Goal: Complete application form

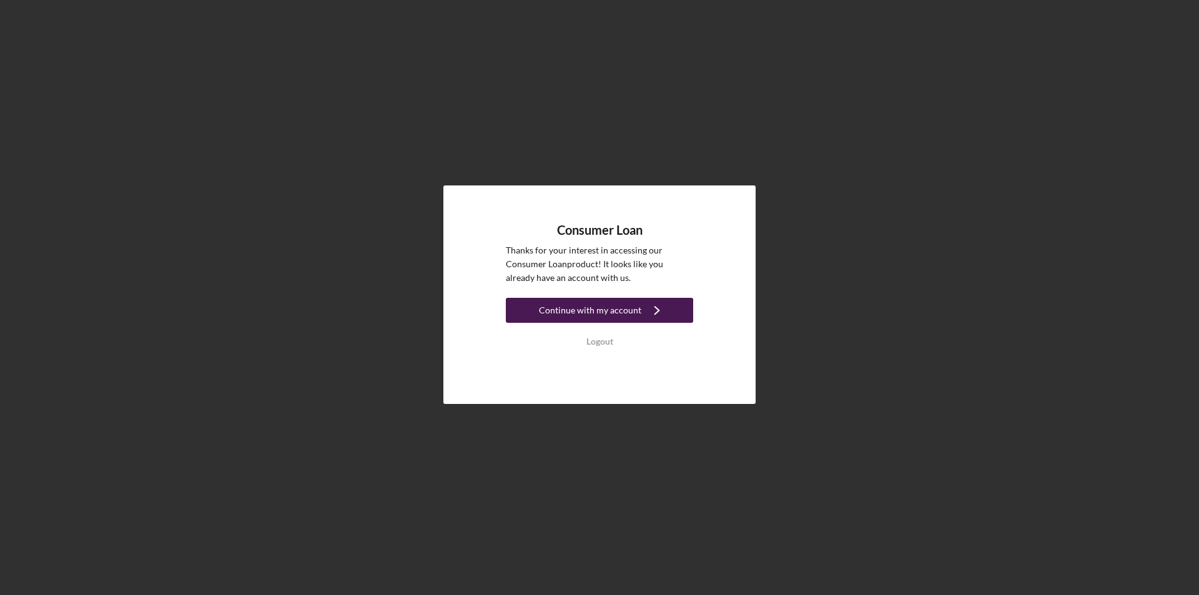
click at [601, 309] on div "Continue with my account" at bounding box center [590, 310] width 102 height 25
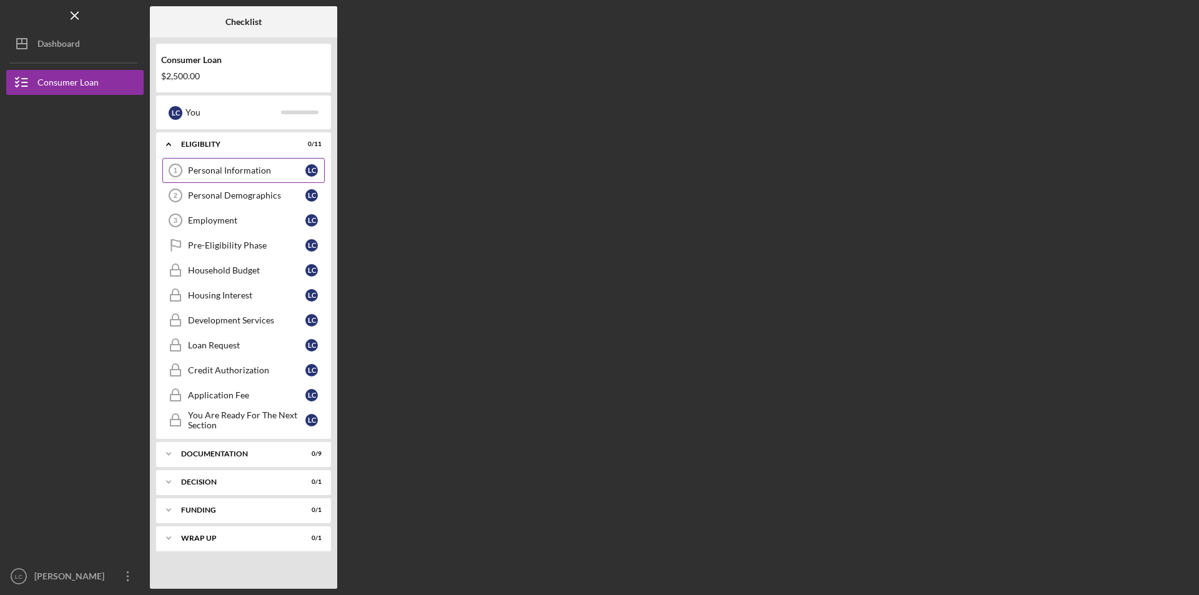
click at [201, 166] on div "Personal Information" at bounding box center [246, 171] width 117 height 10
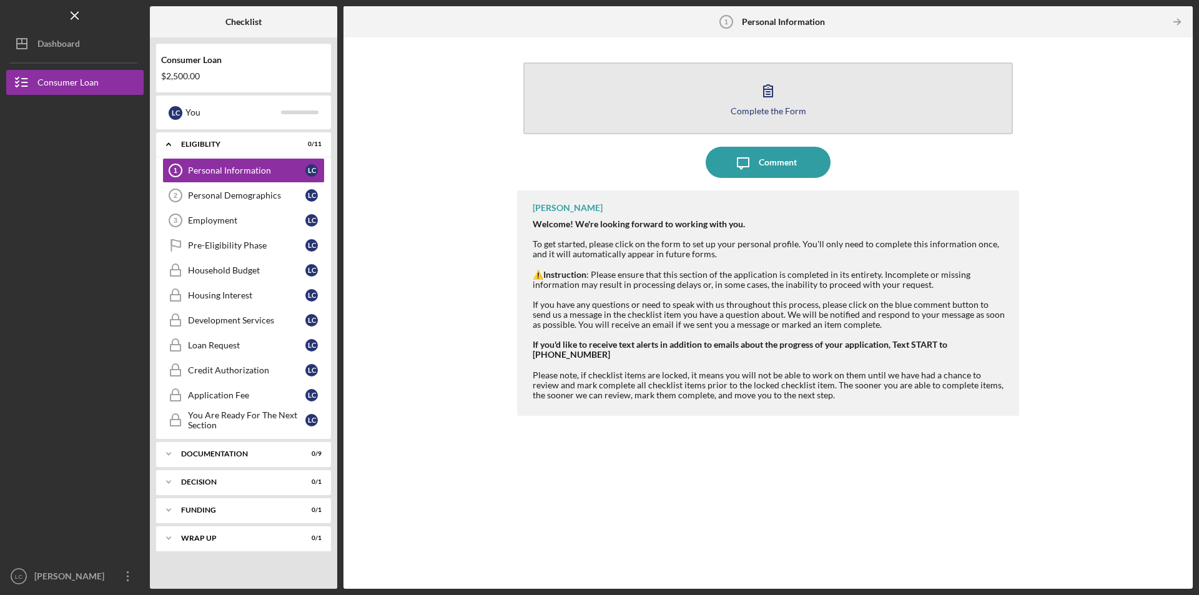
click at [769, 94] on icon "button" at bounding box center [768, 90] width 31 height 31
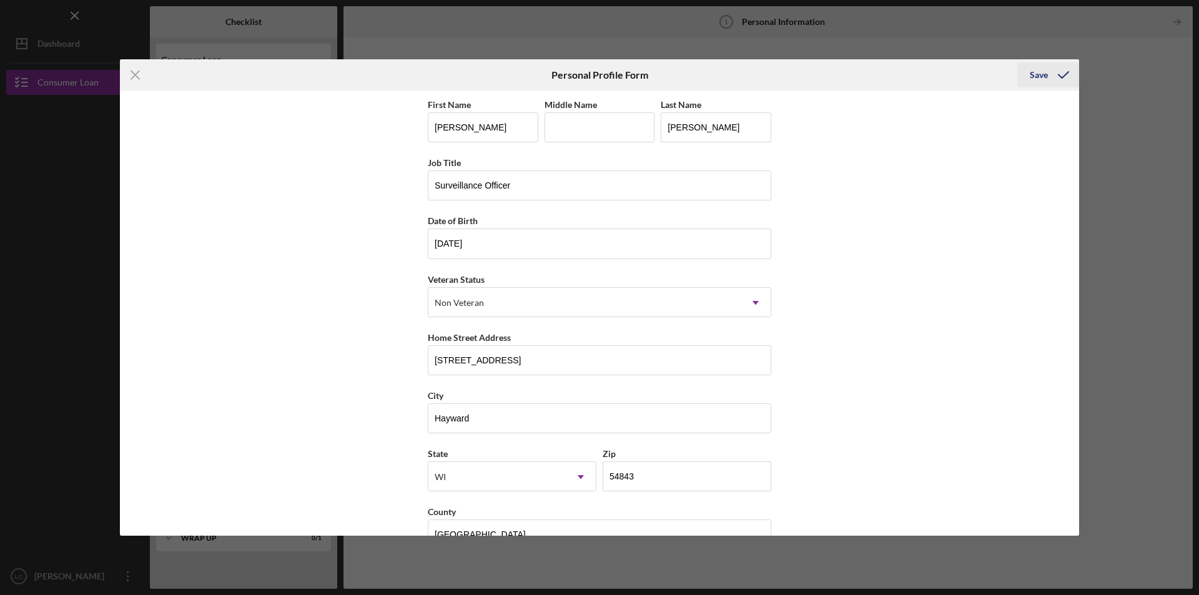
click at [1038, 75] on div "Save" at bounding box center [1039, 74] width 18 height 25
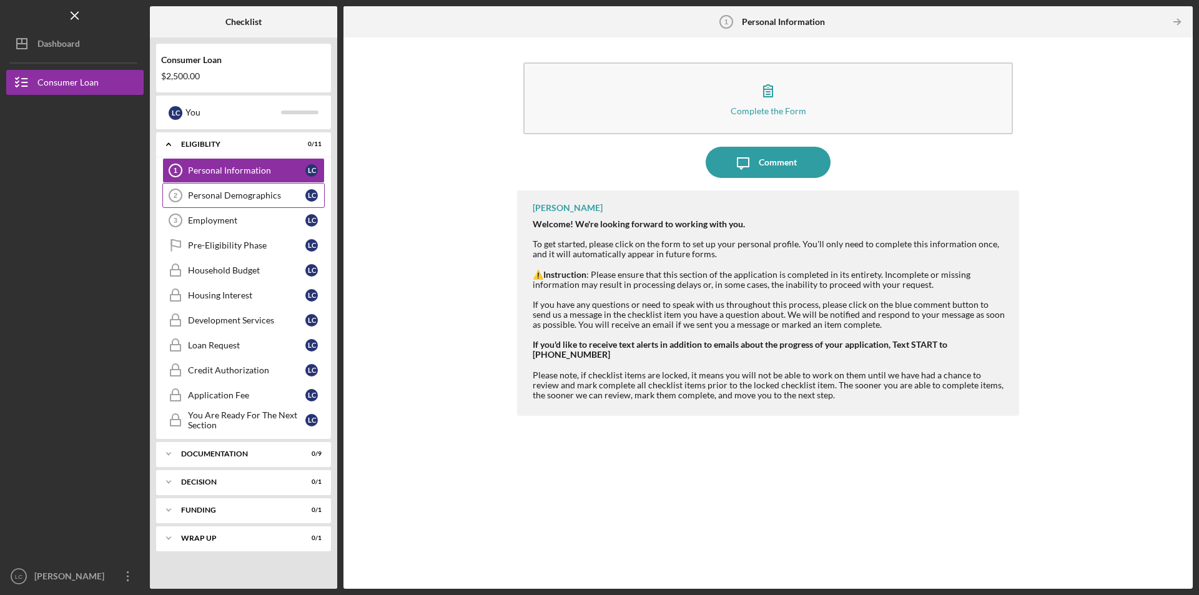
click at [225, 196] on div "Personal Demographics" at bounding box center [246, 195] width 117 height 10
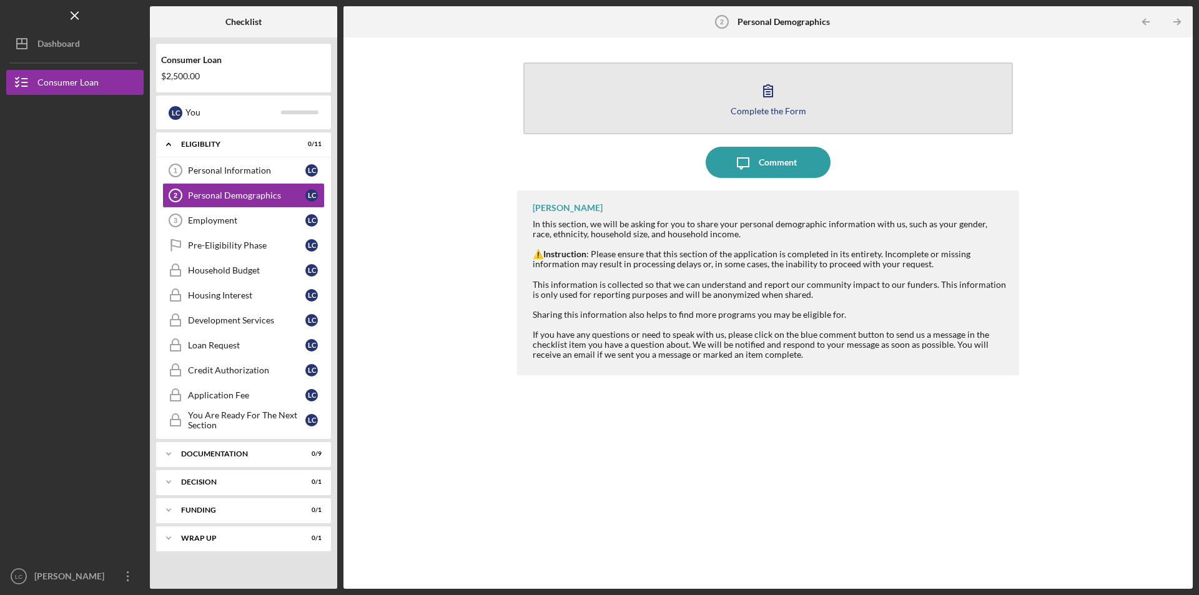
click at [765, 96] on icon "button" at bounding box center [768, 90] width 31 height 31
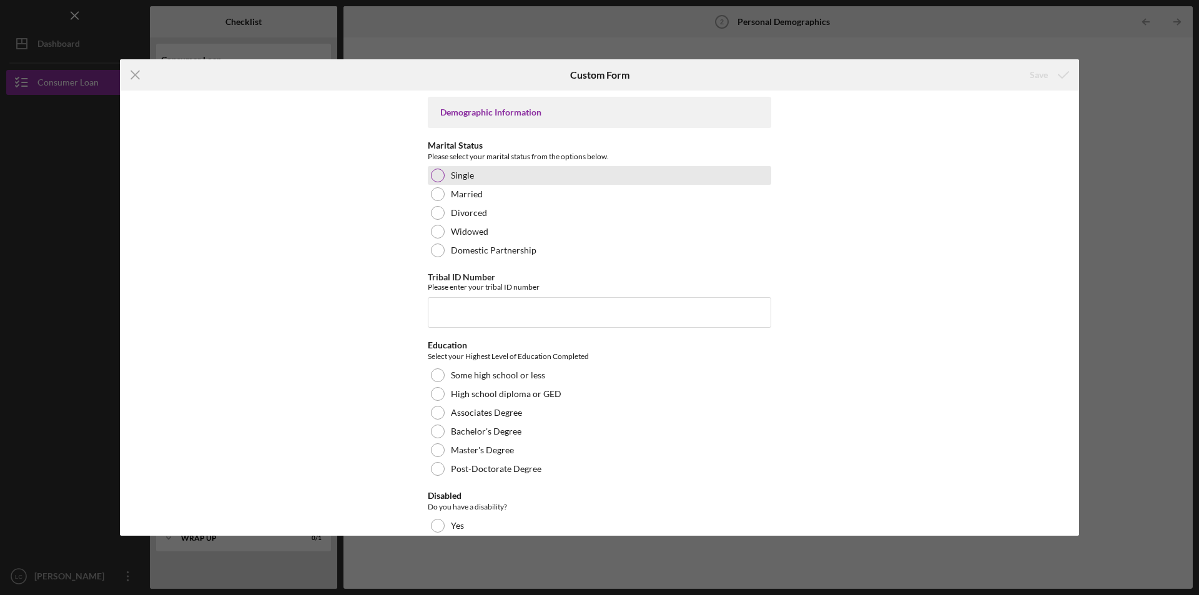
click at [468, 175] on label "Single" at bounding box center [462, 176] width 23 height 10
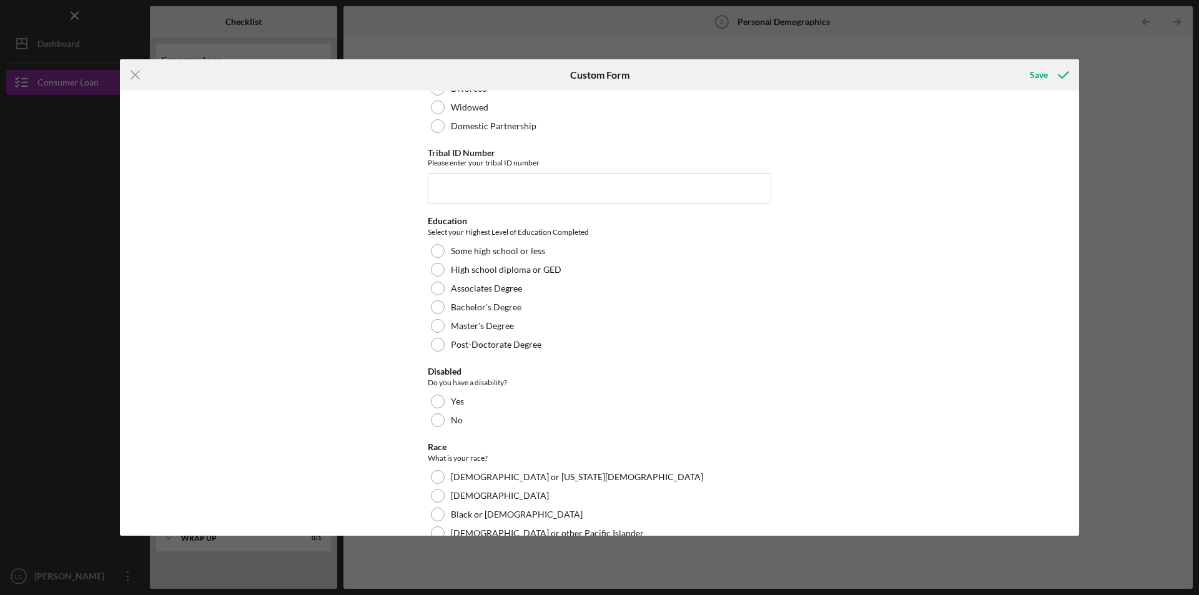
scroll to position [125, 0]
click at [530, 189] on input "Tribal ID Number" at bounding box center [600, 187] width 344 height 30
type input "M2248"
click at [497, 266] on label "High school diploma or GED" at bounding box center [506, 269] width 111 height 10
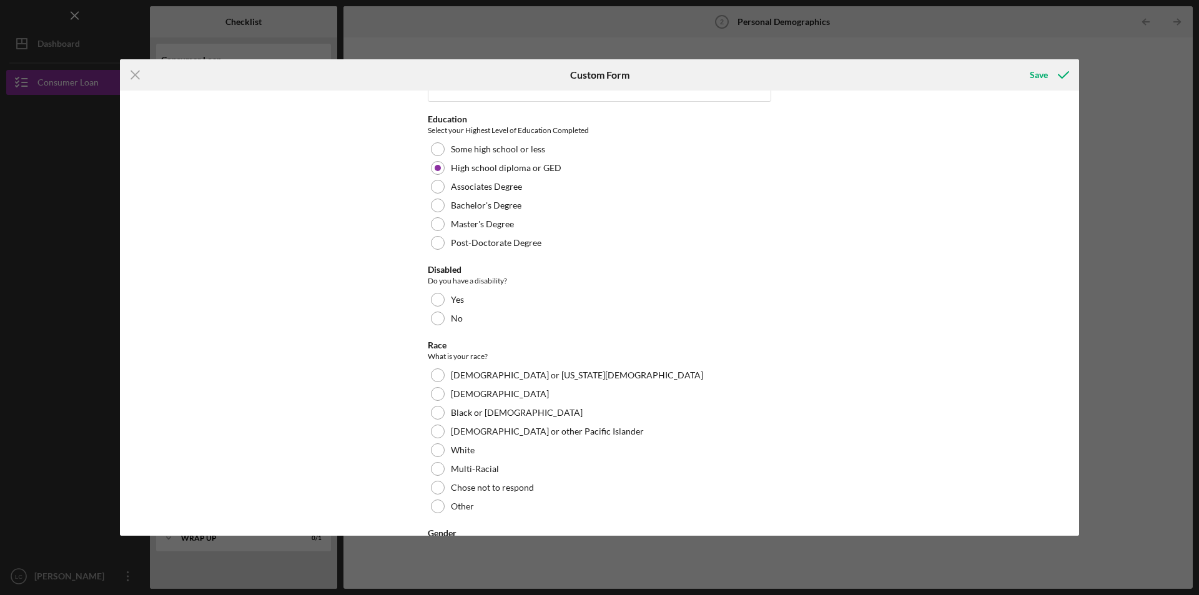
scroll to position [250, 0]
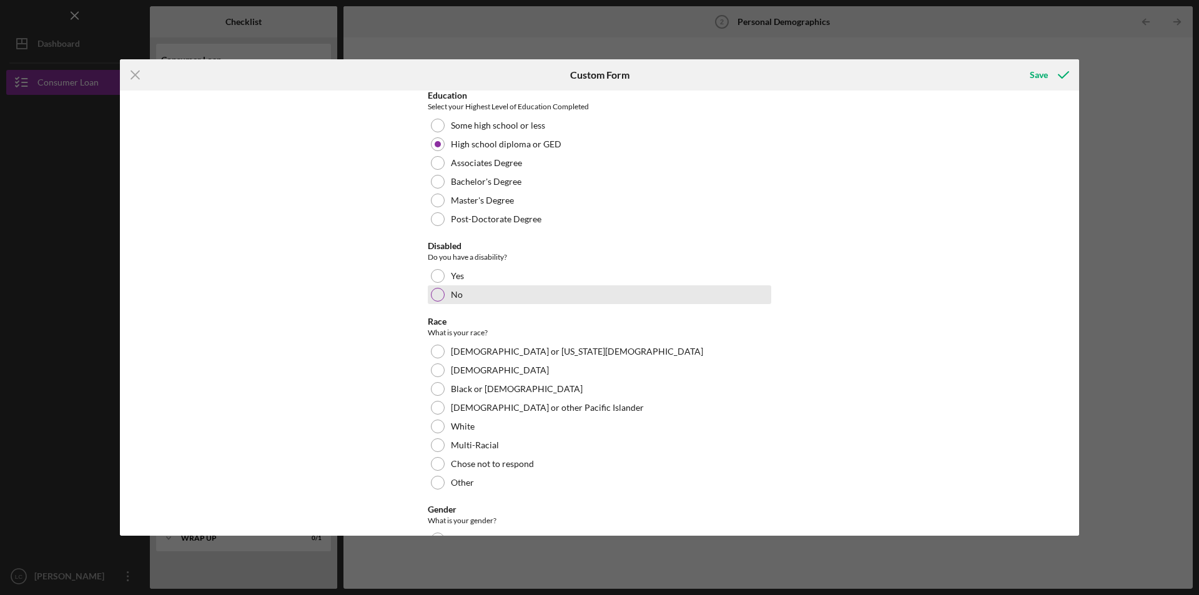
click at [436, 294] on div at bounding box center [438, 295] width 14 height 14
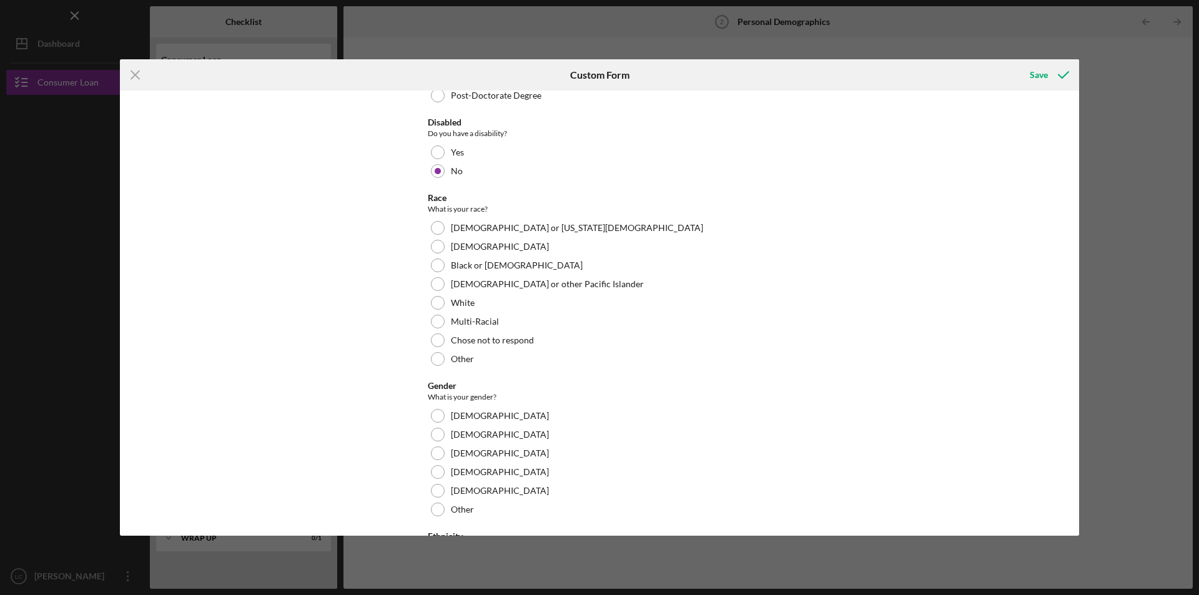
scroll to position [375, 0]
click at [480, 227] on label "[DEMOGRAPHIC_DATA] or [US_STATE][DEMOGRAPHIC_DATA]" at bounding box center [577, 227] width 252 height 10
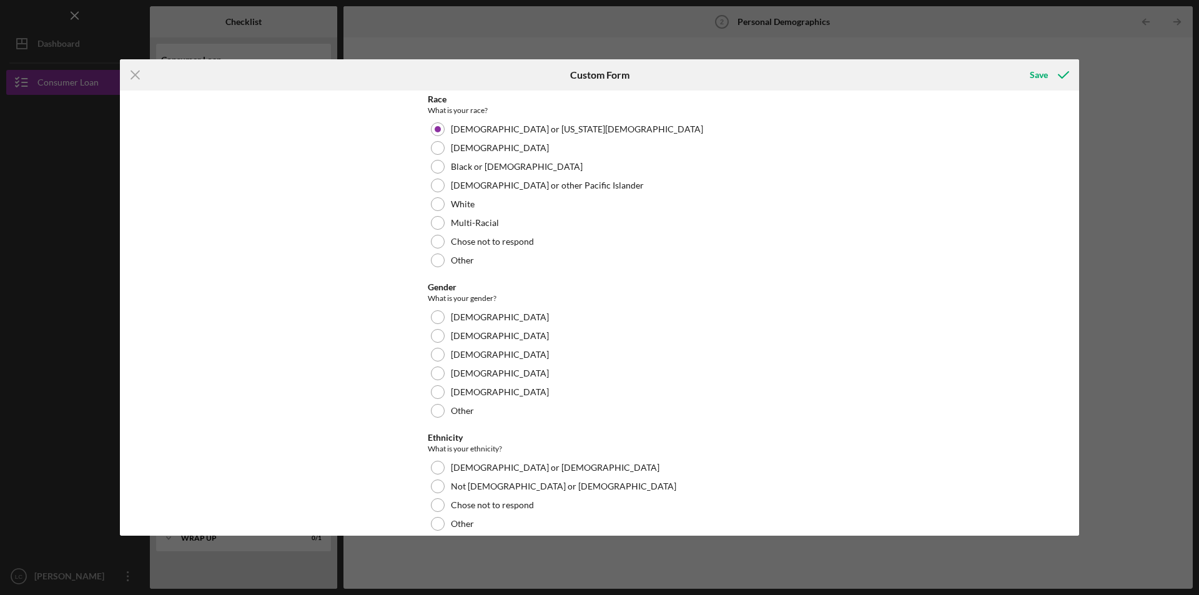
scroll to position [500, 0]
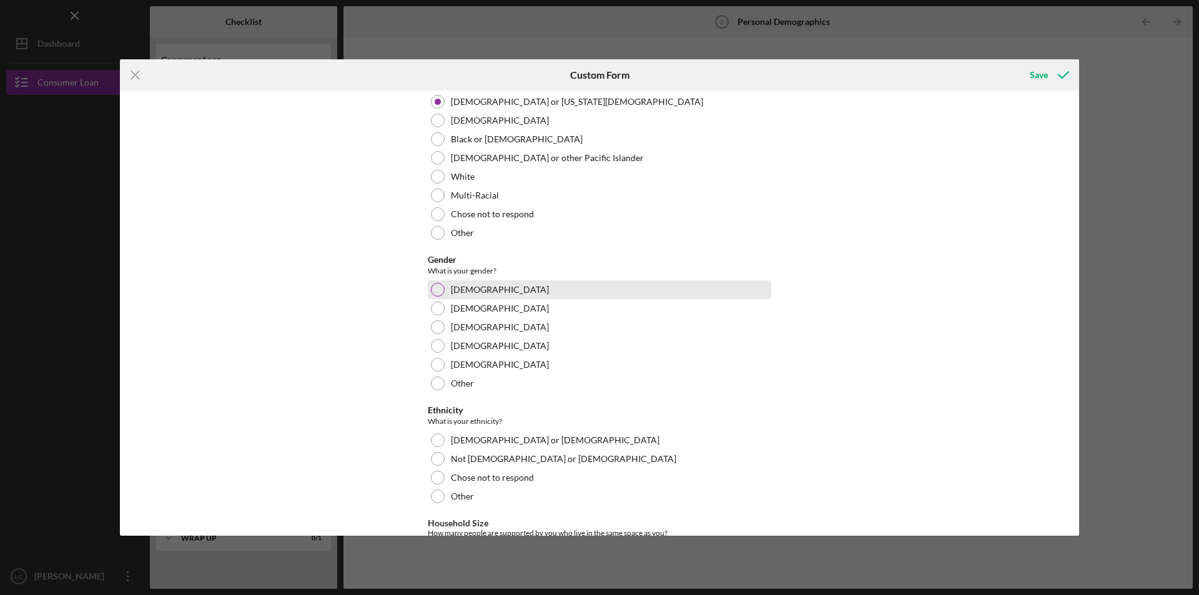
click at [480, 292] on div "[DEMOGRAPHIC_DATA]" at bounding box center [600, 289] width 344 height 19
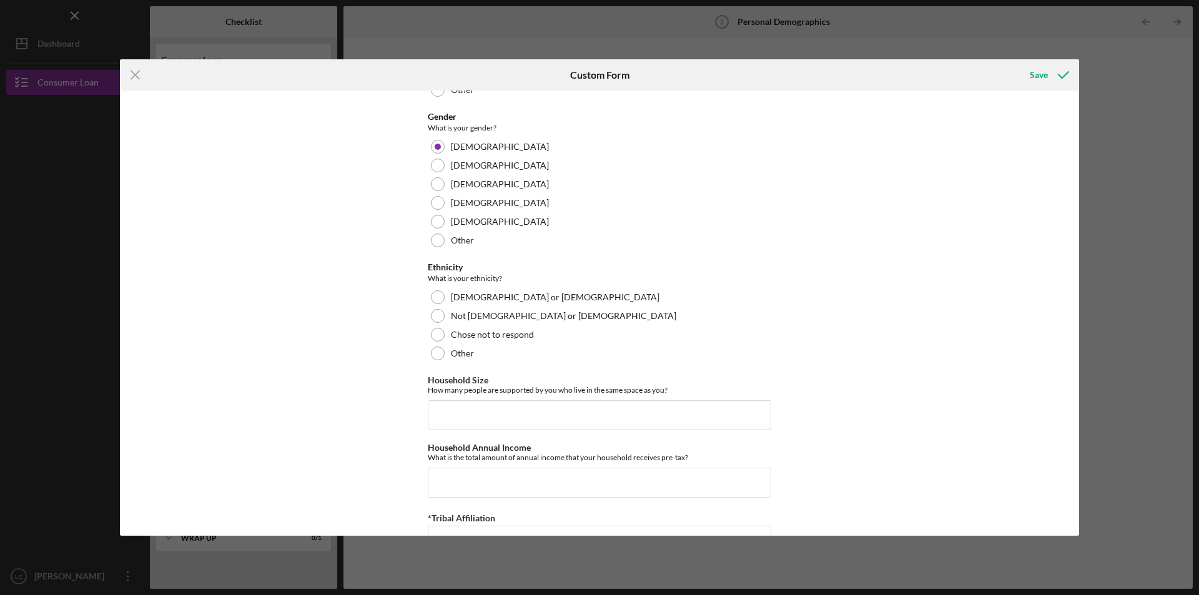
scroll to position [682, 0]
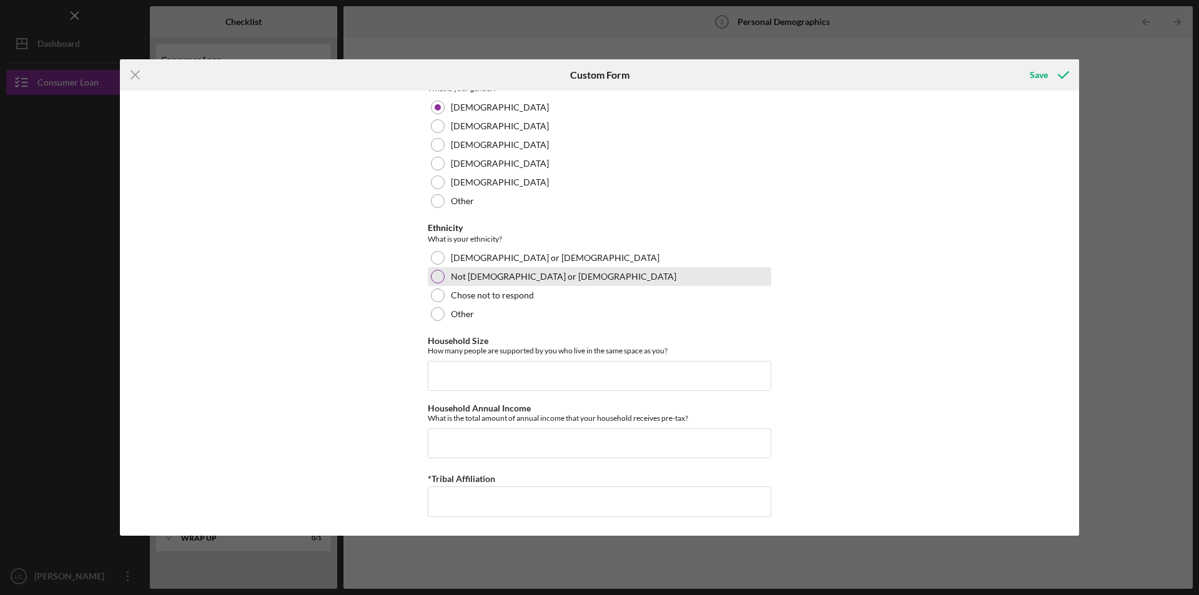
click at [480, 276] on label "Not [DEMOGRAPHIC_DATA] or [DEMOGRAPHIC_DATA]" at bounding box center [563, 277] width 225 height 10
click at [468, 507] on input "*Tribal Affiliation" at bounding box center [600, 502] width 344 height 30
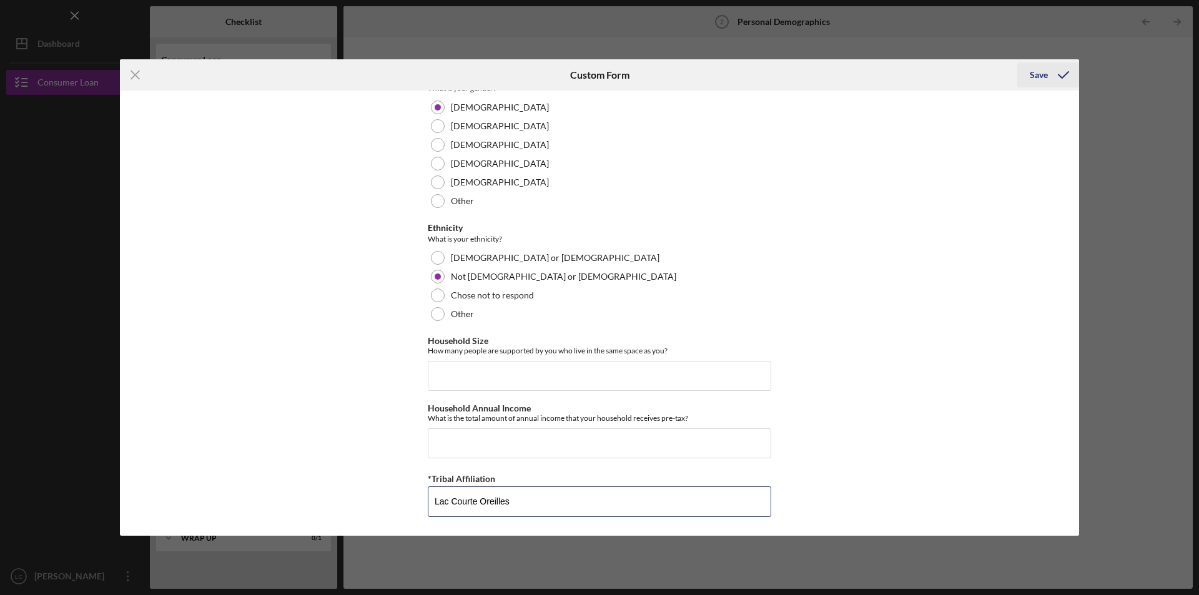
type input "Lac Courte Oreilles"
click at [1041, 75] on div "Save" at bounding box center [1039, 74] width 18 height 25
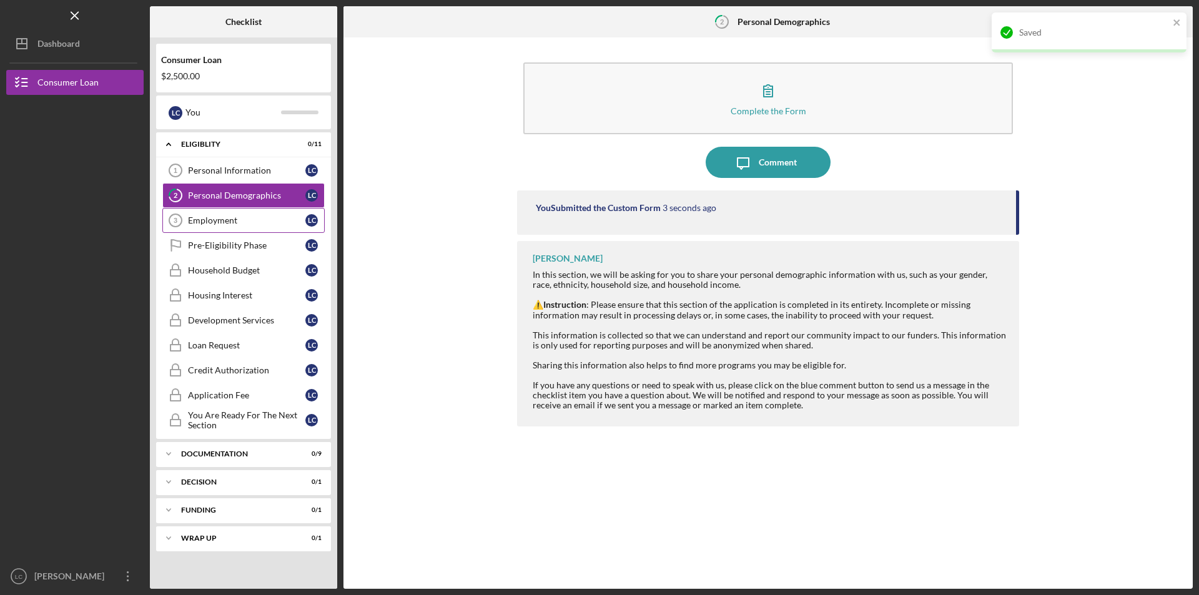
click at [210, 219] on div "Employment" at bounding box center [246, 220] width 117 height 10
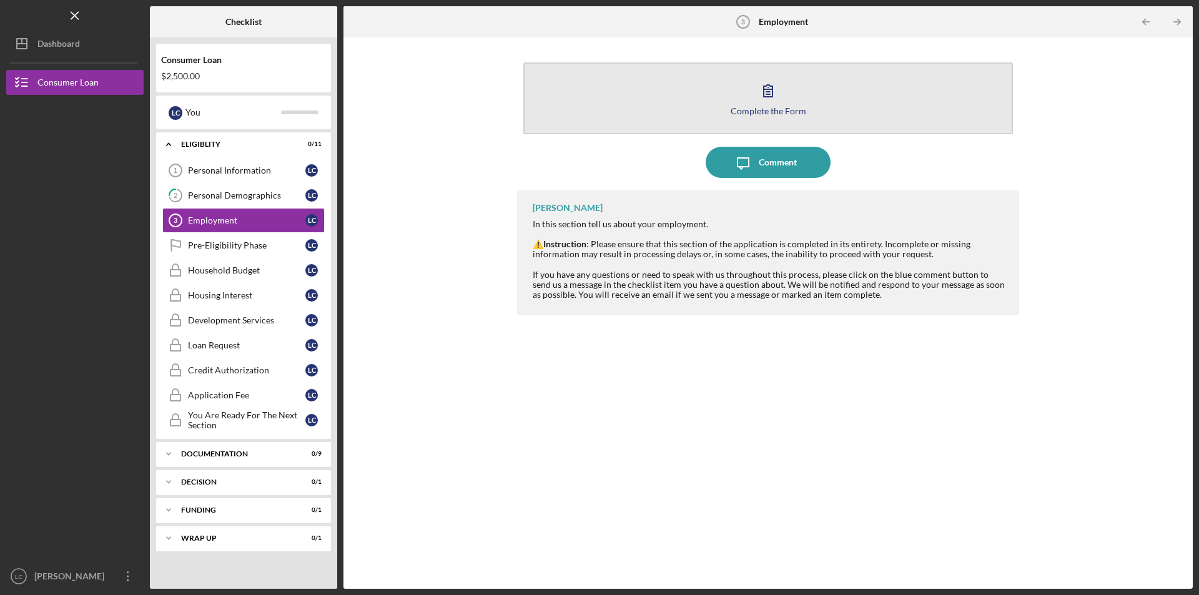
click at [767, 101] on icon "button" at bounding box center [768, 90] width 31 height 31
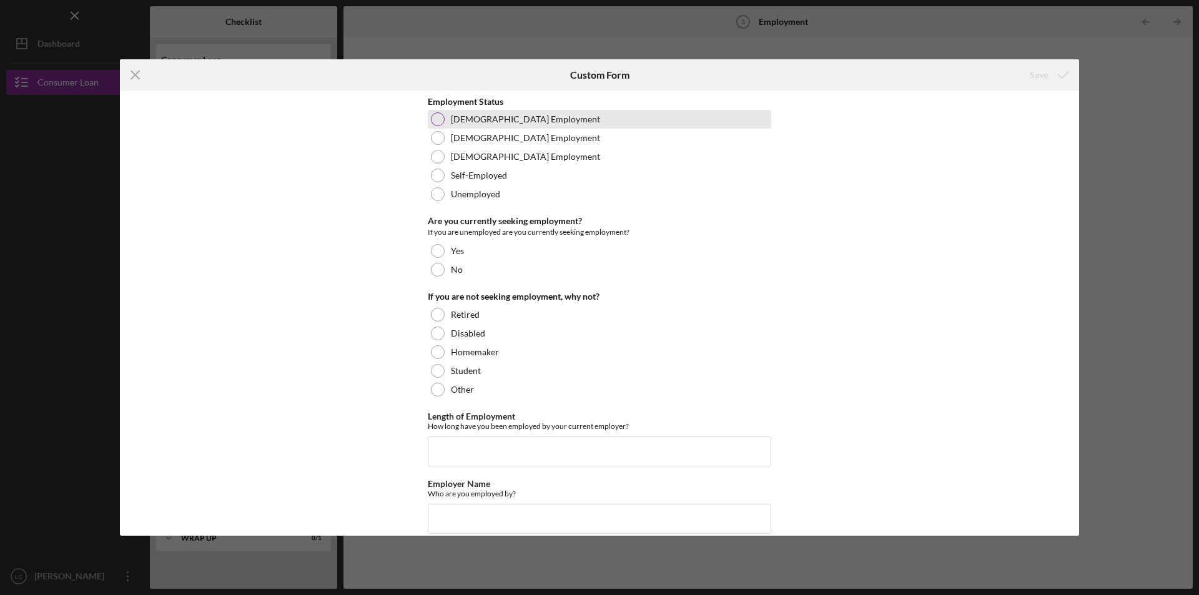
click at [486, 121] on label "[DEMOGRAPHIC_DATA] Employment" at bounding box center [525, 119] width 149 height 10
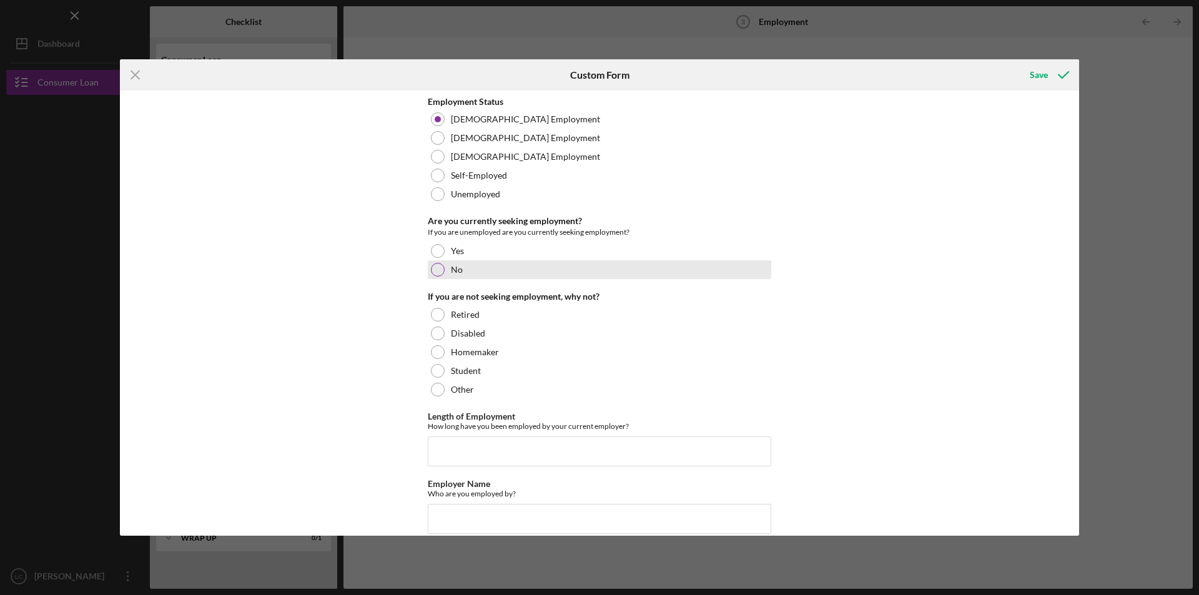
click at [456, 269] on label "No" at bounding box center [457, 270] width 12 height 10
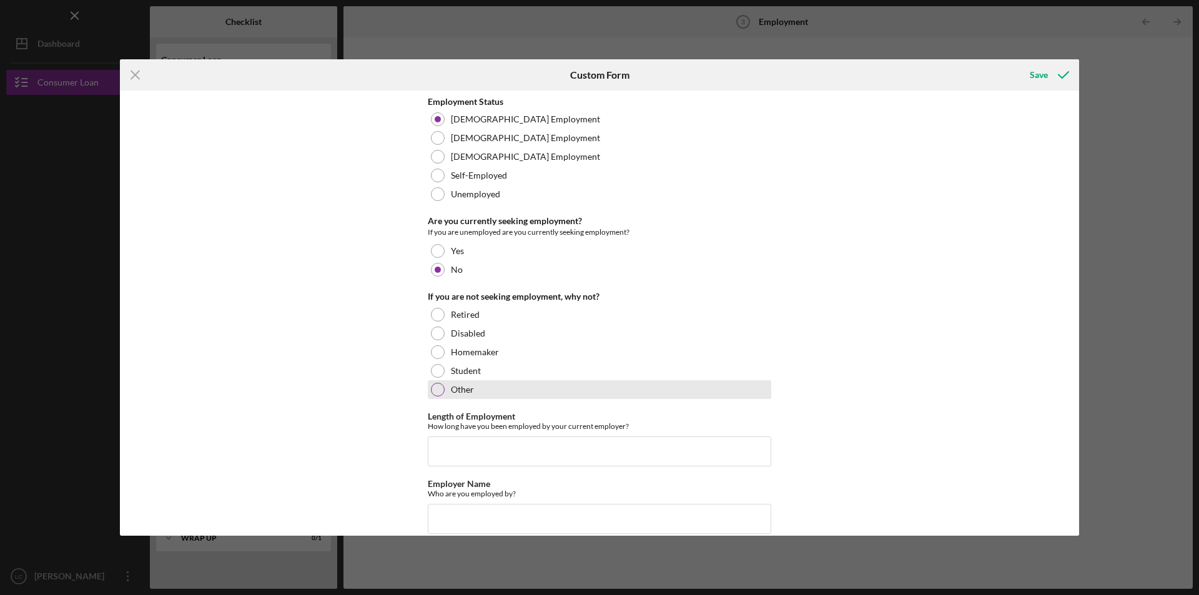
click at [466, 393] on label "Other" at bounding box center [462, 390] width 23 height 10
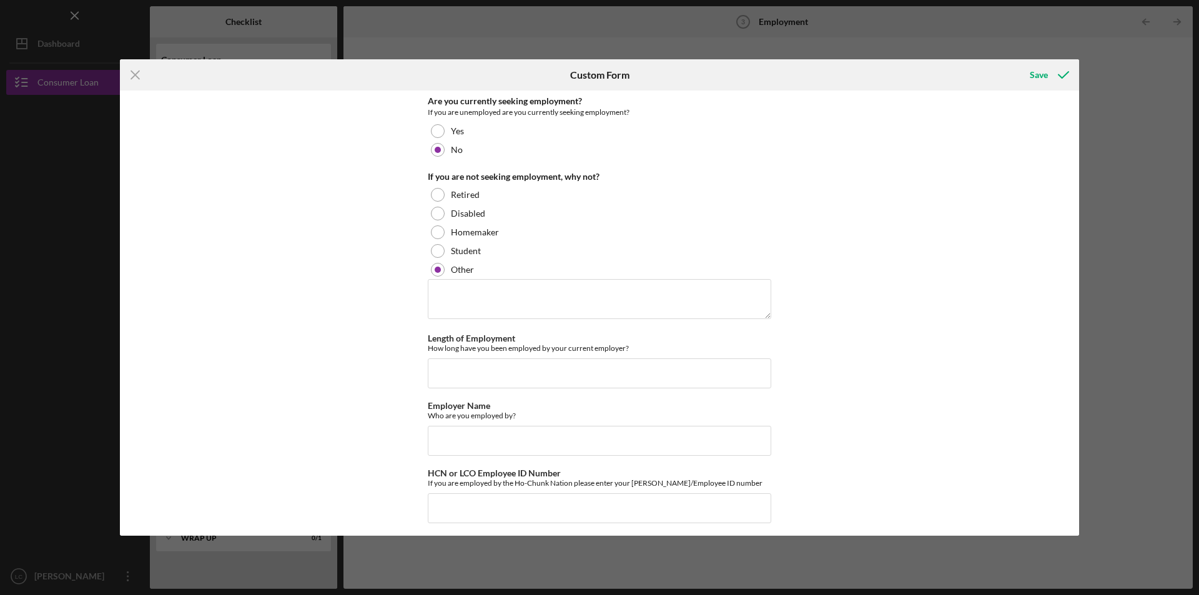
scroll to position [126, 0]
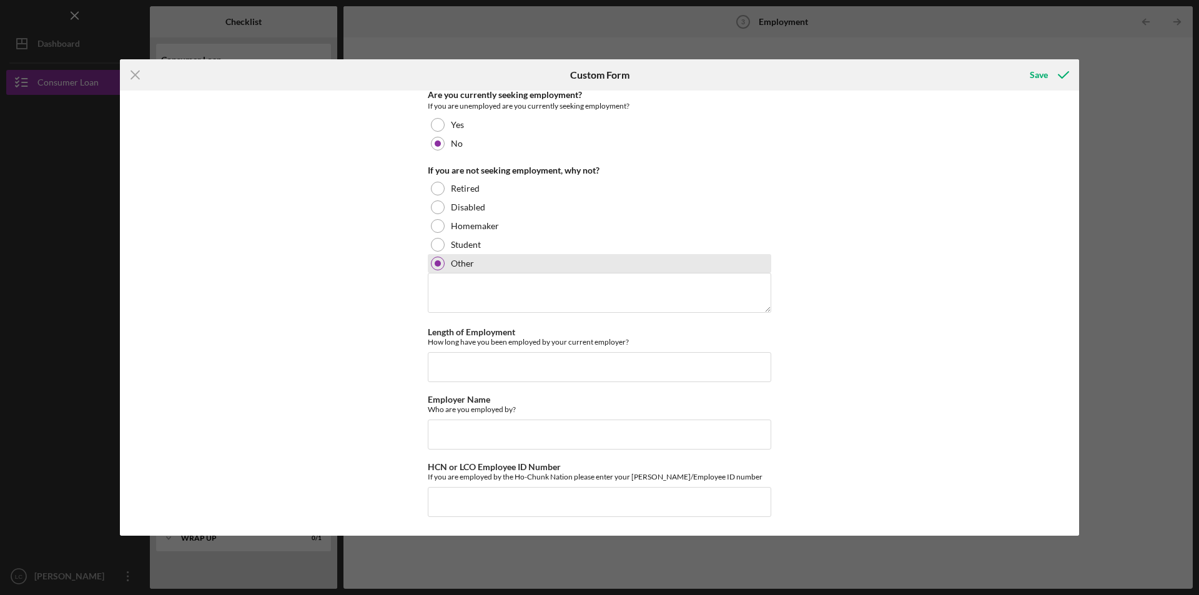
click at [437, 265] on div at bounding box center [438, 263] width 6 height 6
click at [478, 299] on textarea at bounding box center [600, 293] width 344 height 40
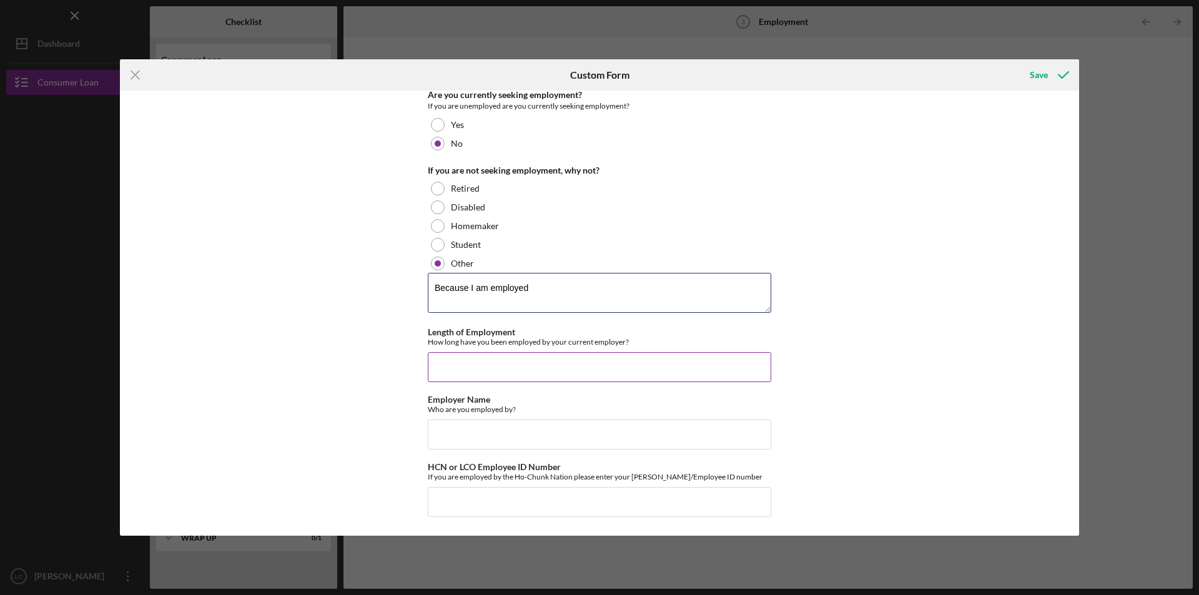
type textarea "Because I am employed"
click at [467, 369] on input "Length of Employment" at bounding box center [600, 367] width 344 height 30
click at [433, 368] on input "5 years" at bounding box center [600, 367] width 344 height 30
type input "Approximately 5 years"
click at [468, 438] on input "Employer Name" at bounding box center [600, 435] width 344 height 30
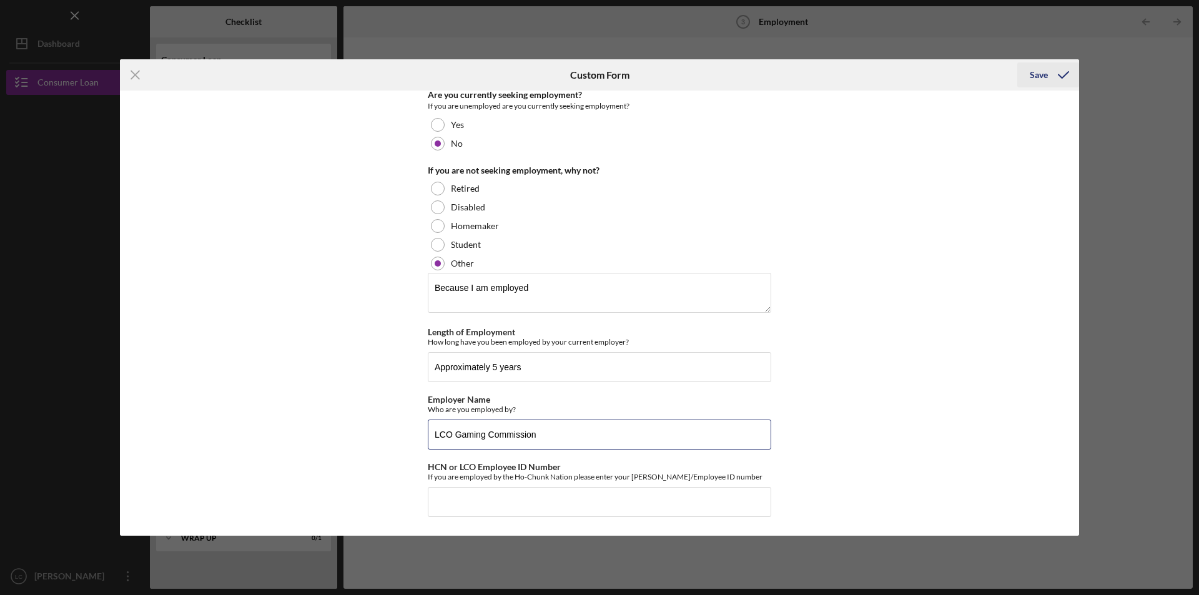
type input "LCO Gaming Commission"
click at [1044, 74] on div "Save" at bounding box center [1039, 74] width 18 height 25
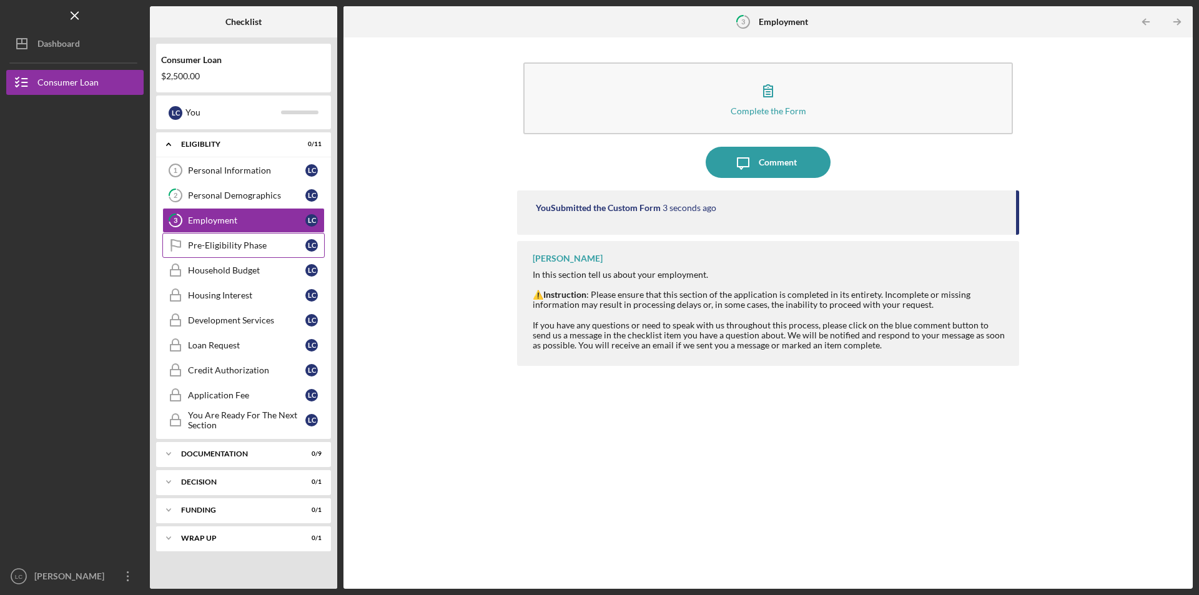
click at [214, 245] on div "Pre-Eligibility Phase" at bounding box center [246, 245] width 117 height 10
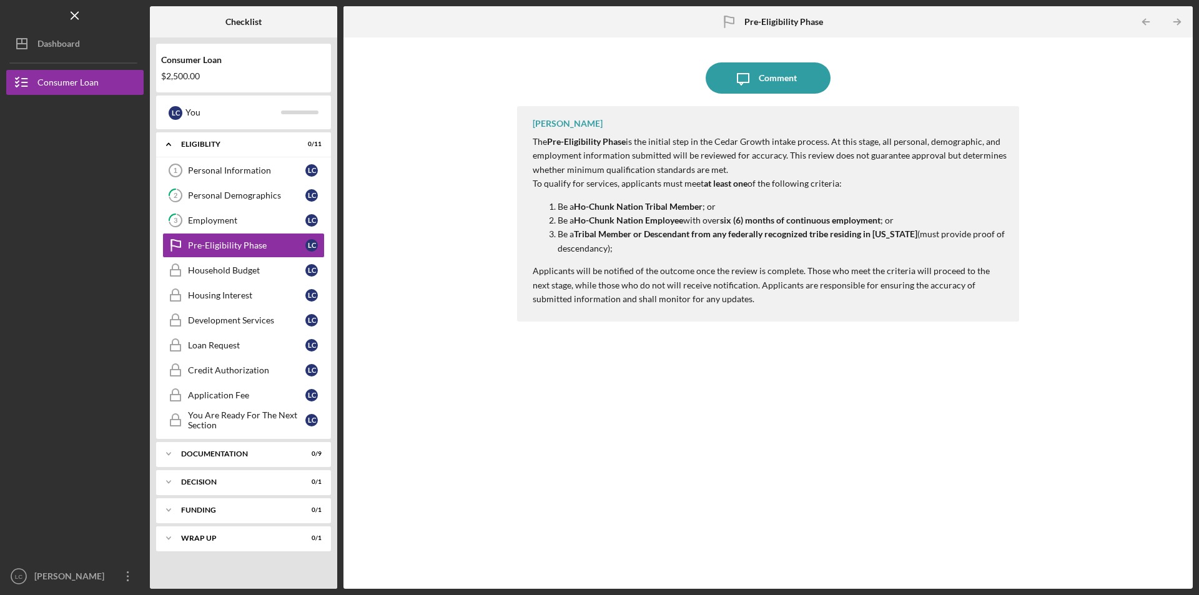
click at [625, 396] on div "[PERSON_NAME] The Pre-Eligibility Phase is the initial step in the Cedar Growth…" at bounding box center [768, 338] width 502 height 464
click at [217, 274] on div "Household Budget" at bounding box center [246, 270] width 117 height 10
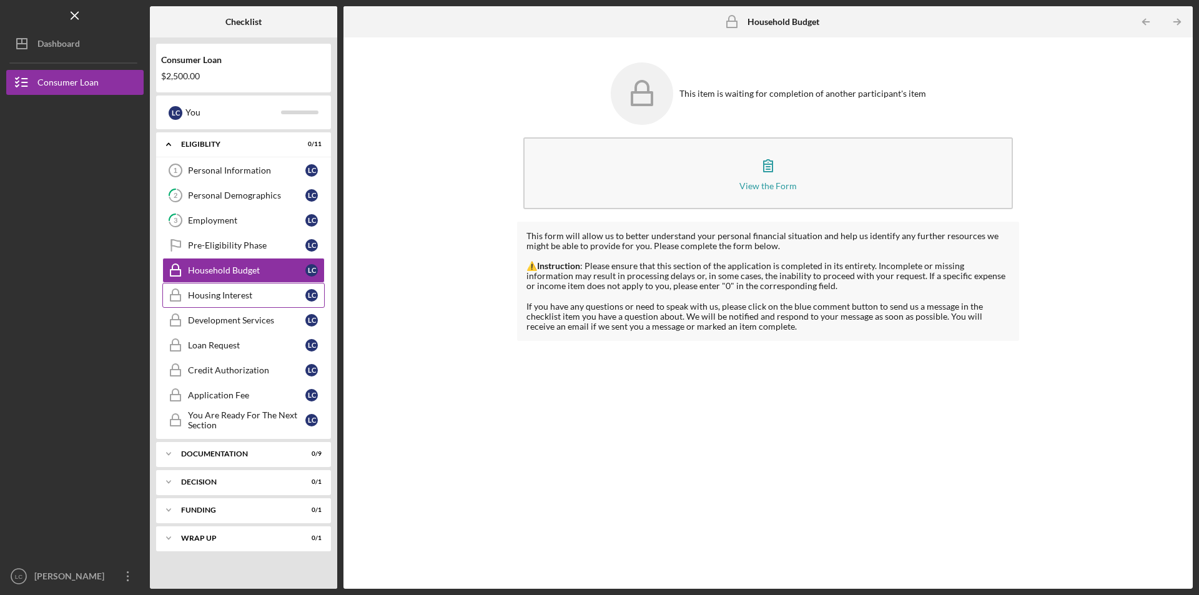
click at [225, 295] on div "Housing Interest" at bounding box center [246, 295] width 117 height 10
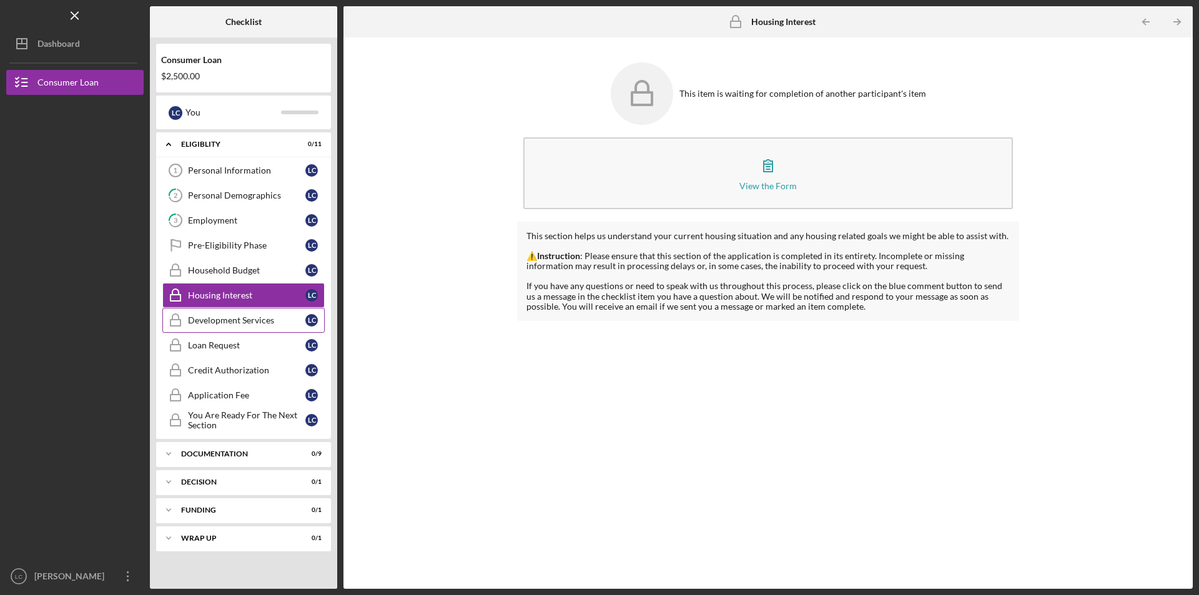
click at [219, 323] on div "Development Services" at bounding box center [246, 320] width 117 height 10
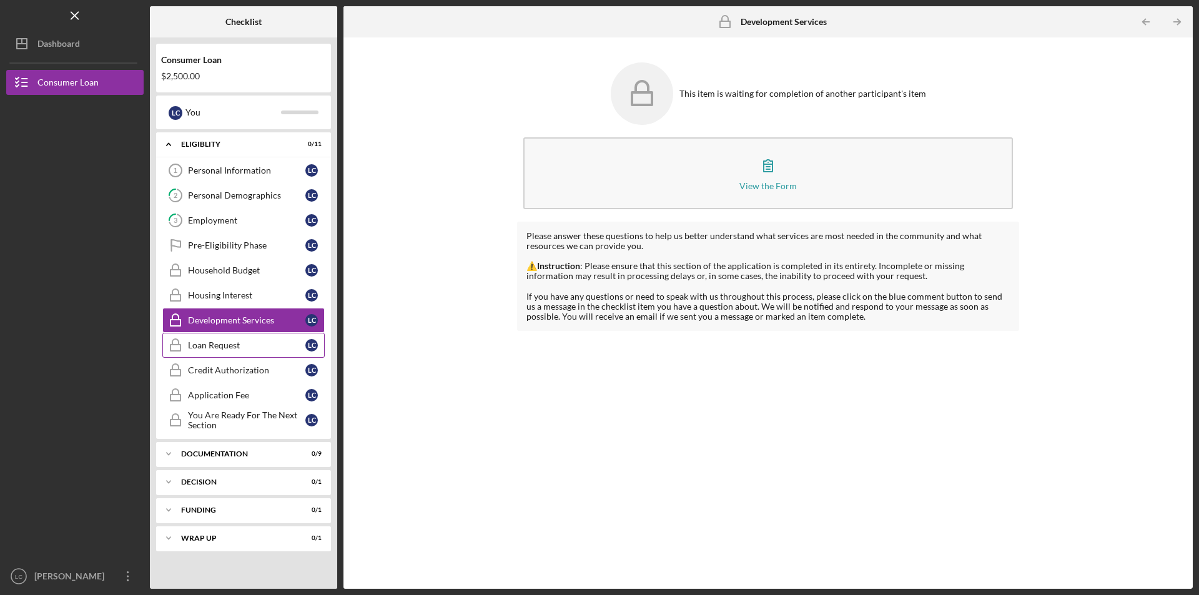
click at [210, 349] on div "Loan Request" at bounding box center [246, 345] width 117 height 10
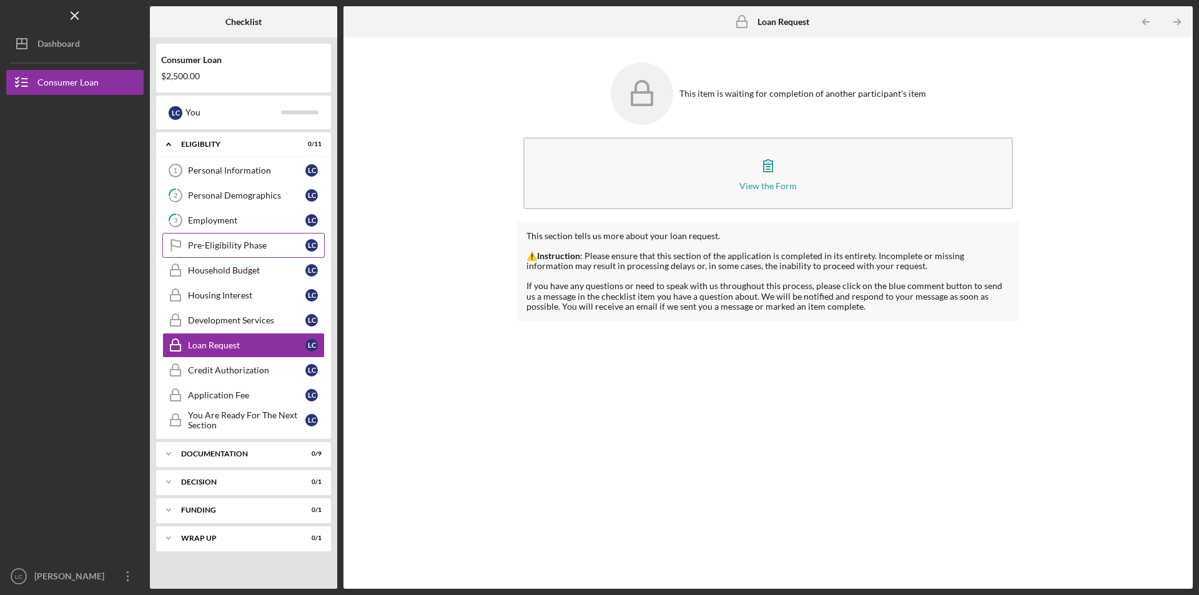
click at [223, 247] on div "Pre-Eligibility Phase" at bounding box center [246, 245] width 117 height 10
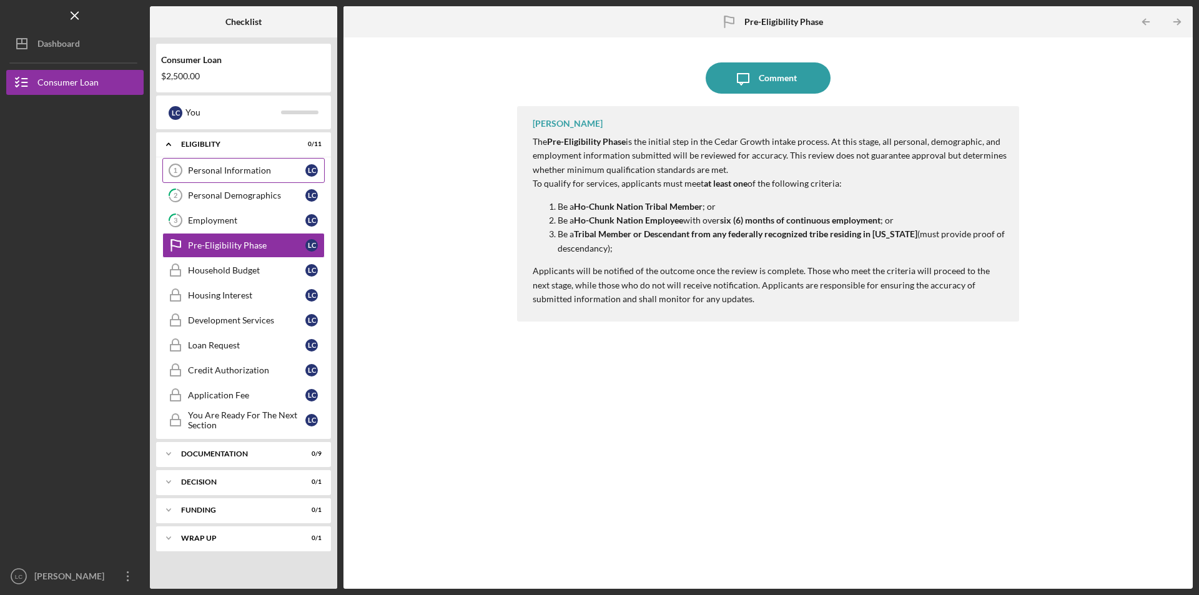
click at [221, 170] on div "Personal Information" at bounding box center [246, 171] width 117 height 10
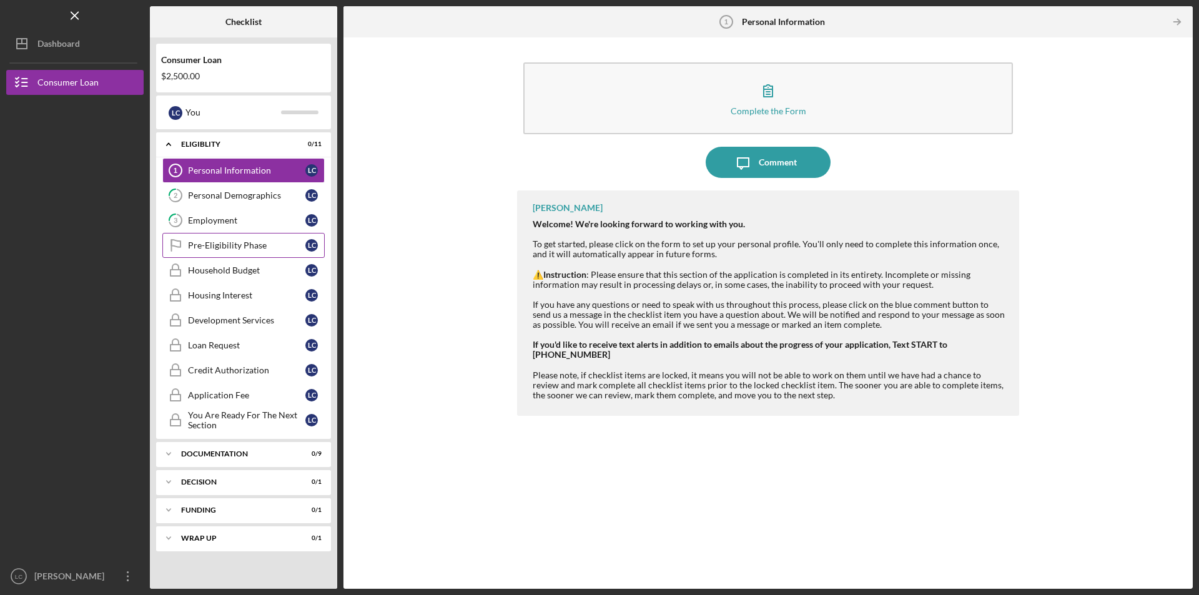
click at [215, 245] on div "Pre-Eligibility Phase" at bounding box center [246, 245] width 117 height 10
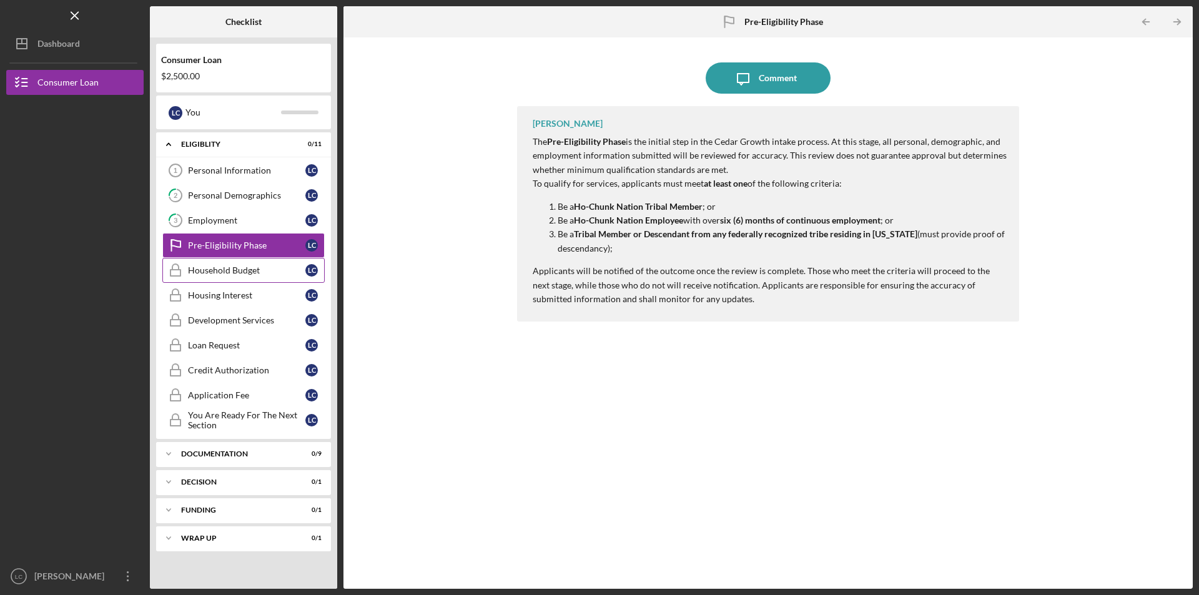
click at [212, 272] on div "Household Budget" at bounding box center [246, 270] width 117 height 10
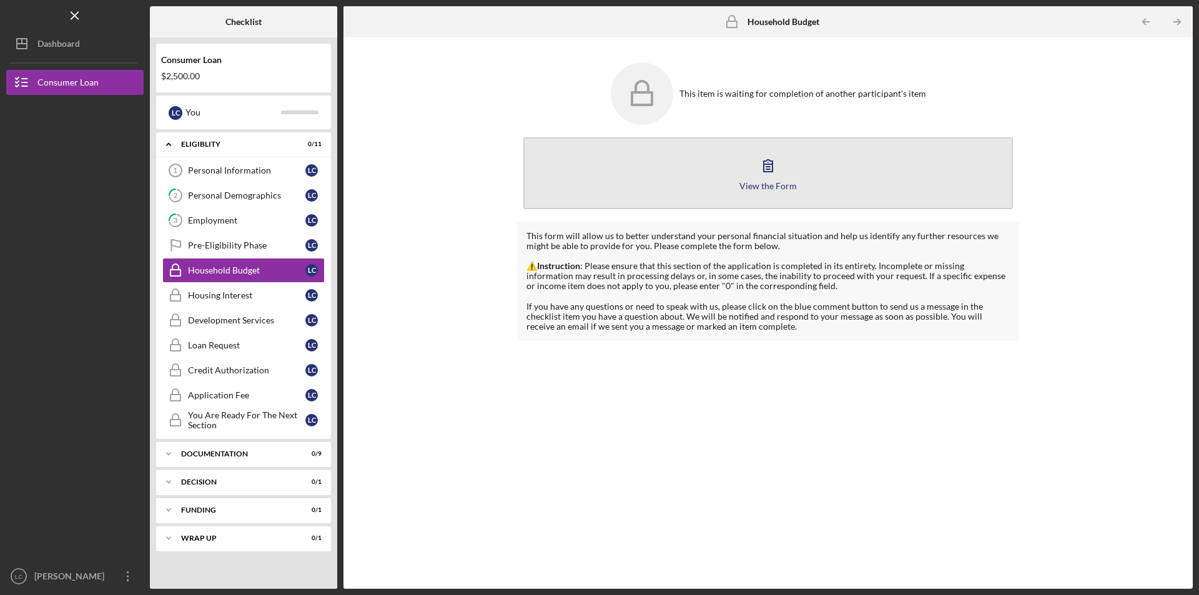
click at [766, 170] on icon "button" at bounding box center [768, 165] width 31 height 31
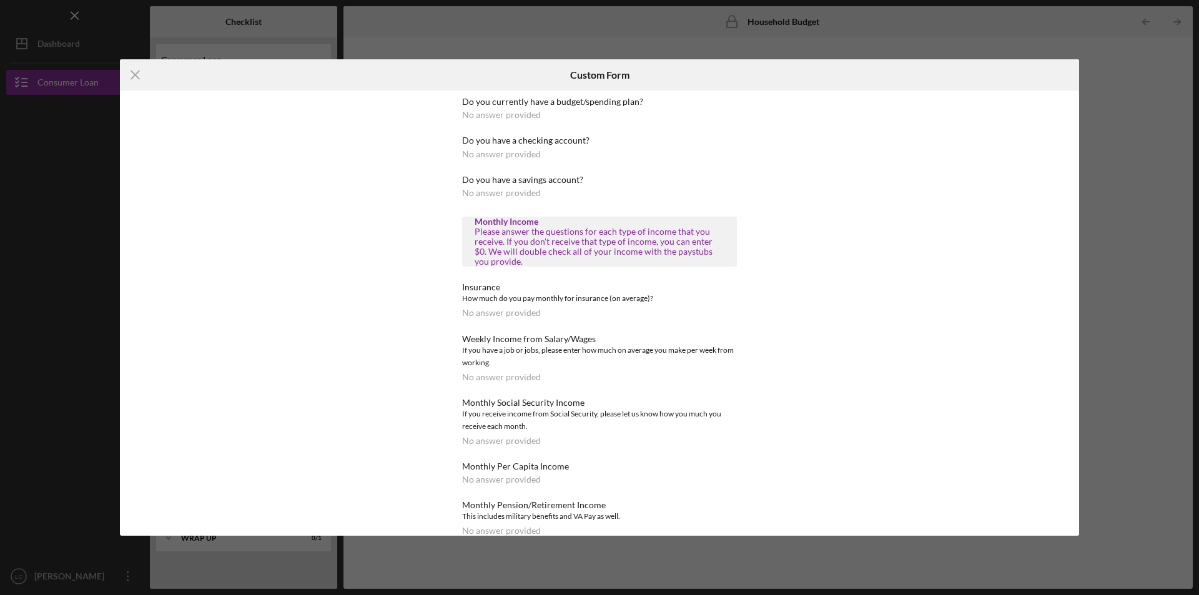
click at [1014, 47] on div "Icon/Menu Close Custom Form Do you currently have a budget/spending plan? No an…" at bounding box center [599, 297] width 1199 height 595
click at [804, 565] on div "Icon/Menu Close Custom Form Do you currently have a budget/spending plan? No an…" at bounding box center [599, 297] width 1199 height 595
click at [936, 305] on div "Do you currently have a budget/spending plan? No answer provided Do you have a …" at bounding box center [599, 313] width 959 height 445
click at [1149, 292] on div "Icon/Menu Close Custom Form Do you currently have a budget/spending plan? No an…" at bounding box center [599, 297] width 1199 height 595
click at [1151, 289] on div "Icon/Menu Close Custom Form Do you currently have a budget/spending plan? No an…" at bounding box center [599, 297] width 1199 height 595
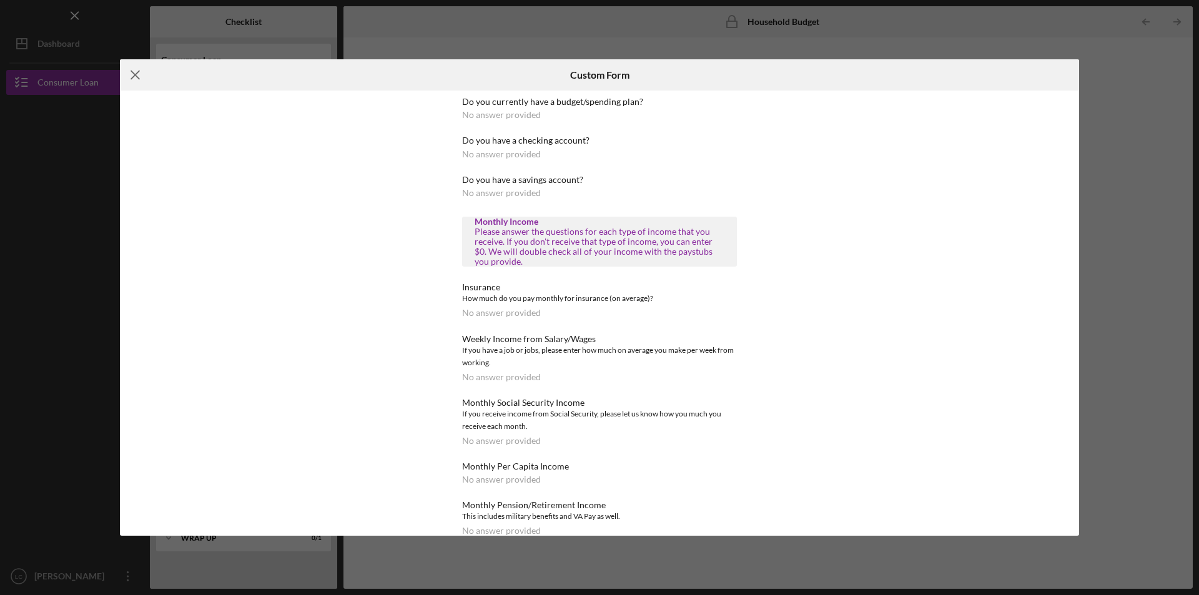
click at [137, 74] on line at bounding box center [135, 75] width 8 height 8
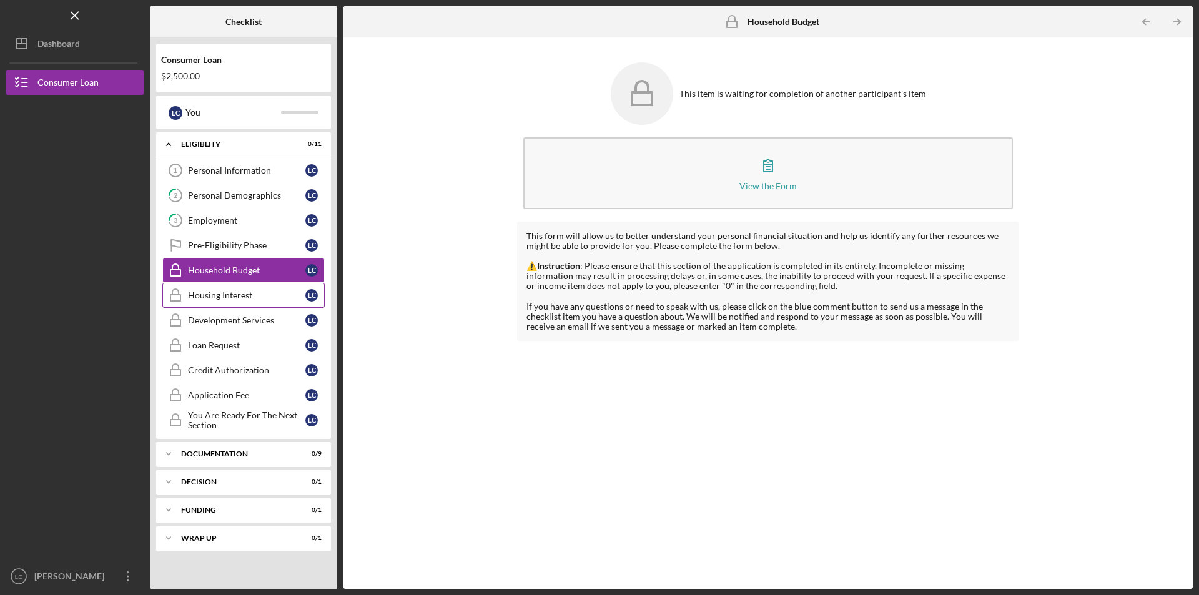
click at [222, 295] on div "Housing Interest" at bounding box center [246, 295] width 117 height 10
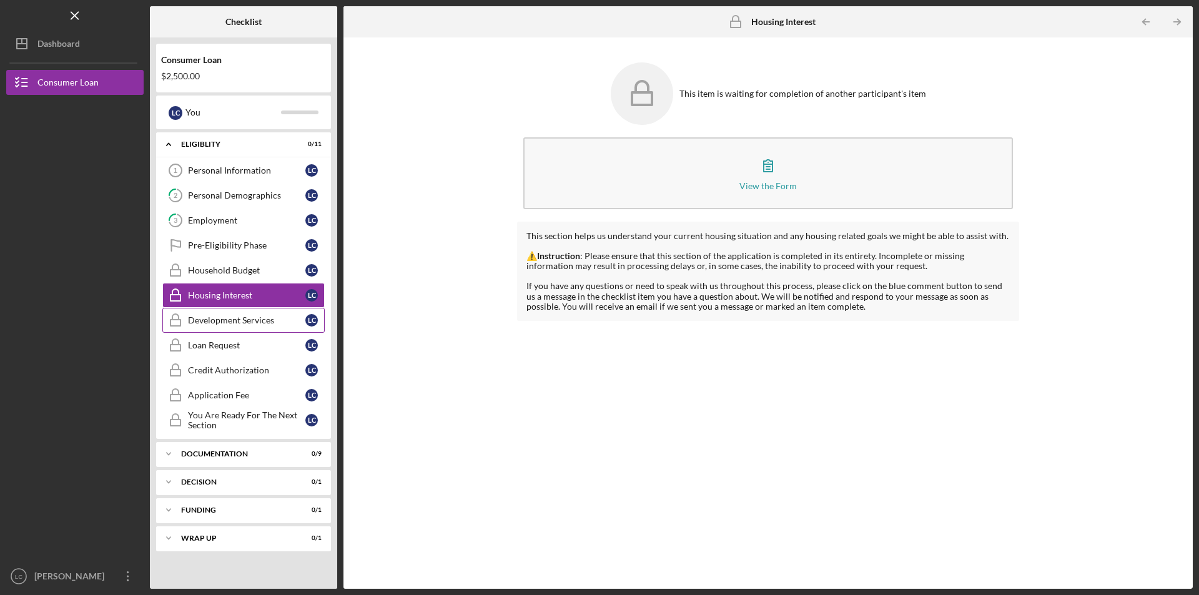
click at [220, 325] on div "Development Services" at bounding box center [246, 320] width 117 height 10
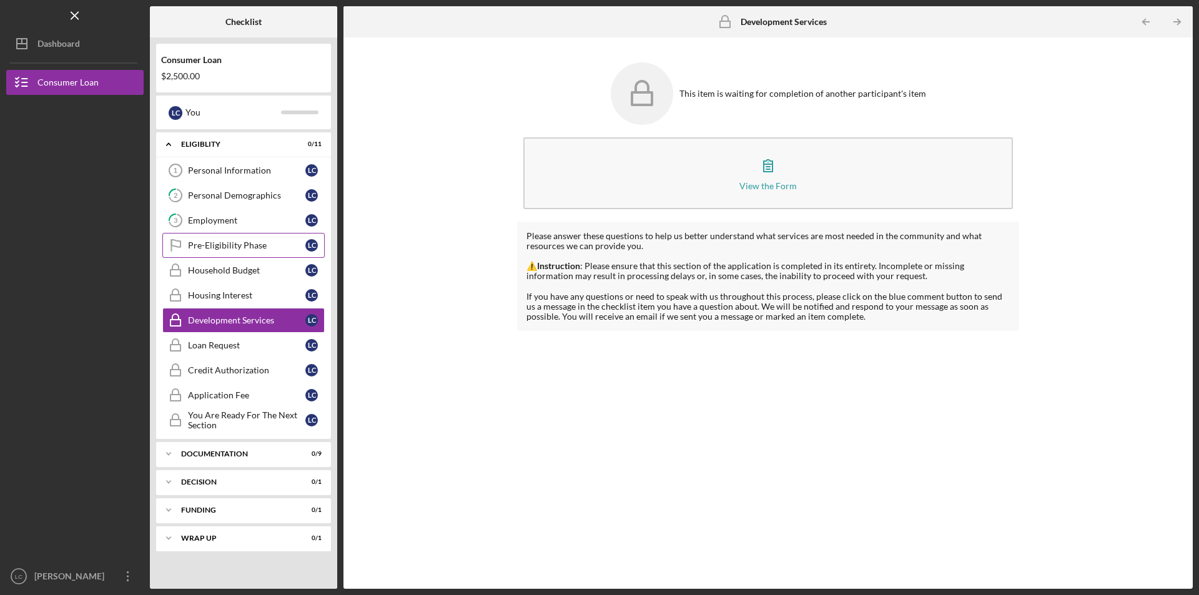
click at [207, 249] on div "Pre-Eligibility Phase" at bounding box center [246, 245] width 117 height 10
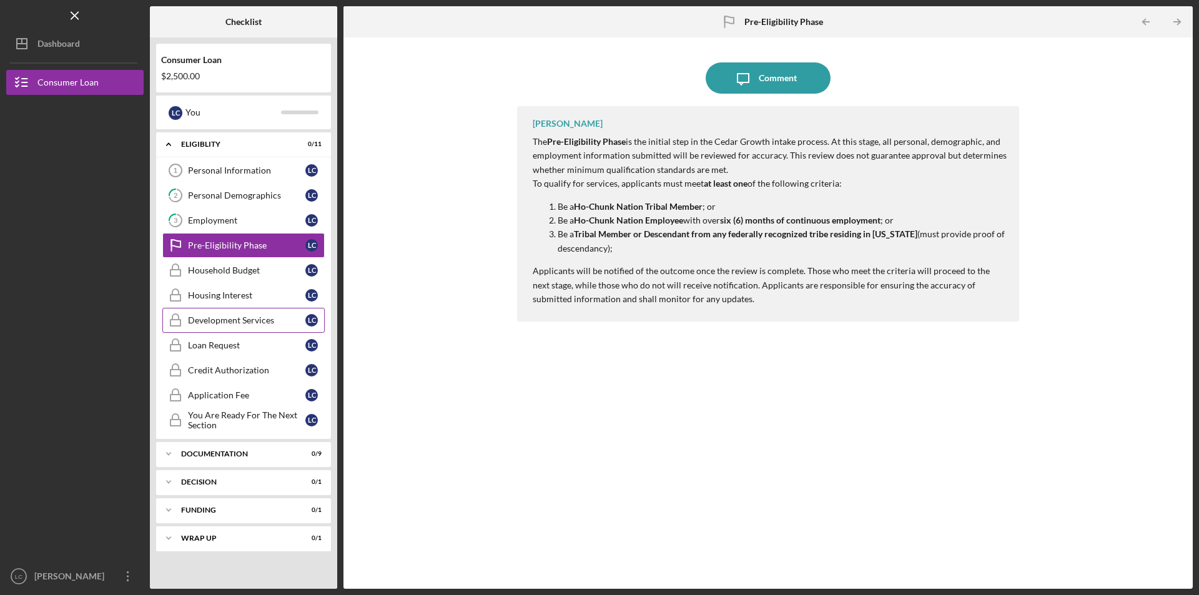
click at [201, 320] on div "Development Services" at bounding box center [246, 320] width 117 height 10
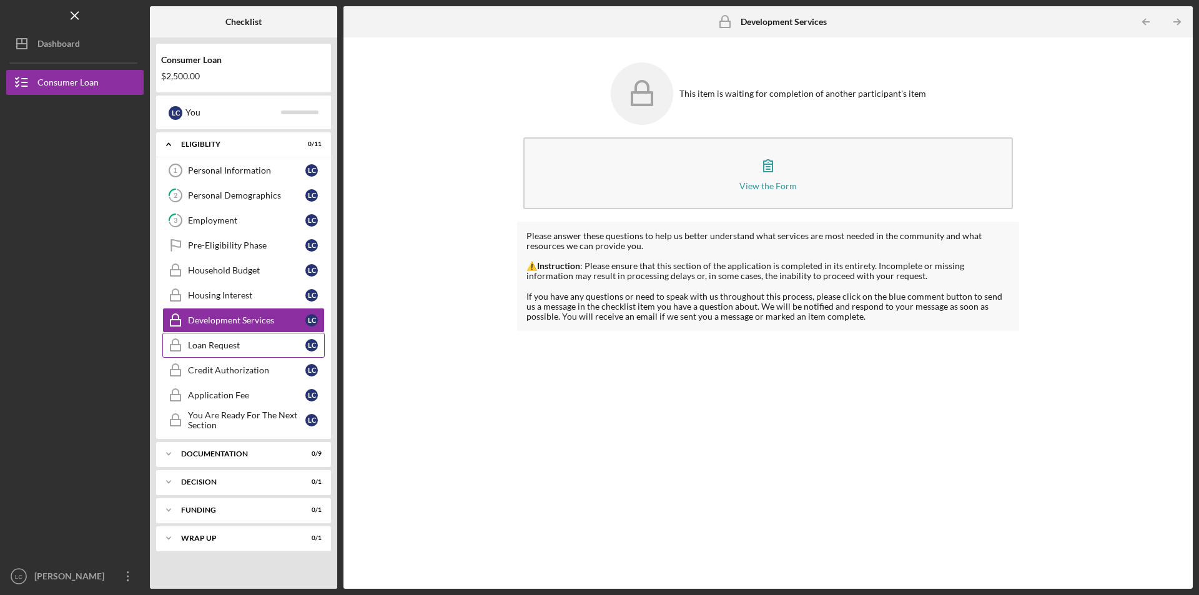
click at [206, 347] on div "Loan Request" at bounding box center [246, 345] width 117 height 10
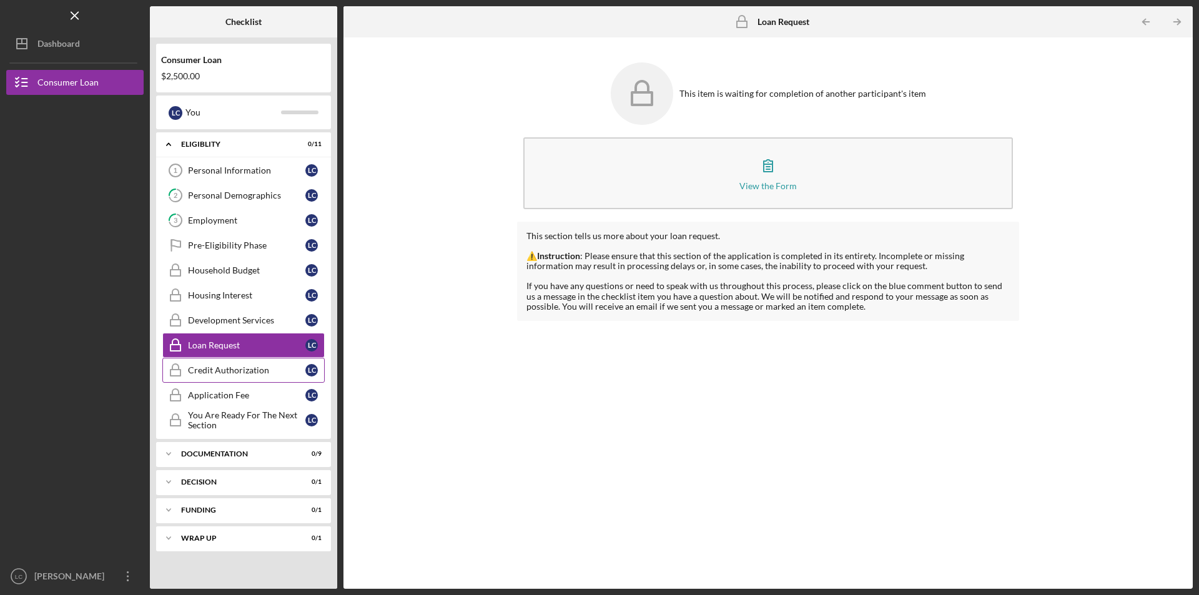
click at [211, 375] on div "Credit Authorization" at bounding box center [246, 370] width 117 height 10
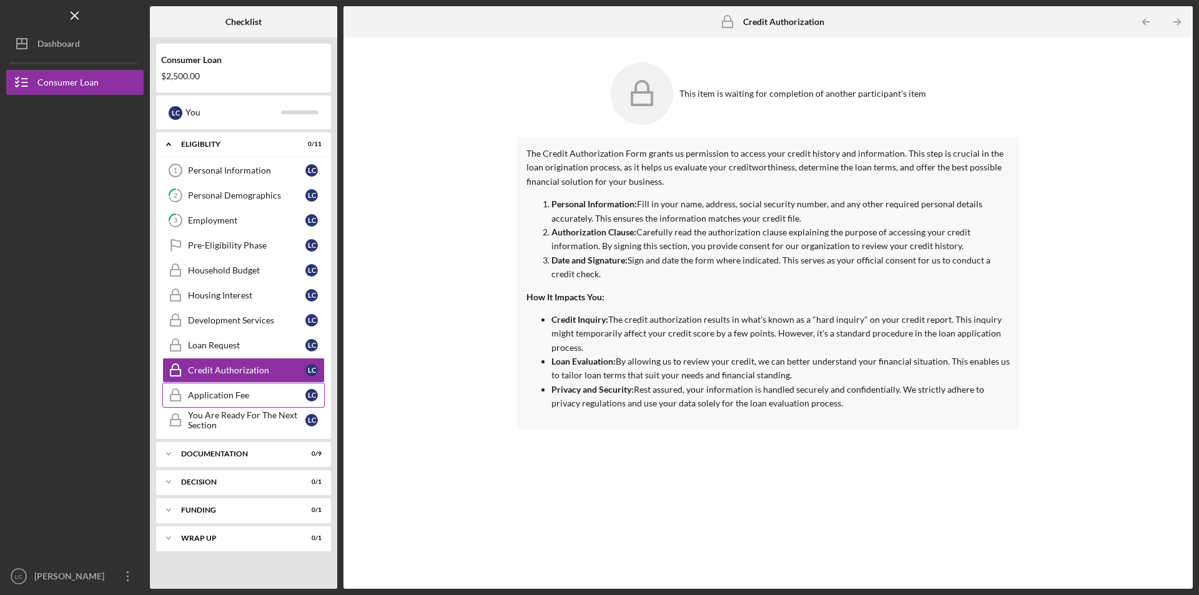
click at [218, 396] on div "Application Fee" at bounding box center [246, 395] width 117 height 10
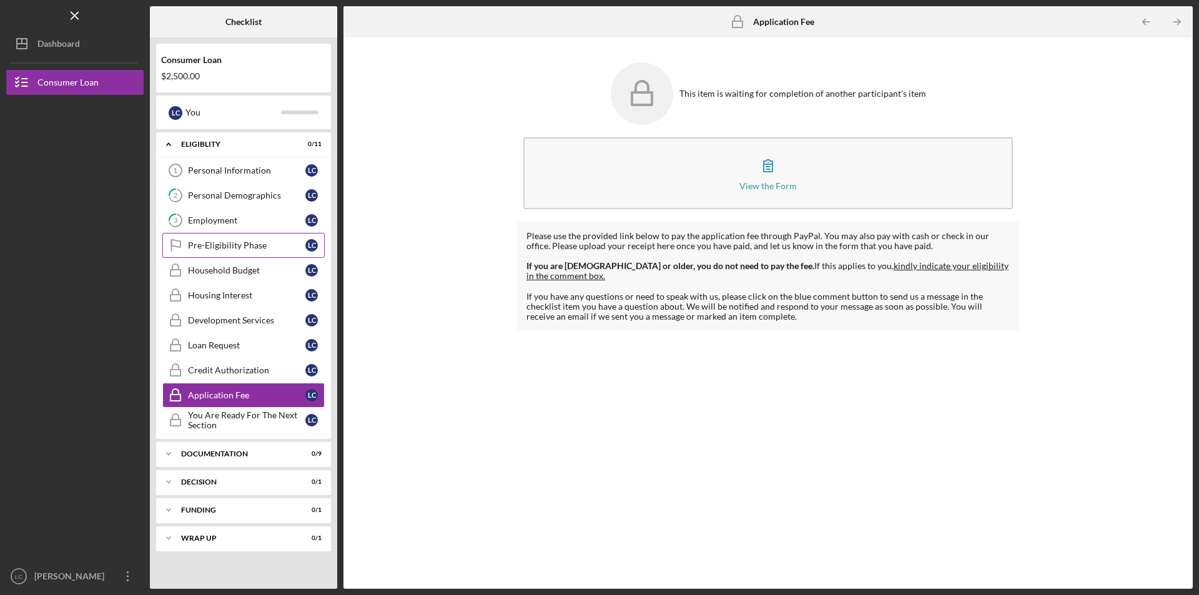
click at [214, 243] on div "Pre-Eligibility Phase" at bounding box center [246, 245] width 117 height 10
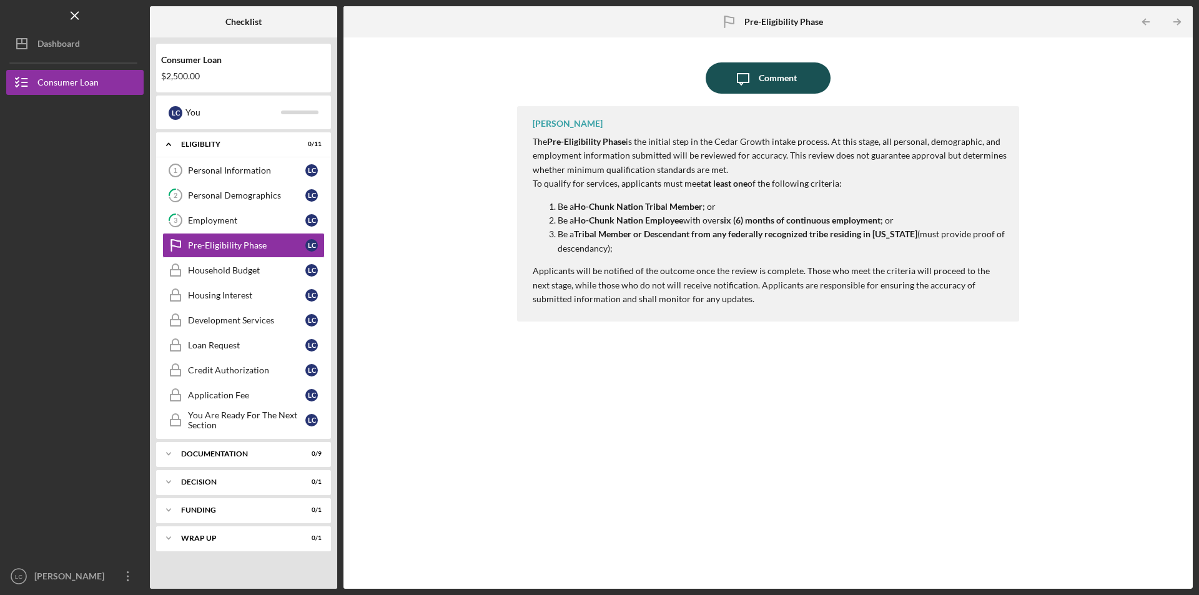
click at [783, 77] on div "Comment" at bounding box center [778, 77] width 38 height 31
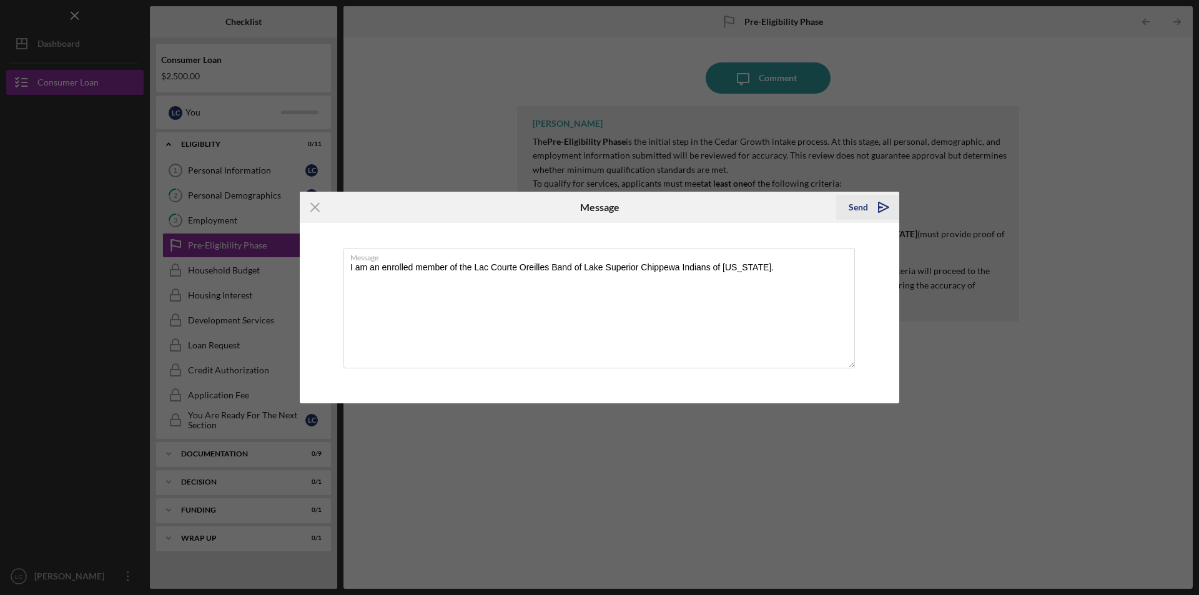
type textarea "I am an enrolled member of the Lac Courte Oreilles Band of Lake Superior Chippe…"
click at [858, 205] on div "Send" at bounding box center [858, 207] width 19 height 25
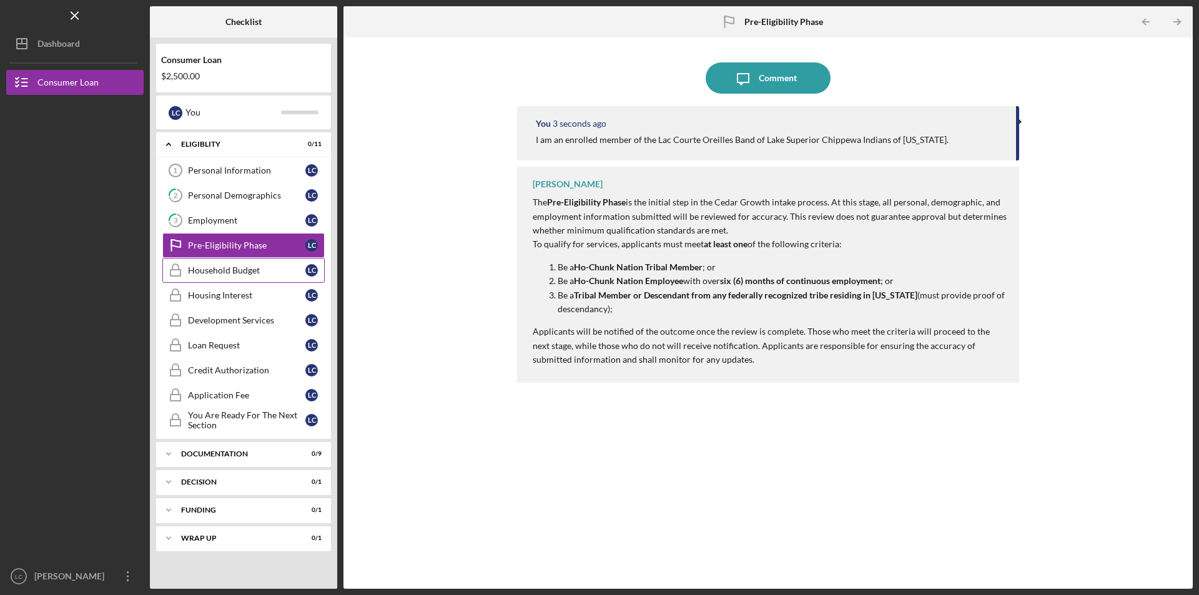
click at [229, 267] on div "Household Budget" at bounding box center [246, 270] width 117 height 10
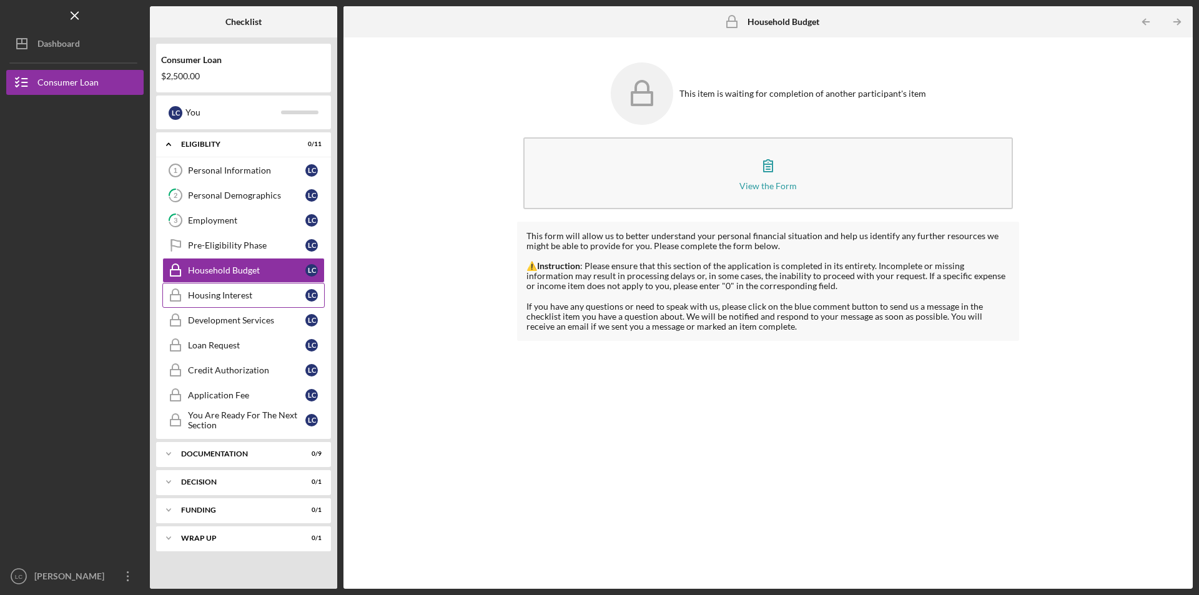
click at [220, 294] on div "Housing Interest" at bounding box center [246, 295] width 117 height 10
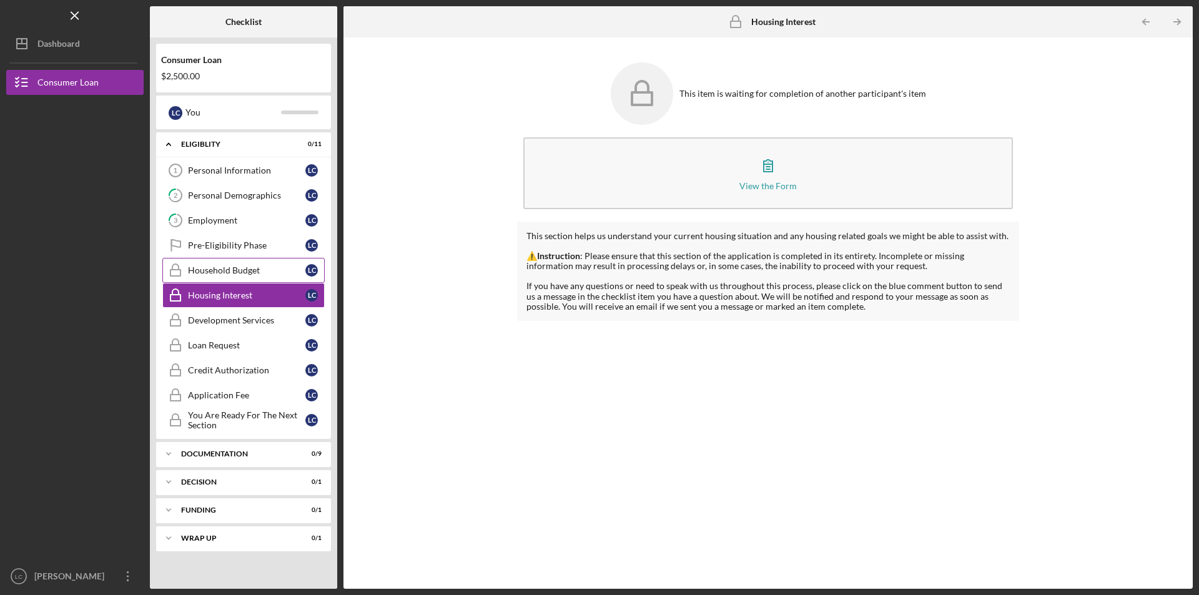
click at [217, 269] on div "Household Budget" at bounding box center [246, 270] width 117 height 10
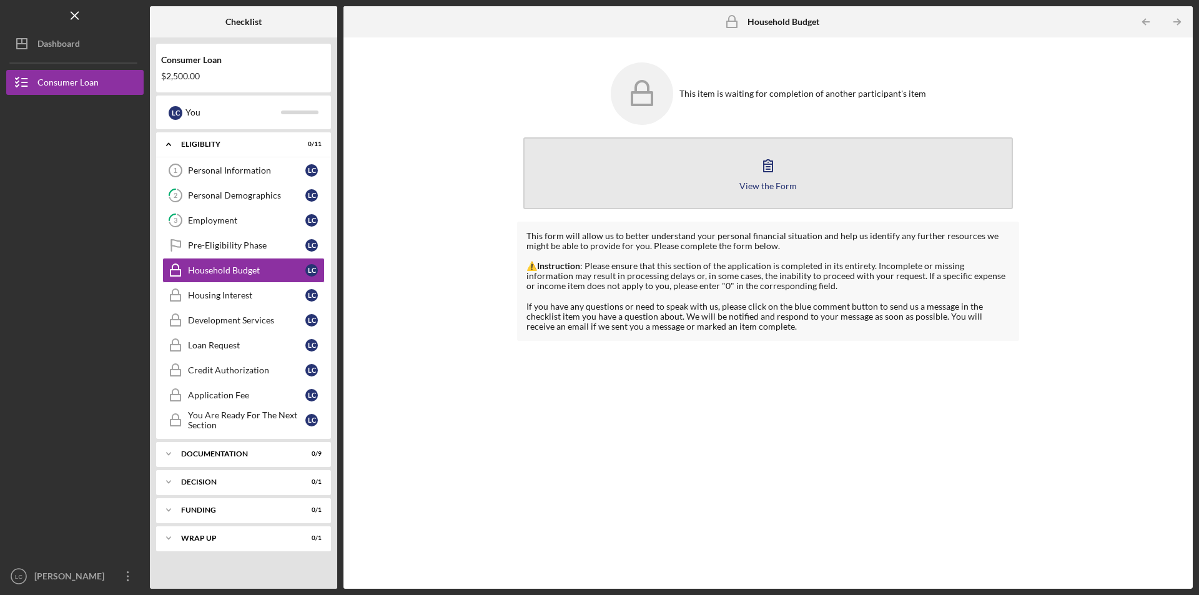
click at [768, 170] on icon "button" at bounding box center [768, 166] width 9 height 12
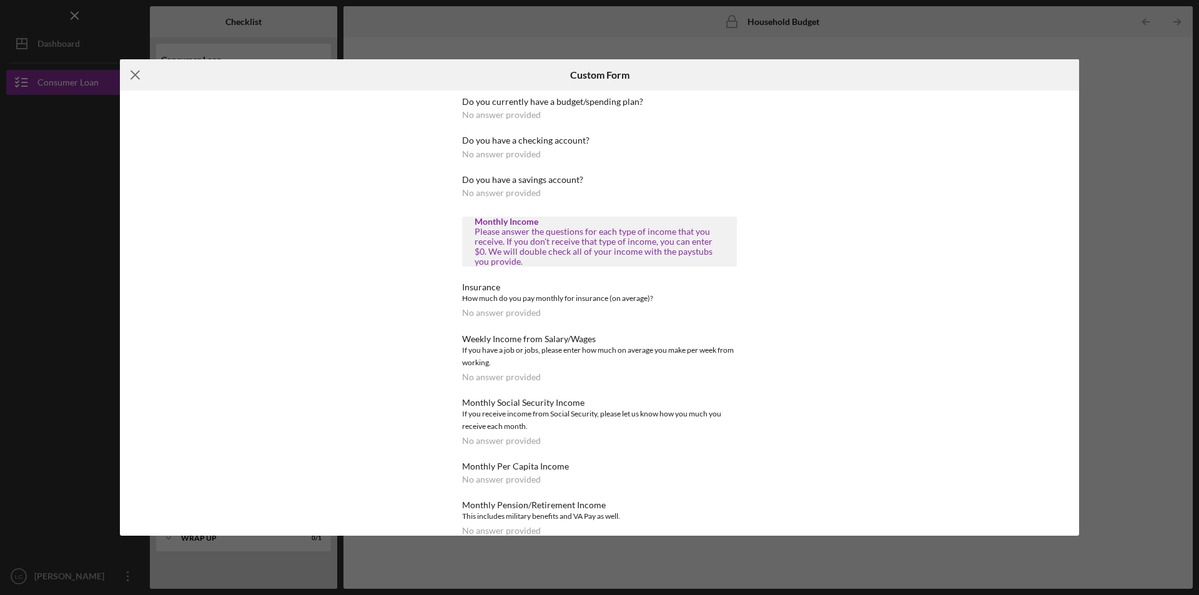
click at [134, 71] on icon "Icon/Menu Close" at bounding box center [135, 74] width 31 height 31
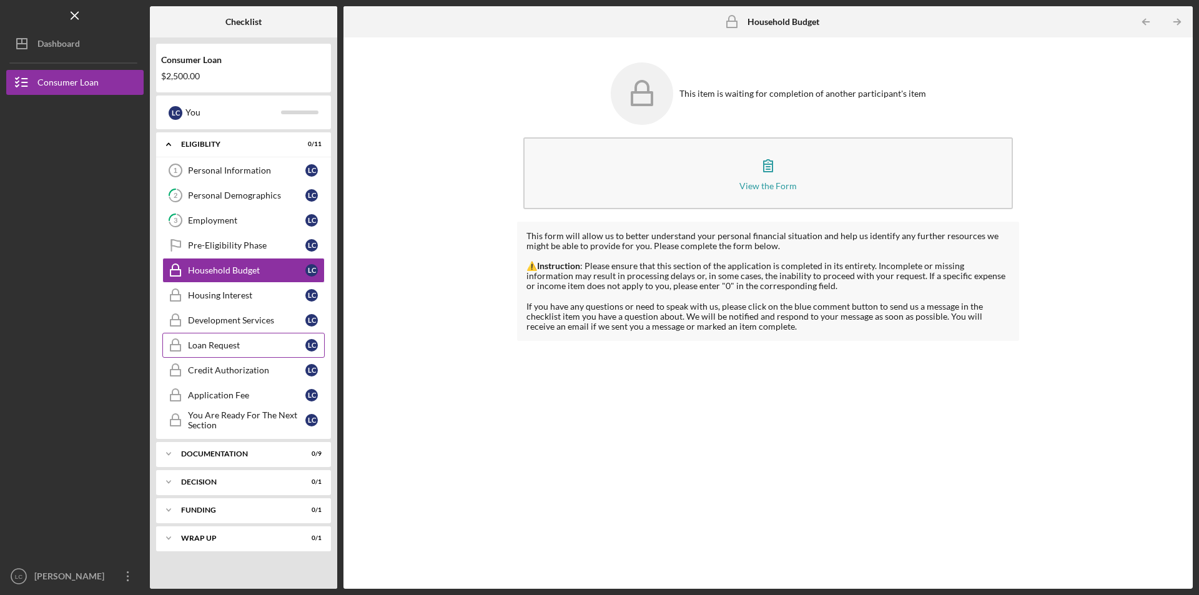
click at [215, 345] on div "Loan Request" at bounding box center [246, 345] width 117 height 10
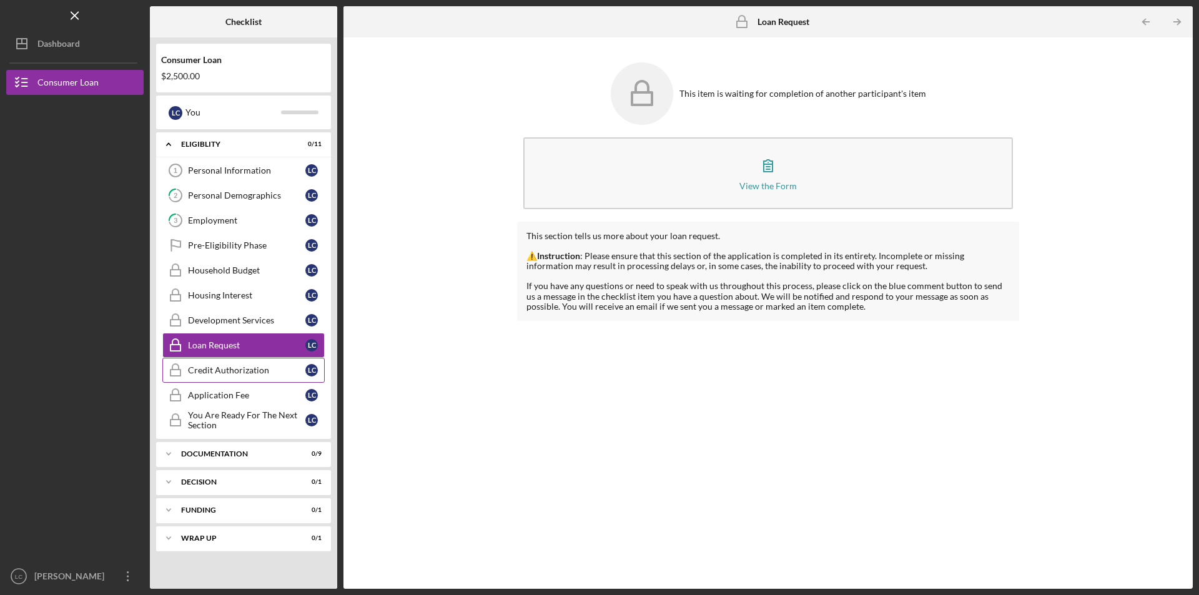
click at [218, 365] on link "Credit Authorization Credit Authorization L C" at bounding box center [243, 370] width 162 height 25
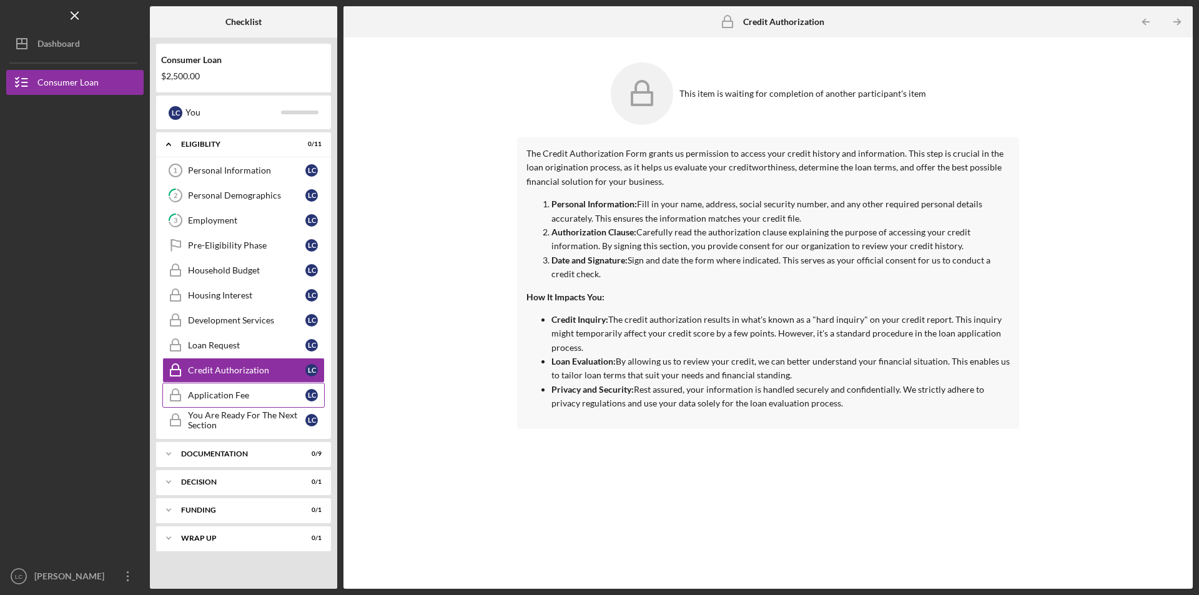
click at [215, 396] on div "Application Fee" at bounding box center [246, 395] width 117 height 10
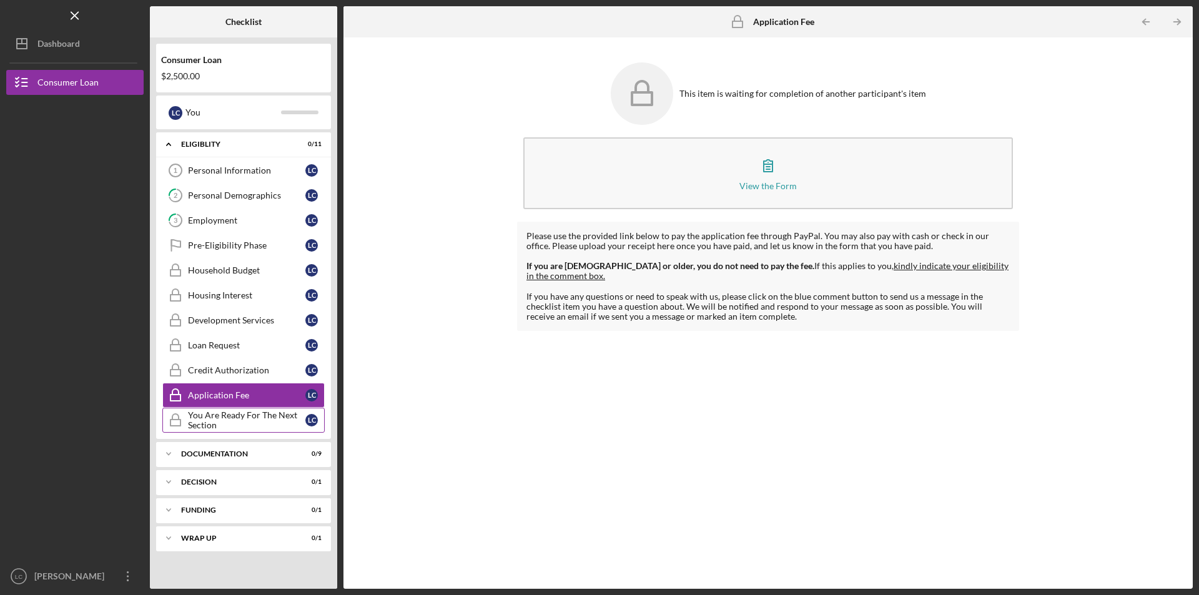
click at [219, 422] on div "You Are Ready For The Next Section" at bounding box center [246, 420] width 117 height 20
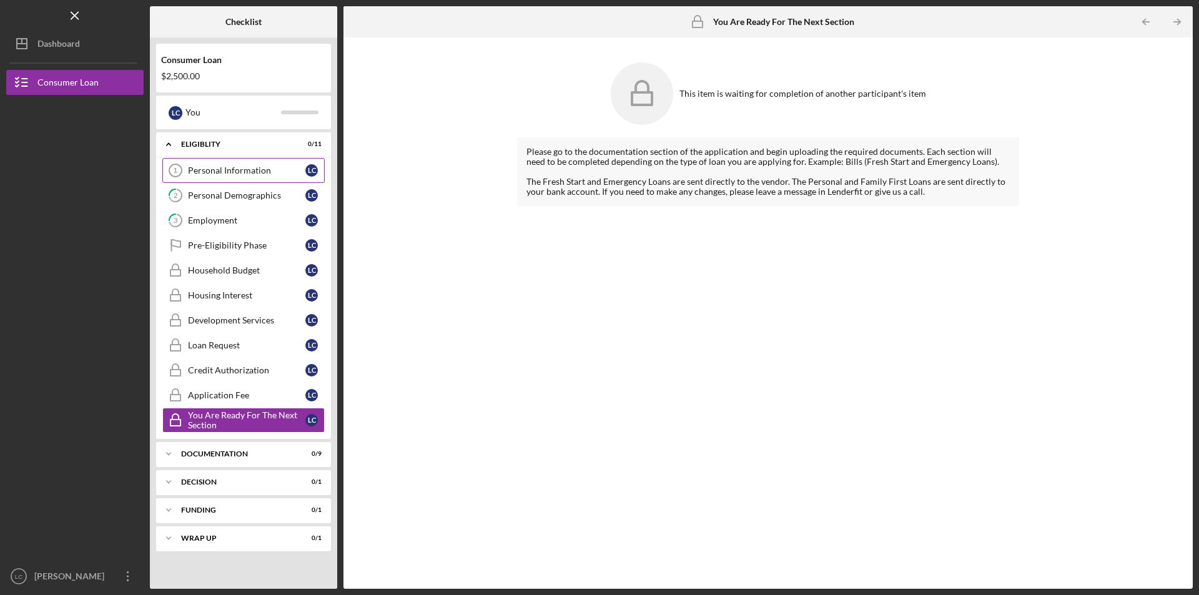
click at [214, 170] on div "Personal Information" at bounding box center [246, 171] width 117 height 10
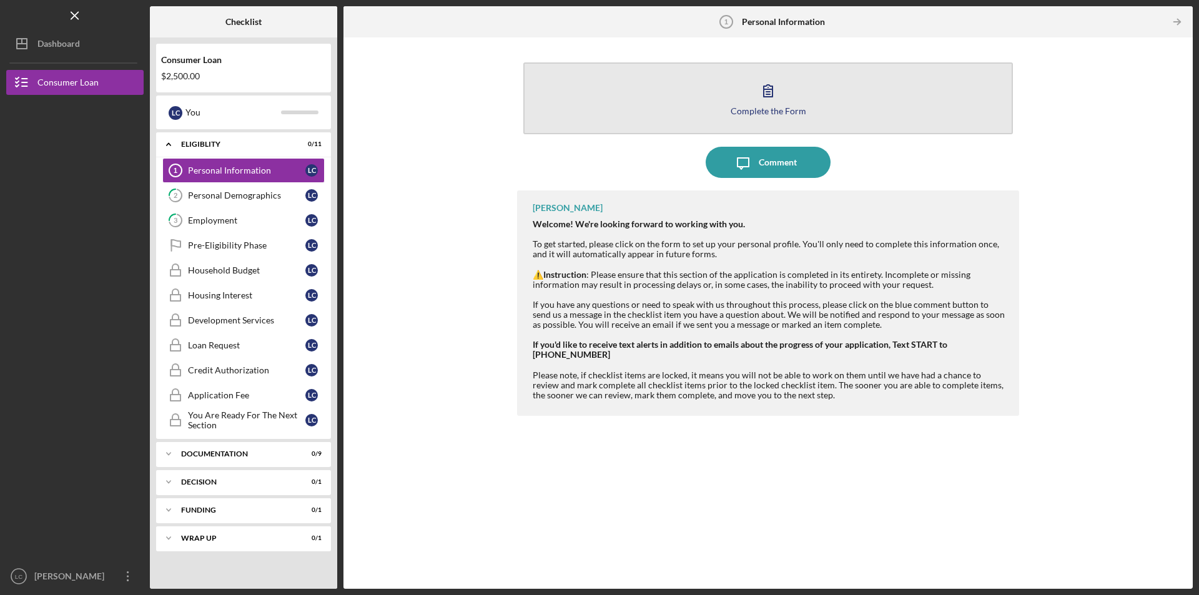
click at [766, 92] on icon "button" at bounding box center [768, 91] width 9 height 12
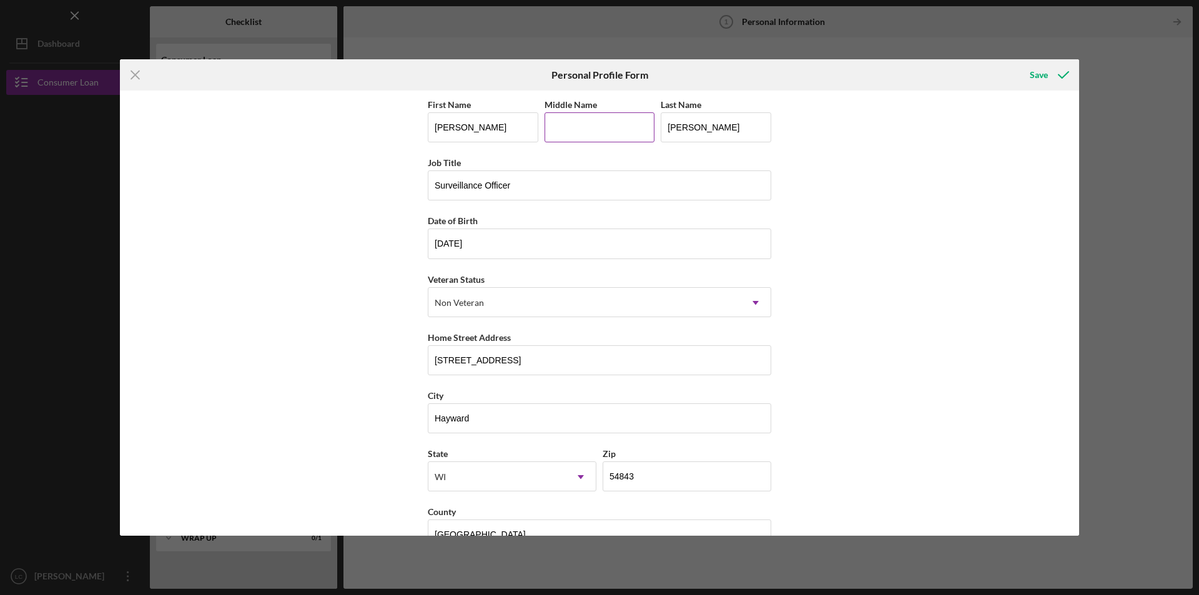
click at [586, 131] on input "Middle Name" at bounding box center [600, 127] width 111 height 30
type input "[PERSON_NAME]"
click at [890, 355] on div "First Name [PERSON_NAME] Middle Name [PERSON_NAME] Last Name [PERSON_NAME] Job …" at bounding box center [599, 313] width 959 height 445
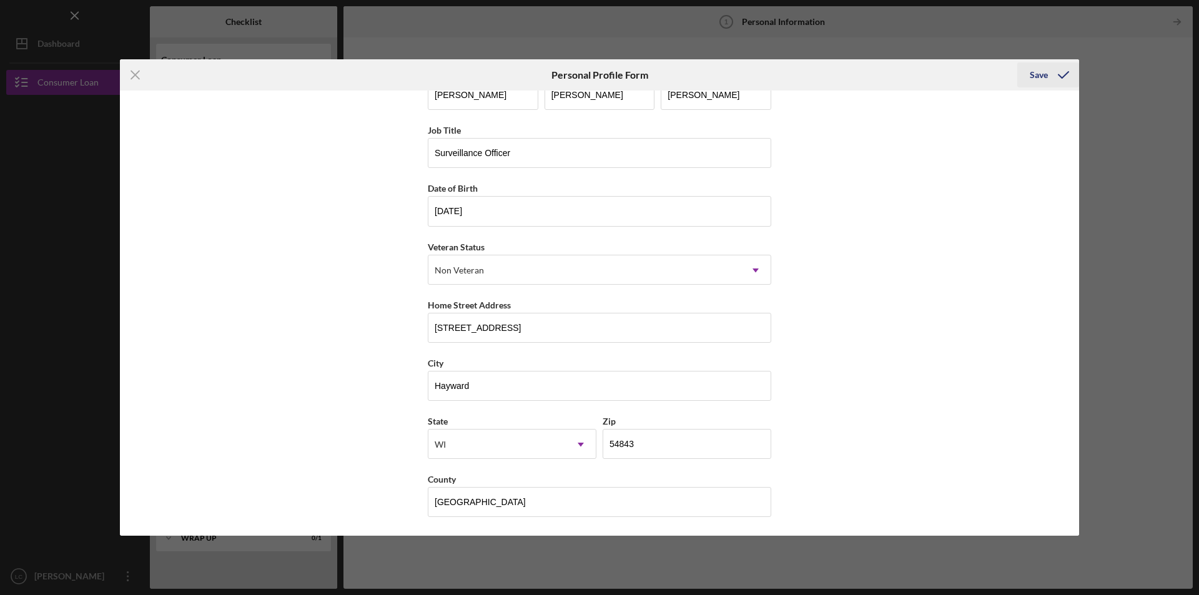
click at [1038, 71] on div "Save" at bounding box center [1039, 74] width 18 height 25
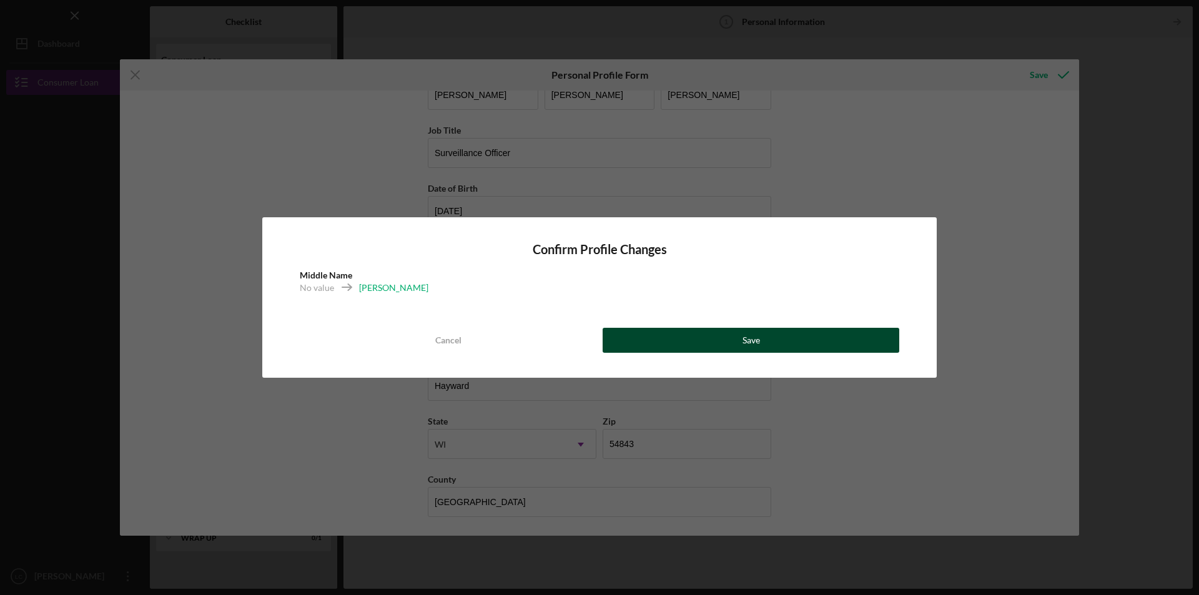
click at [737, 338] on button "Save" at bounding box center [751, 340] width 297 height 25
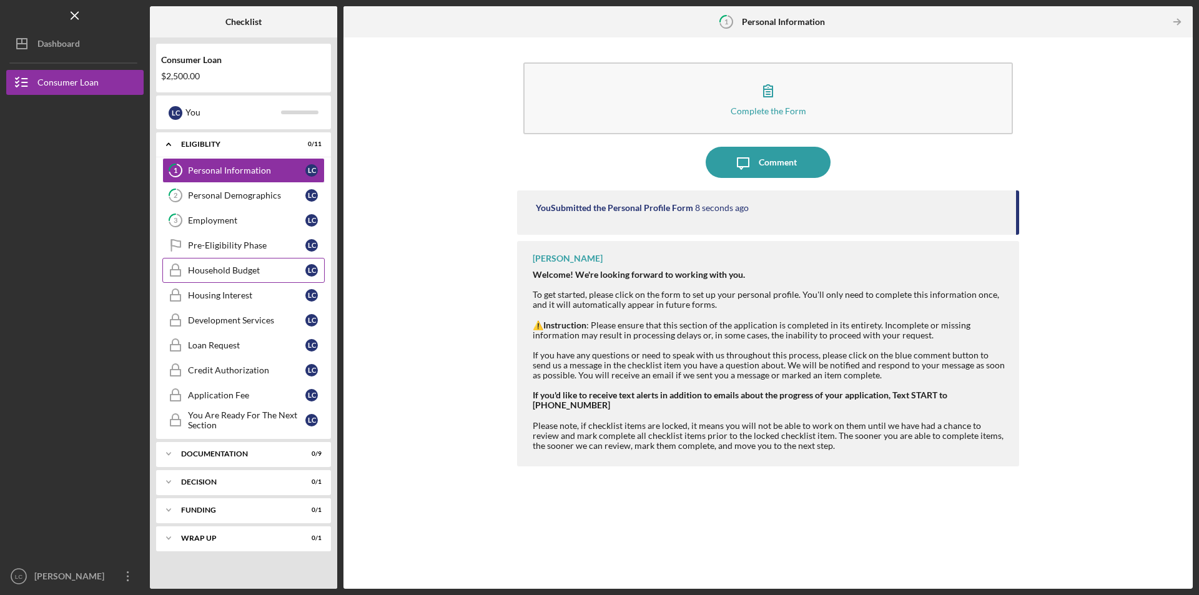
click at [210, 272] on div "Household Budget" at bounding box center [246, 270] width 117 height 10
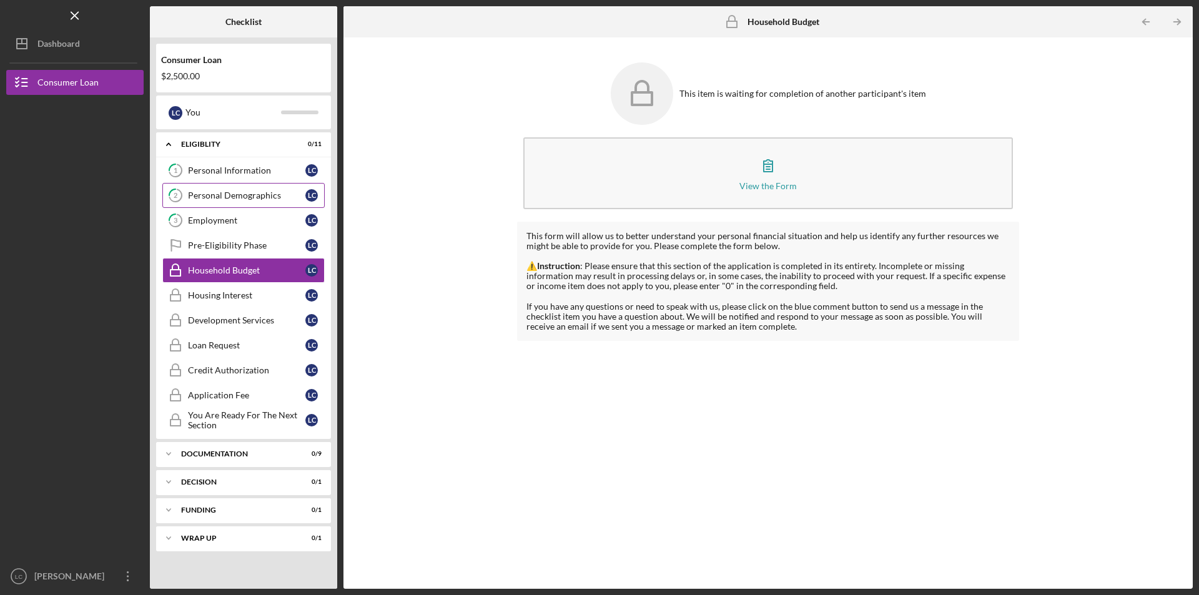
click at [210, 194] on div "Personal Demographics" at bounding box center [246, 195] width 117 height 10
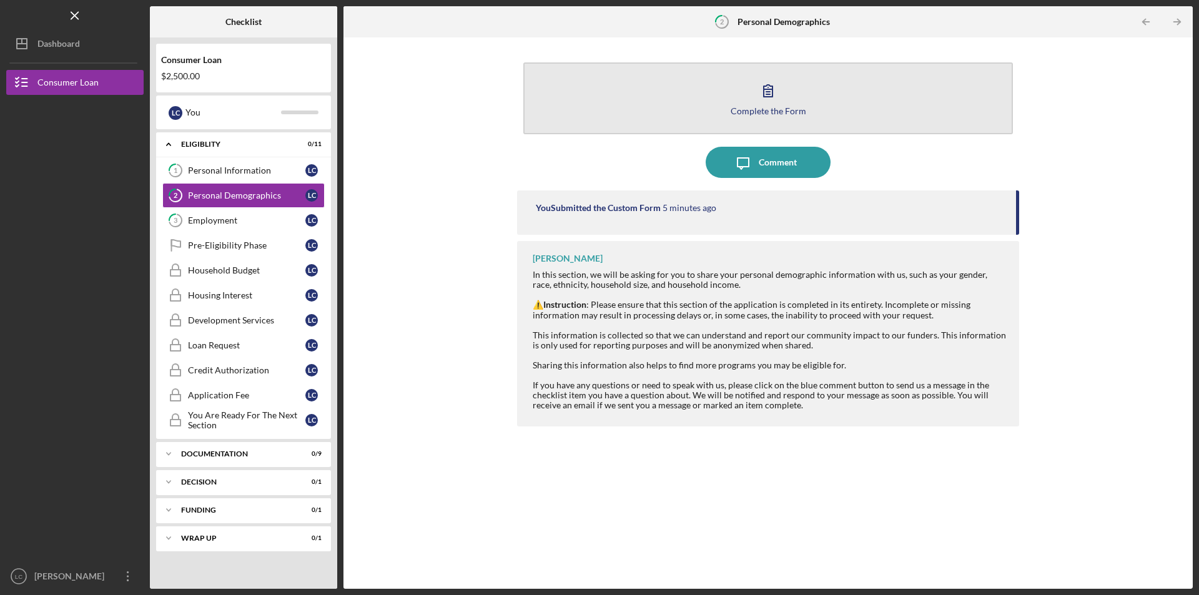
click at [769, 94] on icon "button" at bounding box center [768, 90] width 31 height 31
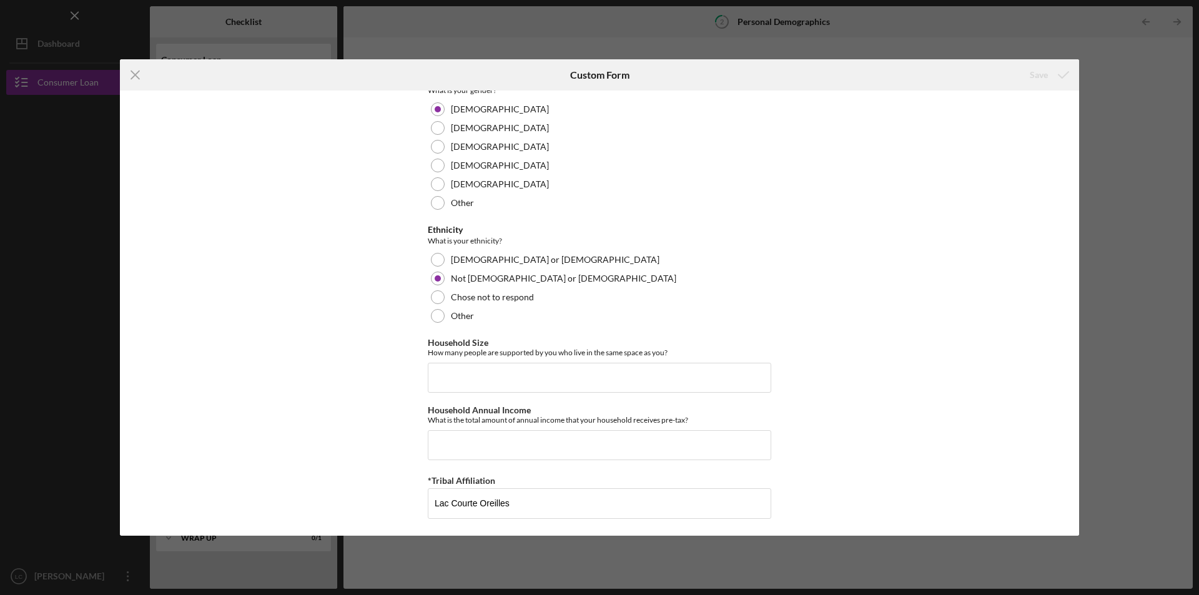
scroll to position [682, 0]
click at [444, 449] on input "Household Annual Income" at bounding box center [600, 443] width 344 height 30
click at [490, 382] on input "Household Size" at bounding box center [600, 376] width 344 height 30
type input "1"
click at [477, 441] on input "Household Annual Income" at bounding box center [600, 443] width 344 height 30
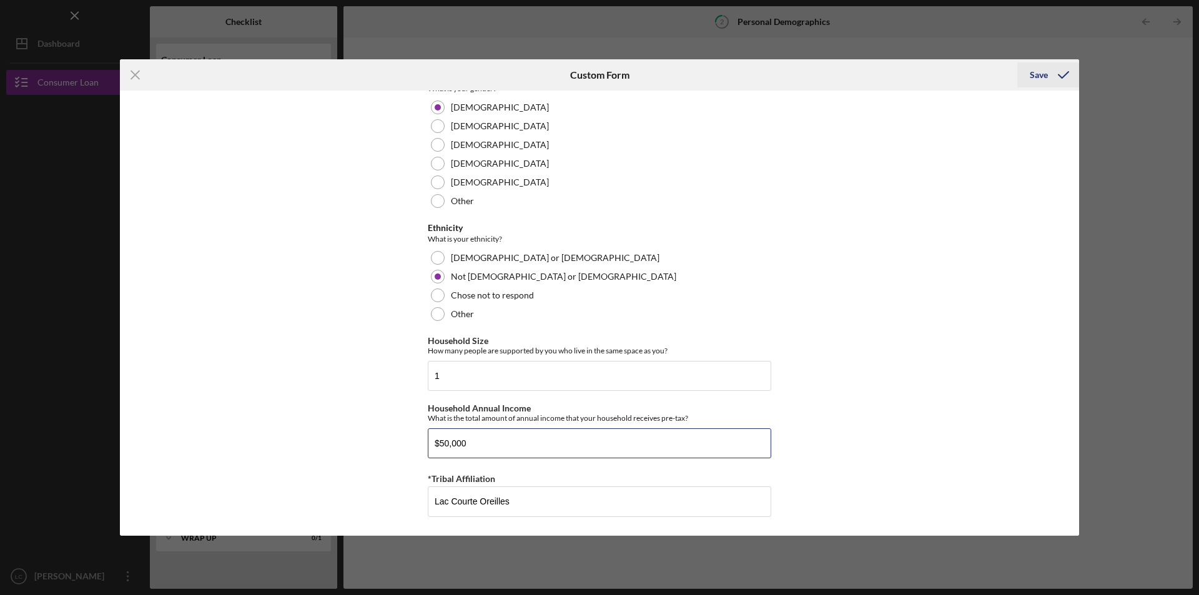
type input "$50,000"
click at [1037, 73] on div "Save" at bounding box center [1039, 74] width 18 height 25
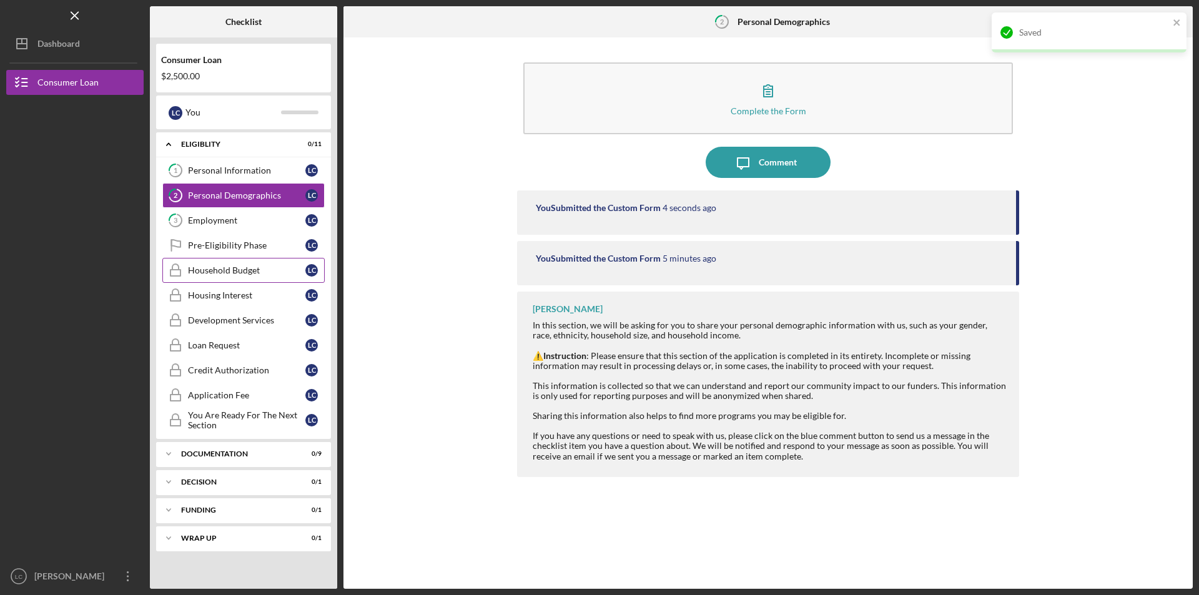
click at [210, 271] on div "Household Budget" at bounding box center [246, 270] width 117 height 10
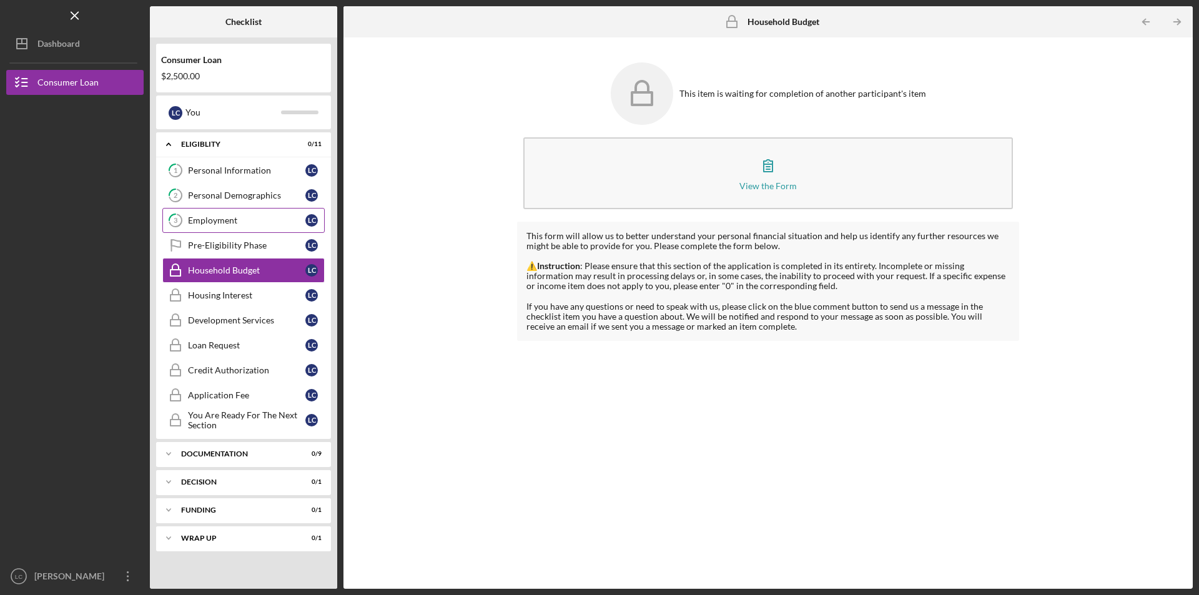
click at [219, 217] on div "Employment" at bounding box center [246, 220] width 117 height 10
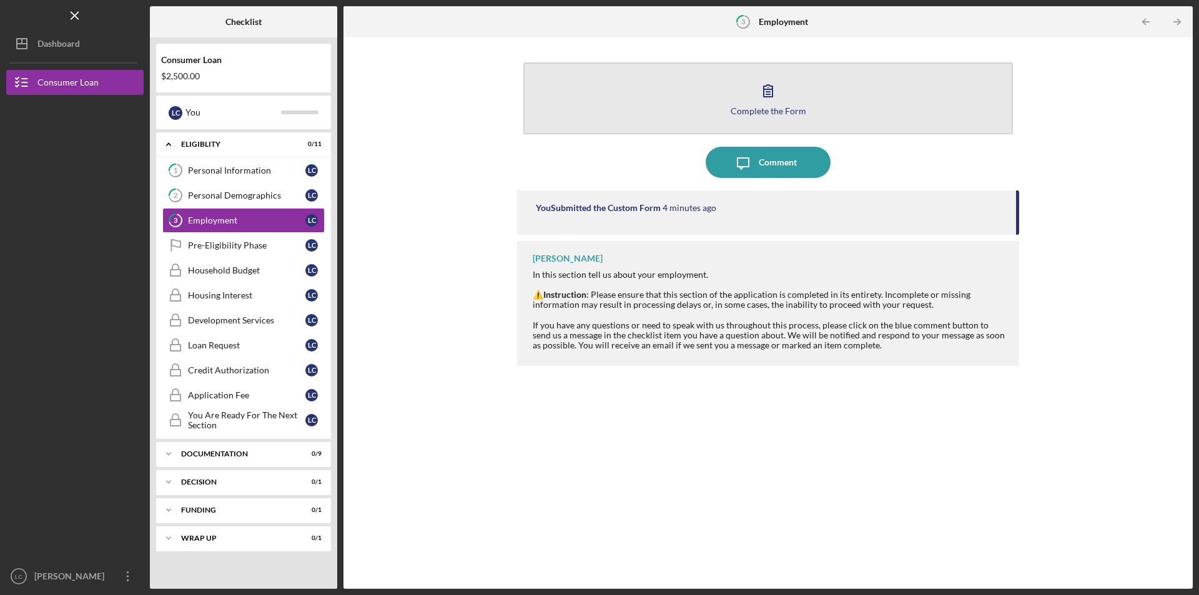
click at [771, 89] on icon "button" at bounding box center [768, 91] width 9 height 12
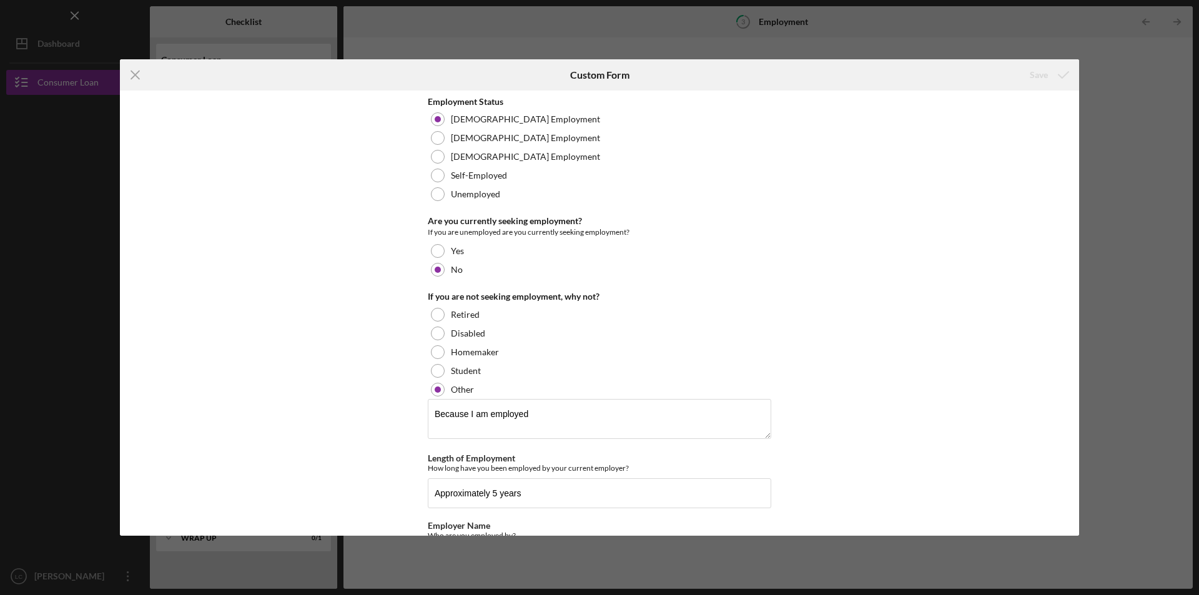
drag, startPoint x: 133, startPoint y: 74, endPoint x: 148, endPoint y: 134, distance: 61.8
click at [133, 74] on icon "Icon/Menu Close" at bounding box center [135, 74] width 31 height 31
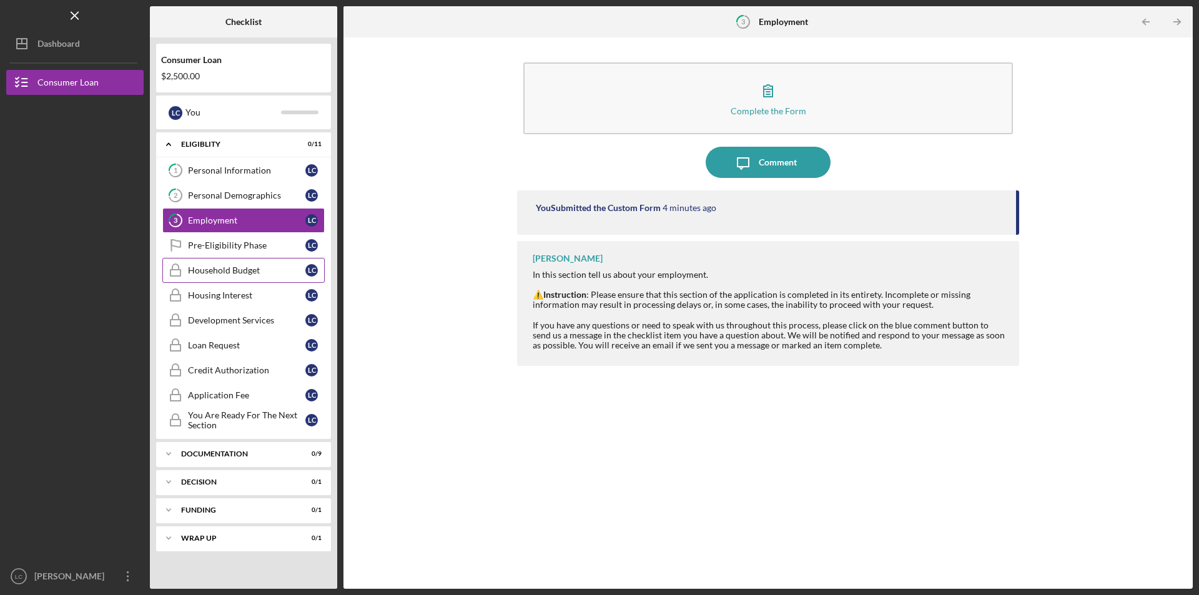
click at [218, 270] on div "Household Budget" at bounding box center [246, 270] width 117 height 10
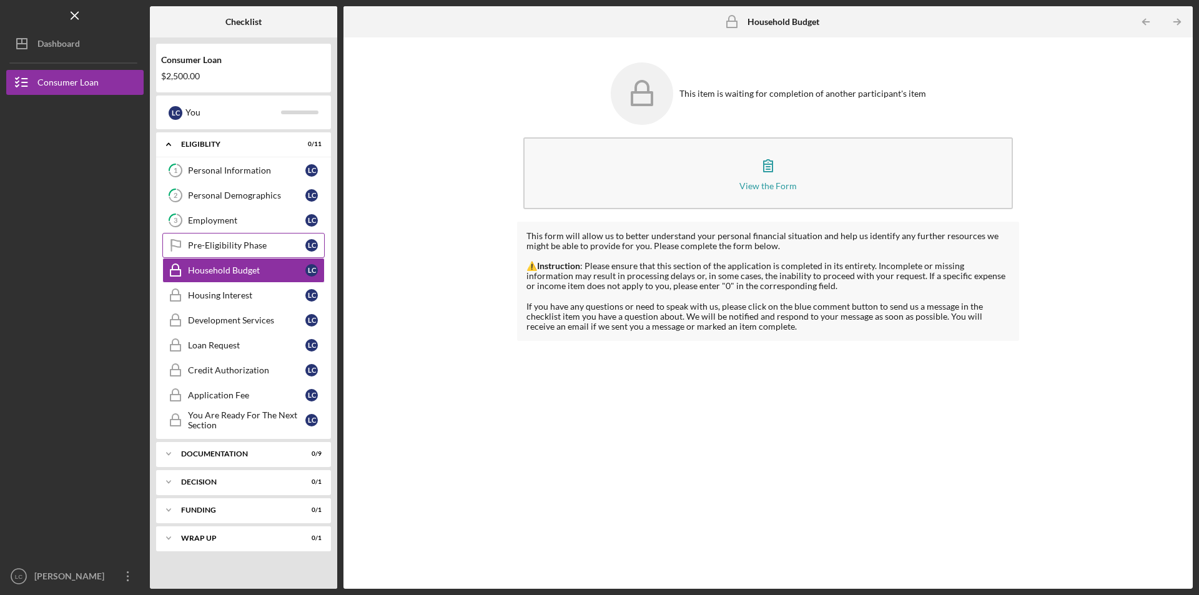
click at [218, 245] on div "Pre-Eligibility Phase" at bounding box center [246, 245] width 117 height 10
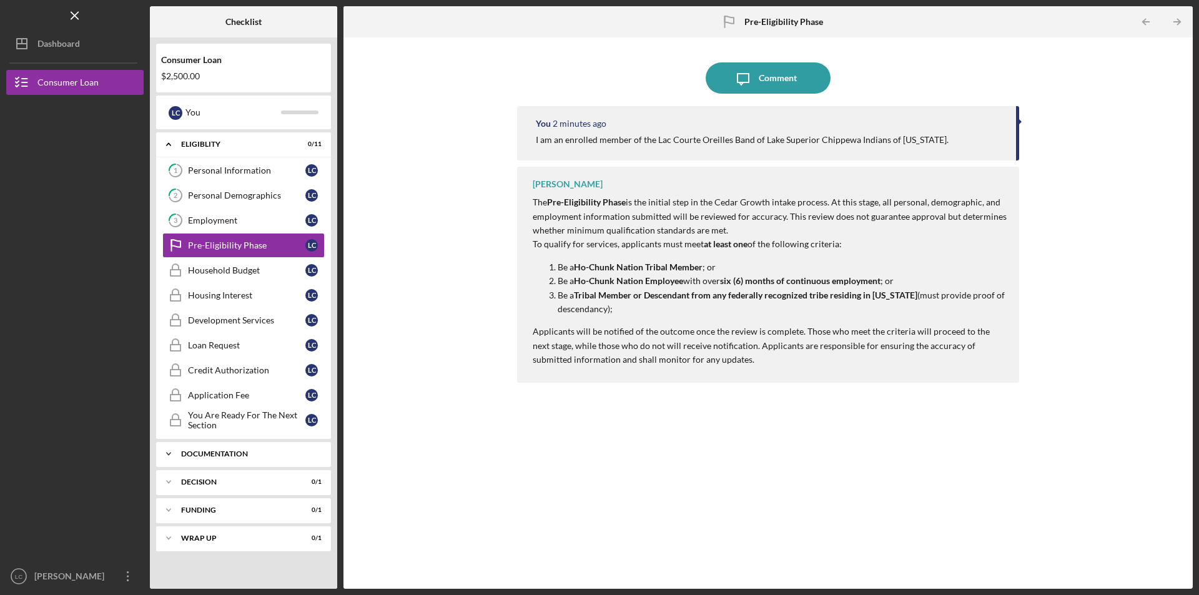
click at [216, 455] on div "Documentation" at bounding box center [248, 453] width 134 height 7
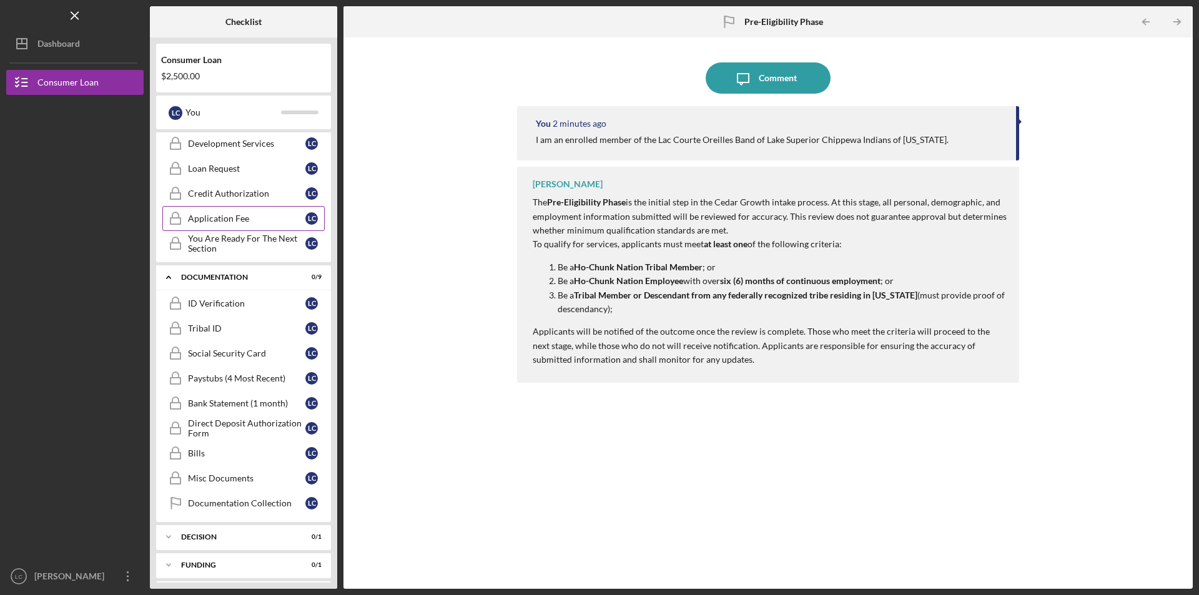
scroll to position [207, 0]
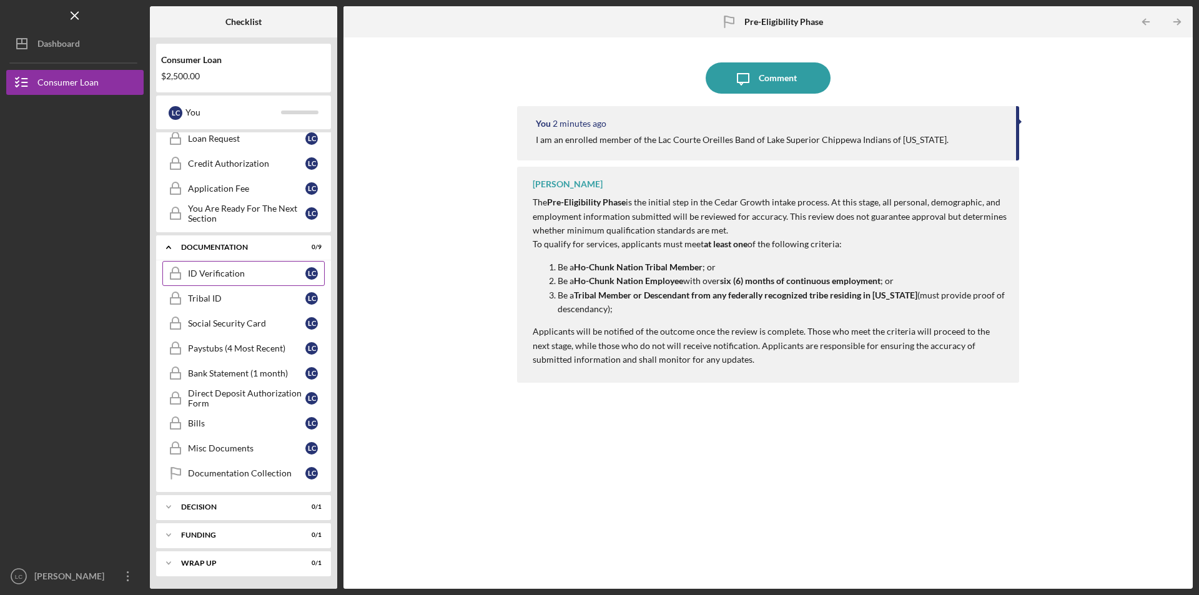
click at [209, 273] on div "ID Verification" at bounding box center [246, 274] width 117 height 10
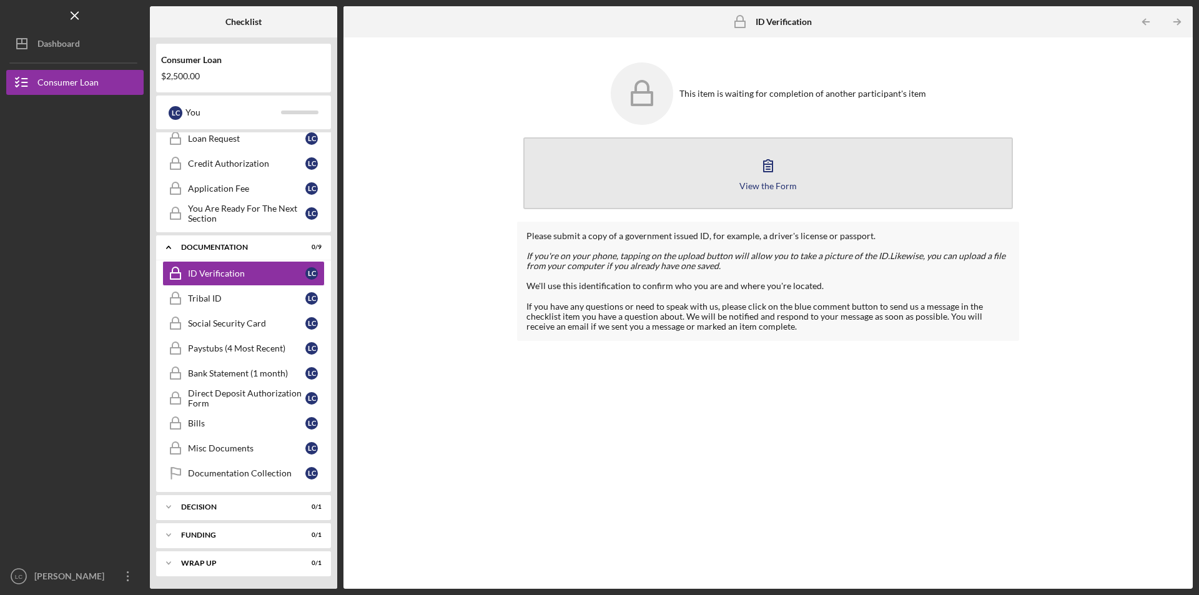
click at [771, 165] on icon "button" at bounding box center [768, 166] width 9 height 12
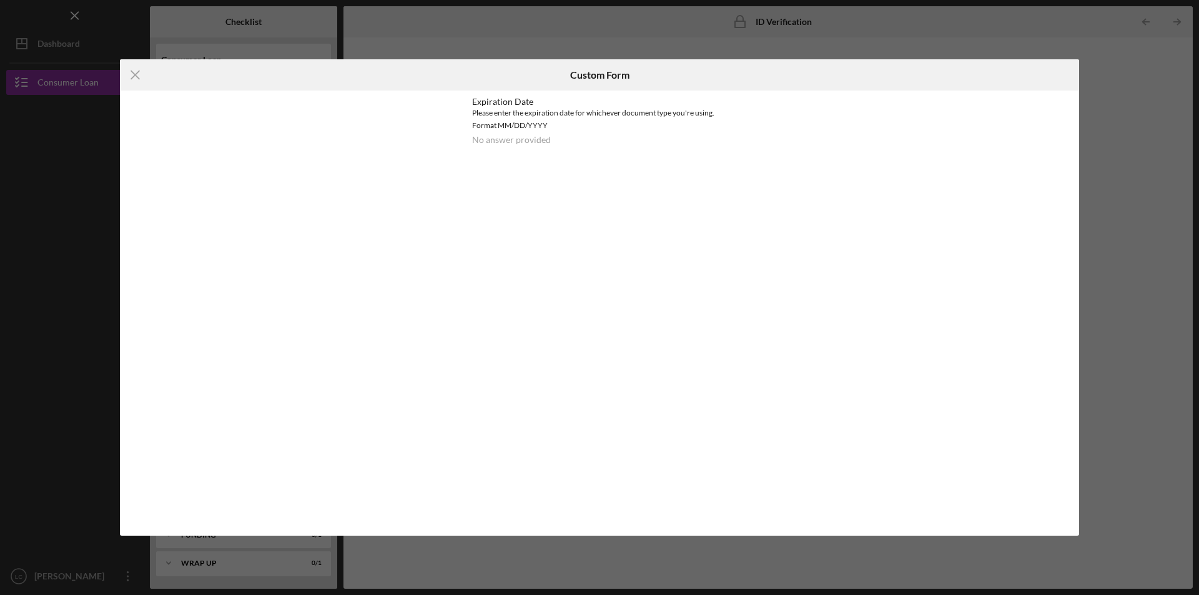
click at [571, 148] on div "Expiration Date Please enter the expiration date for whichever document type yo…" at bounding box center [599, 127] width 255 height 61
click at [519, 121] on div "Please enter the expiration date for whichever document type you're using. Form…" at bounding box center [599, 119] width 255 height 25
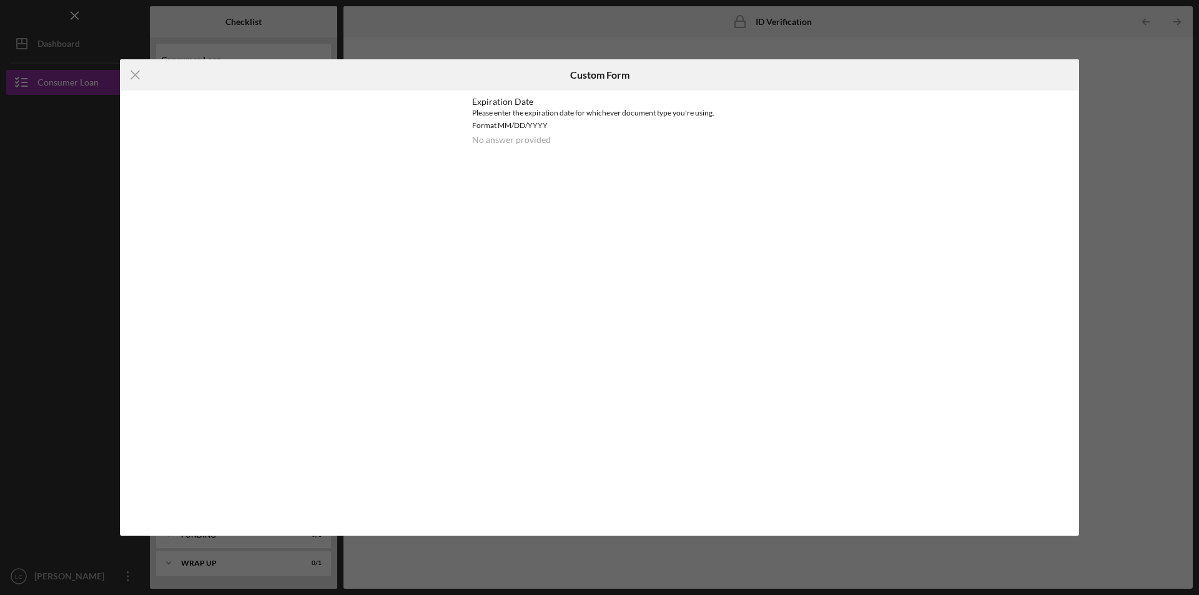
click at [678, 225] on div "Icon/Menu Close Custom Form Expiration Date Please enter the expiration date fo…" at bounding box center [599, 297] width 959 height 476
click at [547, 140] on div "No answer provided" at bounding box center [511, 140] width 79 height 10
click at [131, 74] on icon "Icon/Menu Close" at bounding box center [135, 74] width 31 height 31
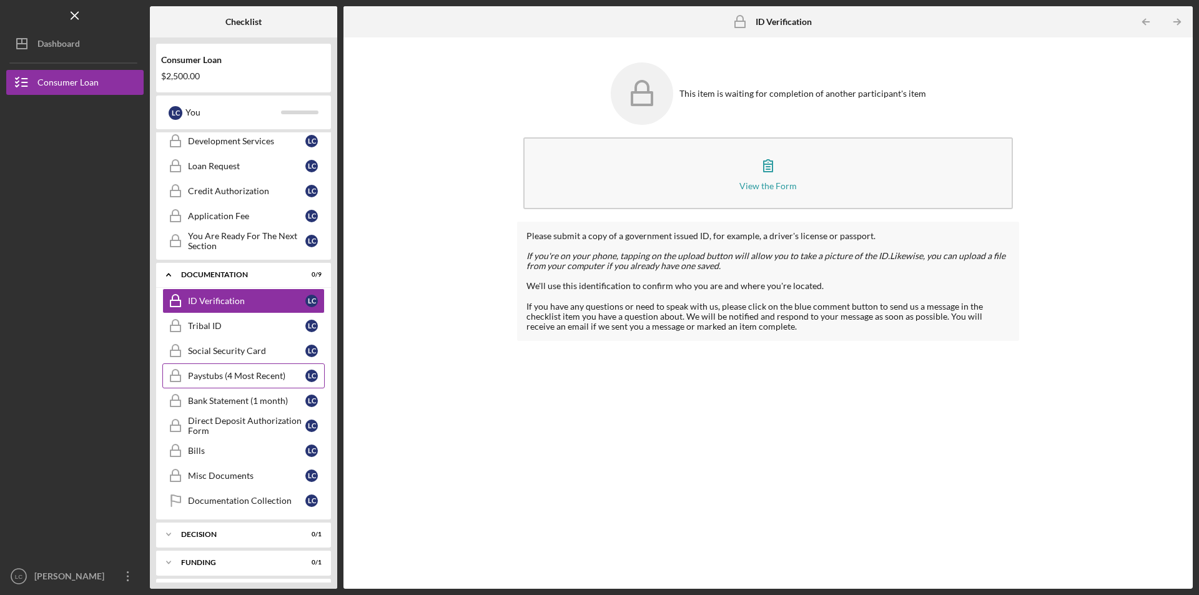
scroll to position [207, 0]
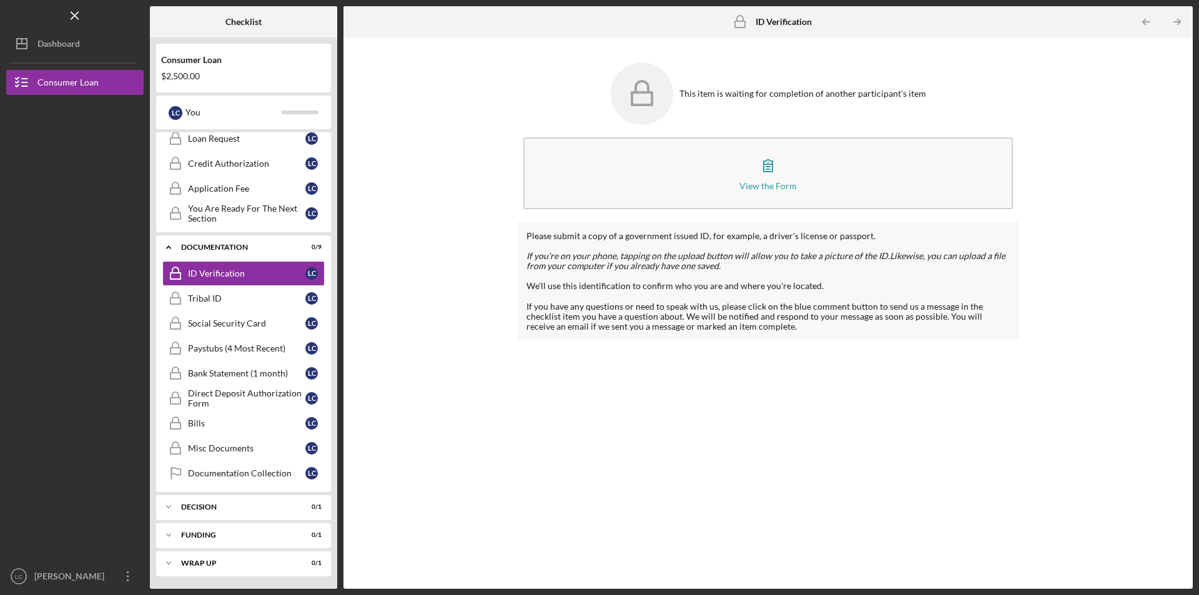
click at [711, 92] on div "This item is waiting for completion of another participant's item" at bounding box center [803, 94] width 247 height 10
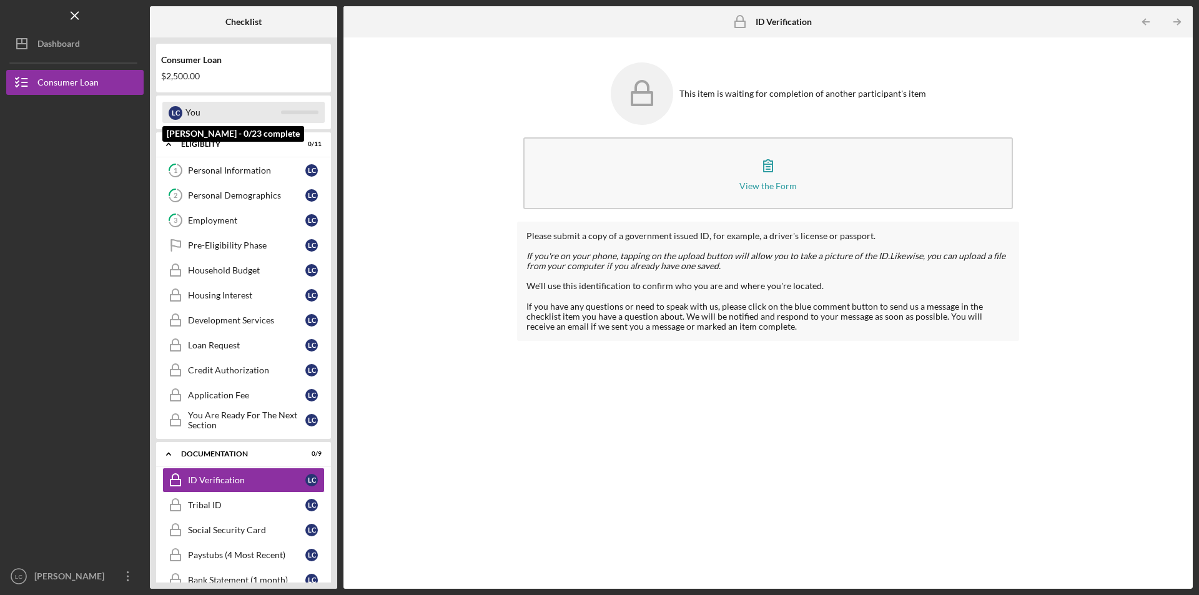
click at [222, 114] on div "You" at bounding box center [233, 112] width 96 height 21
click at [220, 73] on div "$2,500.00" at bounding box center [243, 76] width 165 height 10
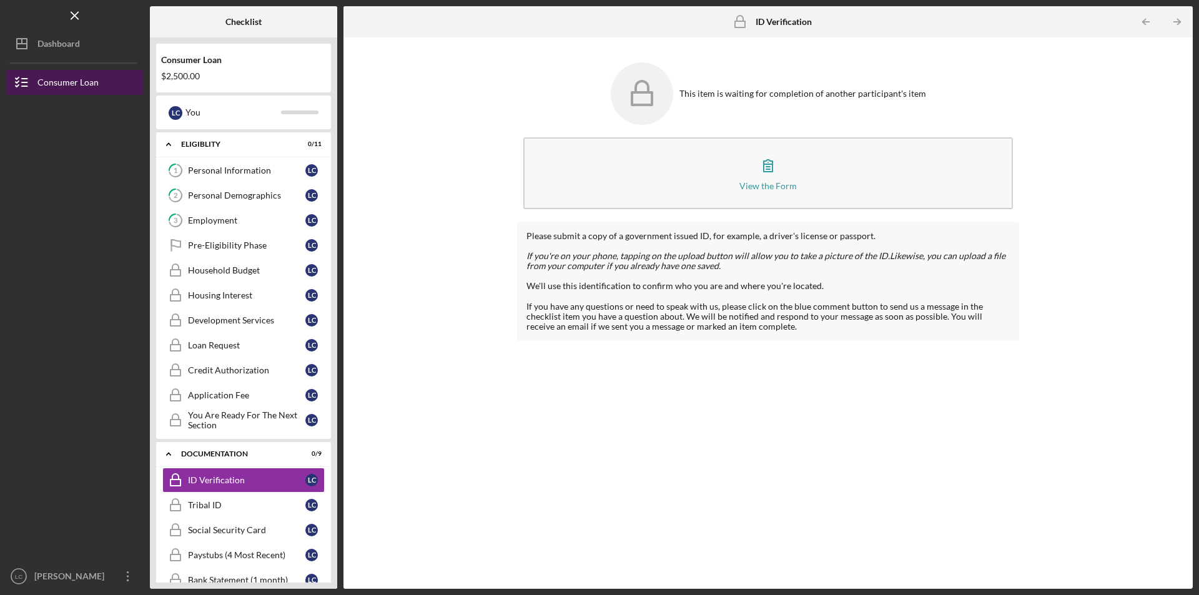
click at [64, 81] on div "Consumer Loan" at bounding box center [67, 84] width 61 height 28
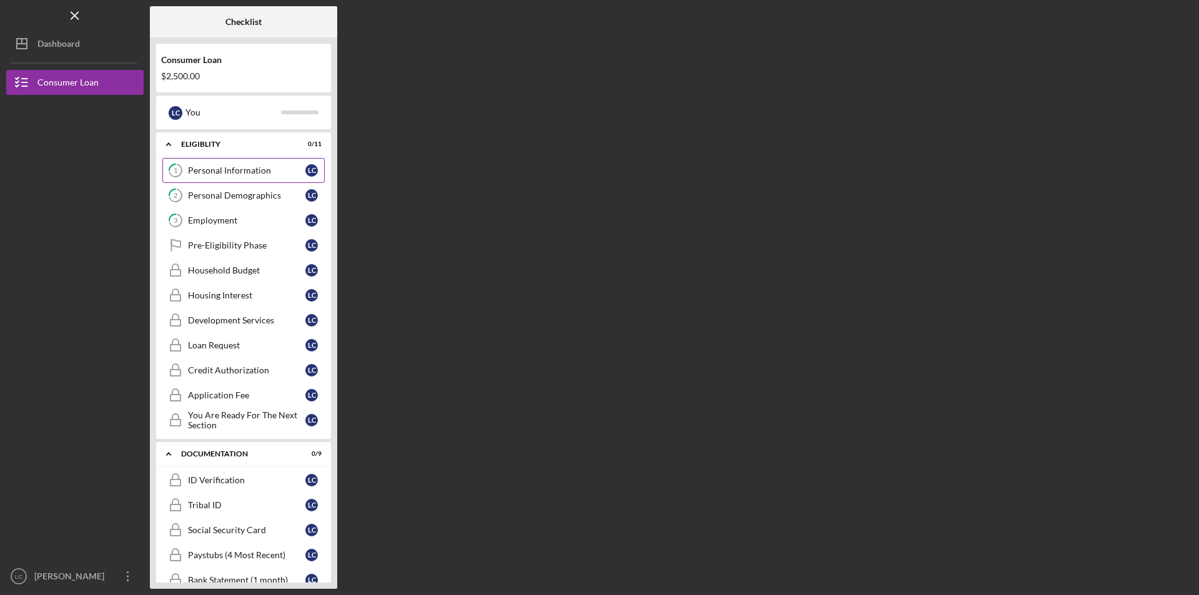
click at [236, 176] on div "Personal Information" at bounding box center [246, 171] width 117 height 10
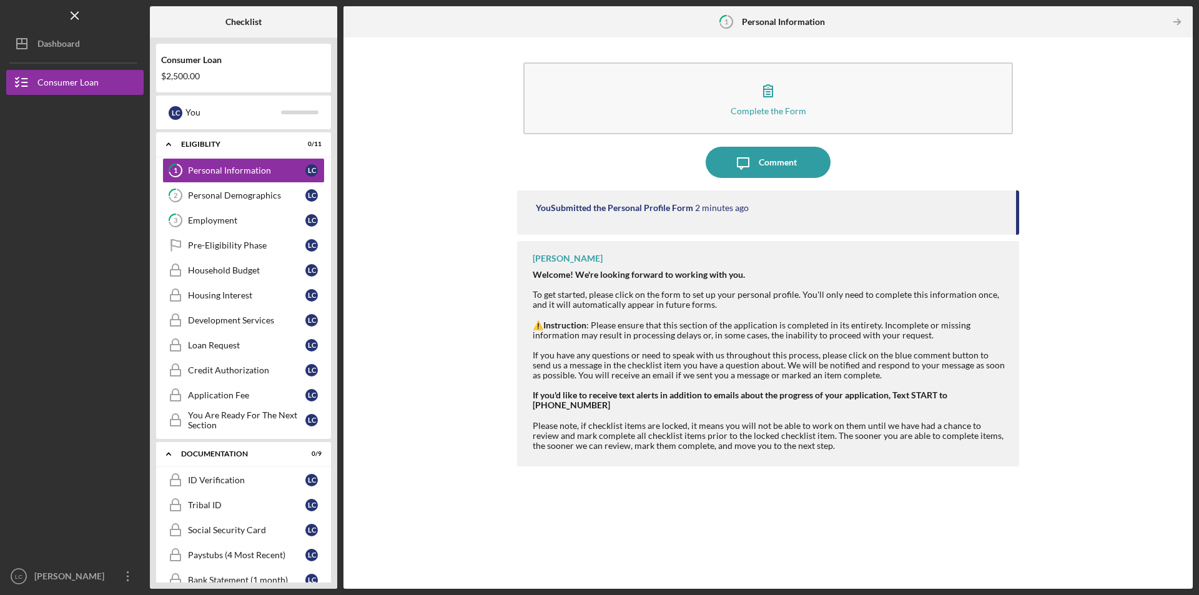
click at [224, 67] on div "Consumer Loan $2,500.00" at bounding box center [243, 68] width 175 height 36
click at [72, 80] on div "Consumer Loan" at bounding box center [67, 84] width 61 height 28
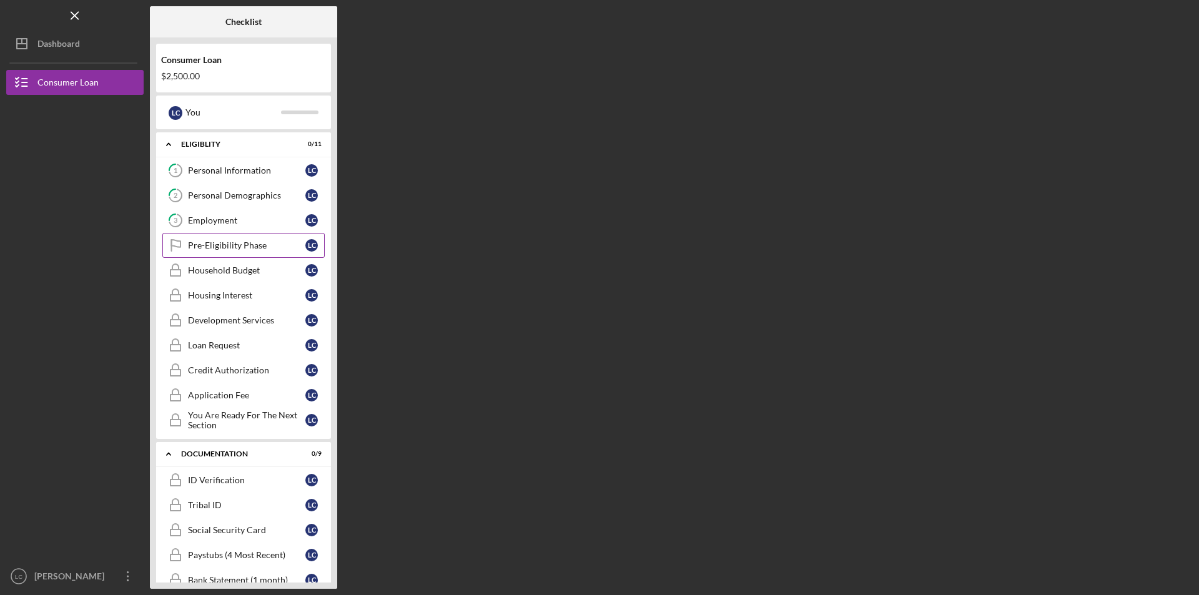
click at [220, 248] on div "Pre-Eligibility Phase" at bounding box center [246, 245] width 117 height 10
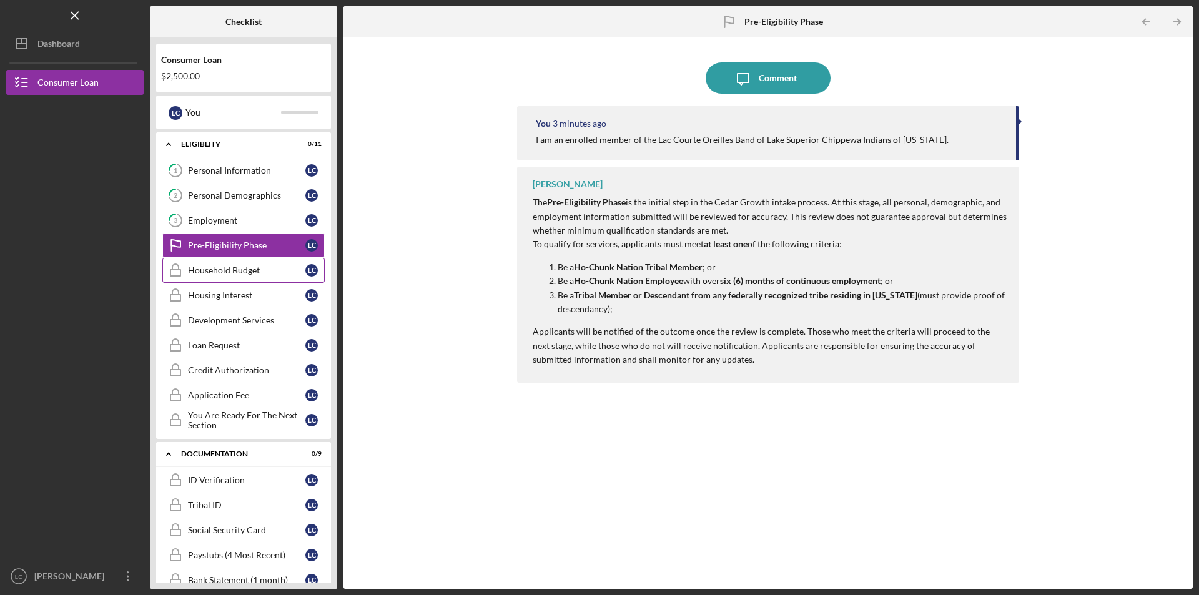
click at [219, 267] on div "Household Budget" at bounding box center [246, 270] width 117 height 10
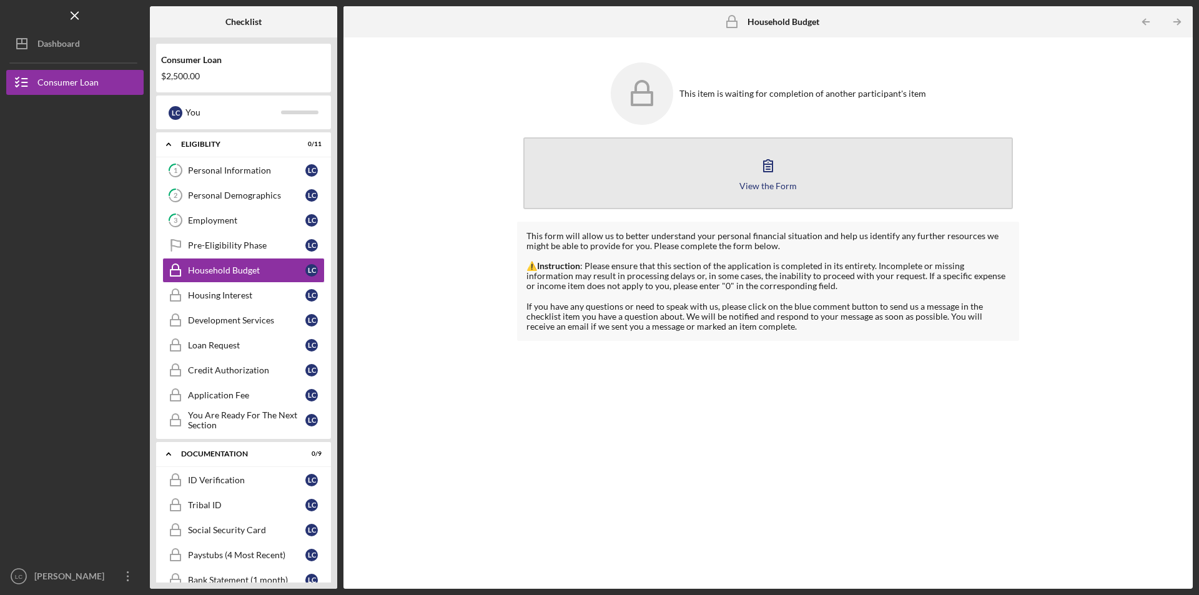
click at [761, 174] on icon "button" at bounding box center [768, 165] width 31 height 31
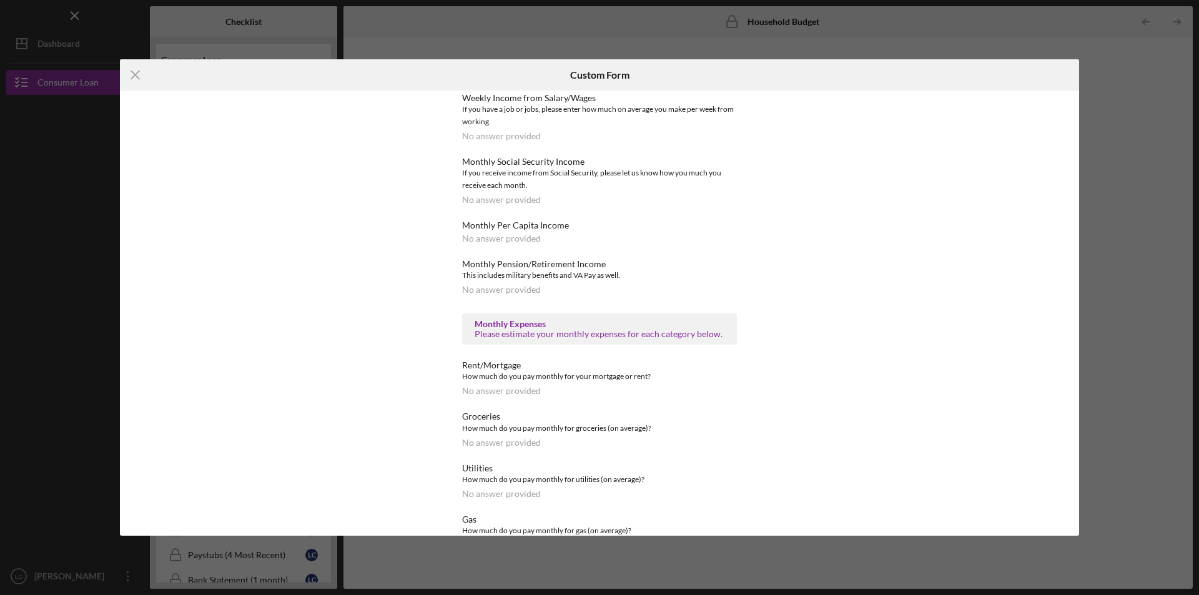
scroll to position [242, 0]
drag, startPoint x: 541, startPoint y: 327, endPoint x: 560, endPoint y: 327, distance: 19.4
click at [542, 328] on div "Please estimate your monthly expenses for each category below." at bounding box center [600, 333] width 250 height 10
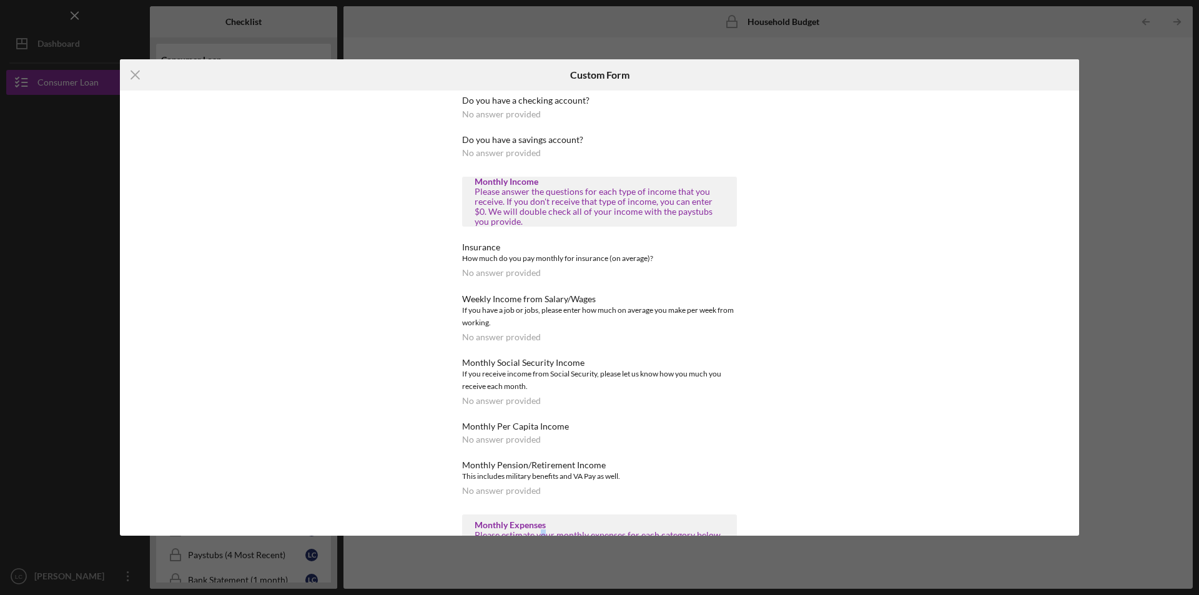
scroll to position [0, 0]
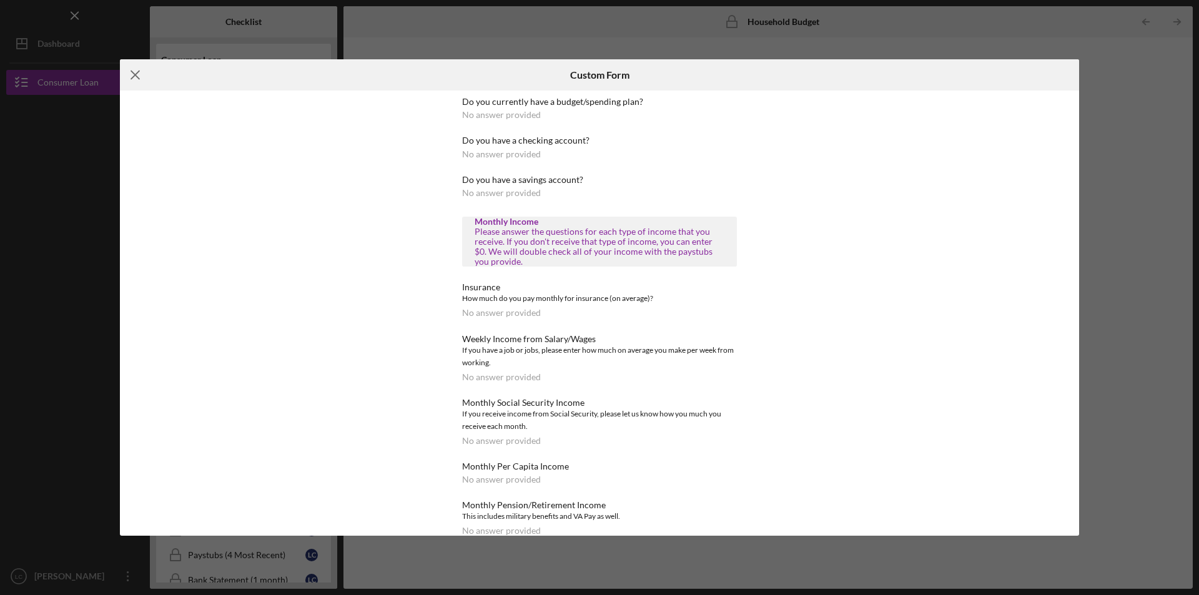
click at [134, 73] on line at bounding box center [135, 75] width 8 height 8
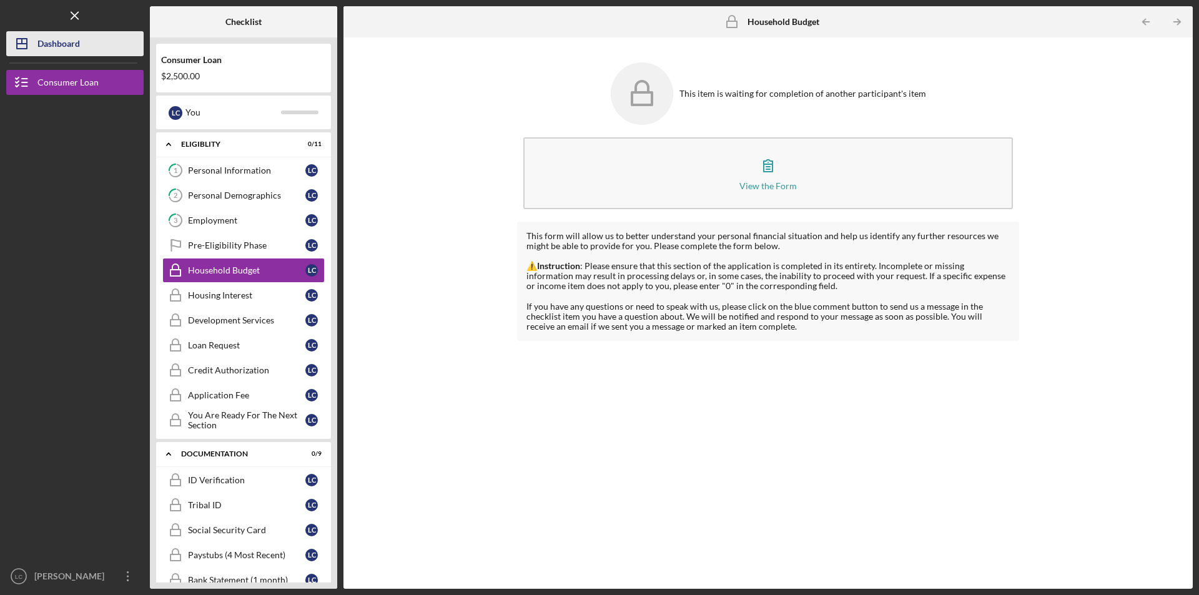
click at [37, 46] on icon "Icon/Dashboard" at bounding box center [21, 43] width 31 height 31
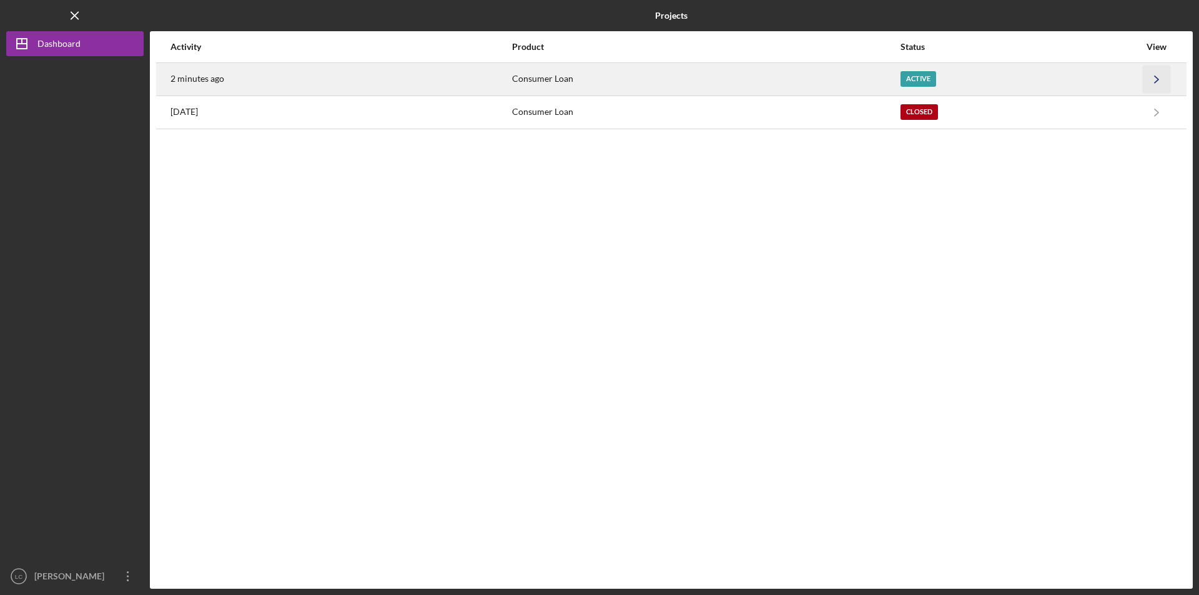
click at [1156, 76] on icon "Icon/Navigate" at bounding box center [1157, 79] width 28 height 28
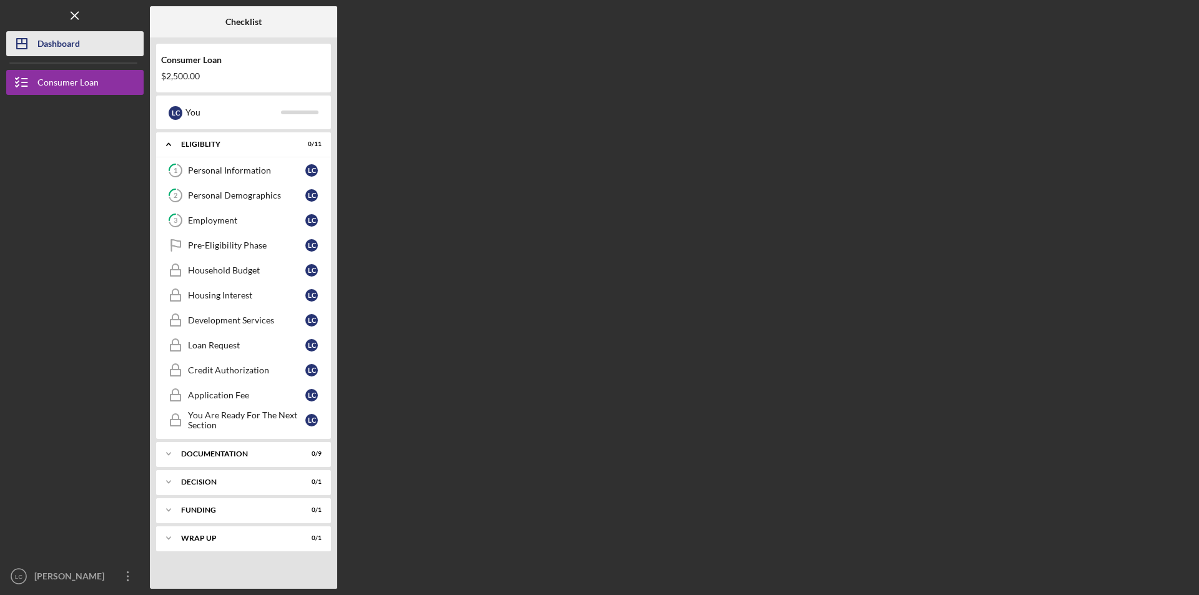
click at [44, 47] on div "Dashboard" at bounding box center [58, 45] width 42 height 28
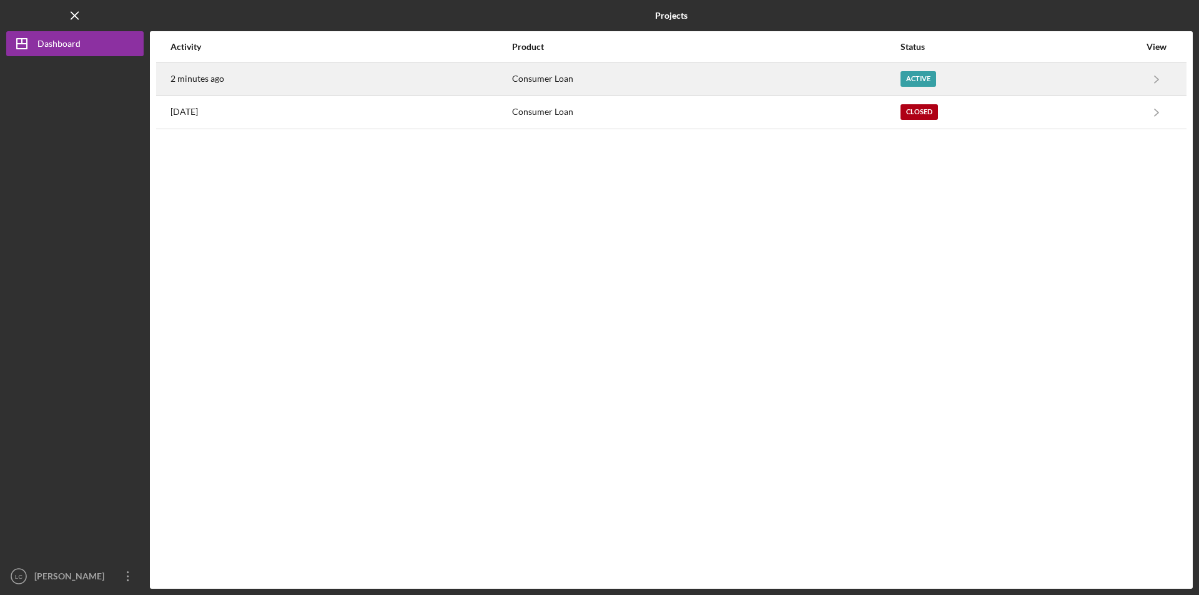
click at [919, 76] on div "Active" at bounding box center [919, 79] width 36 height 16
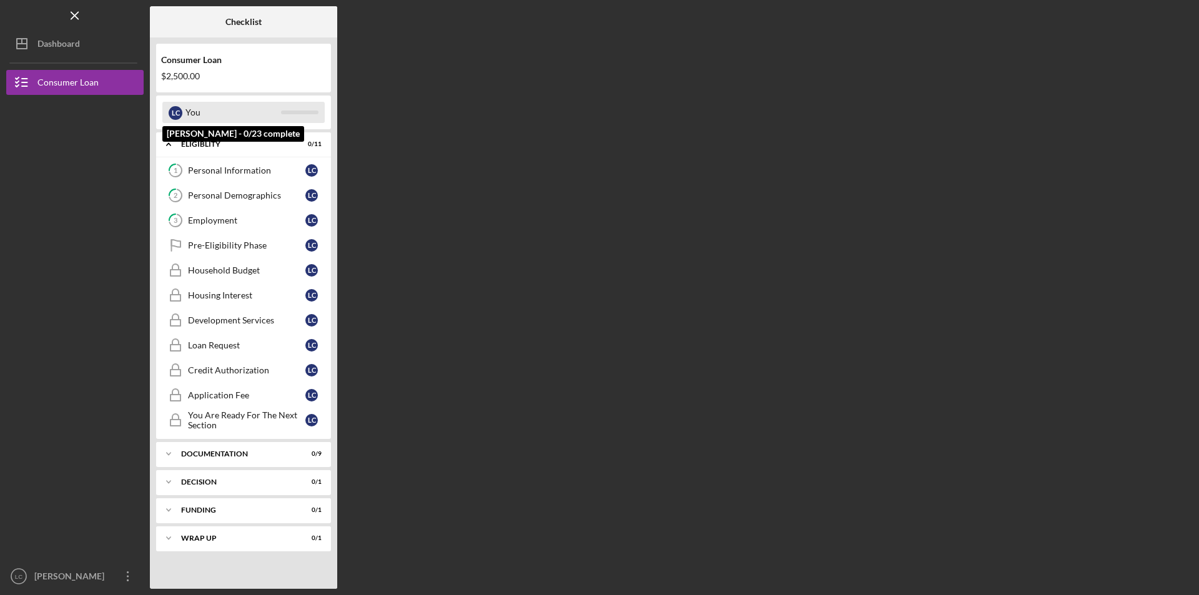
click at [230, 107] on div "You" at bounding box center [233, 112] width 96 height 21
click at [176, 114] on div "L C" at bounding box center [176, 113] width 14 height 14
click at [177, 112] on div "L C" at bounding box center [176, 113] width 14 height 14
click at [192, 59] on div "Consumer Loan" at bounding box center [243, 60] width 165 height 10
click at [224, 453] on div "Documentation" at bounding box center [248, 453] width 134 height 7
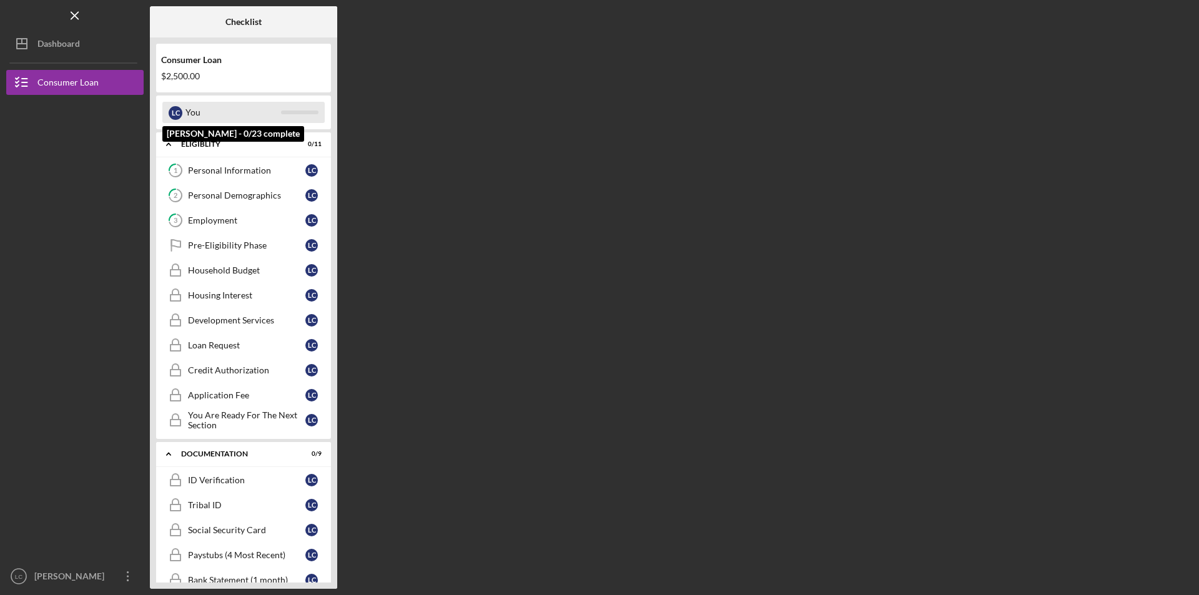
click at [237, 107] on div "You" at bounding box center [233, 112] width 96 height 21
click at [183, 114] on div "L C You" at bounding box center [243, 112] width 162 height 21
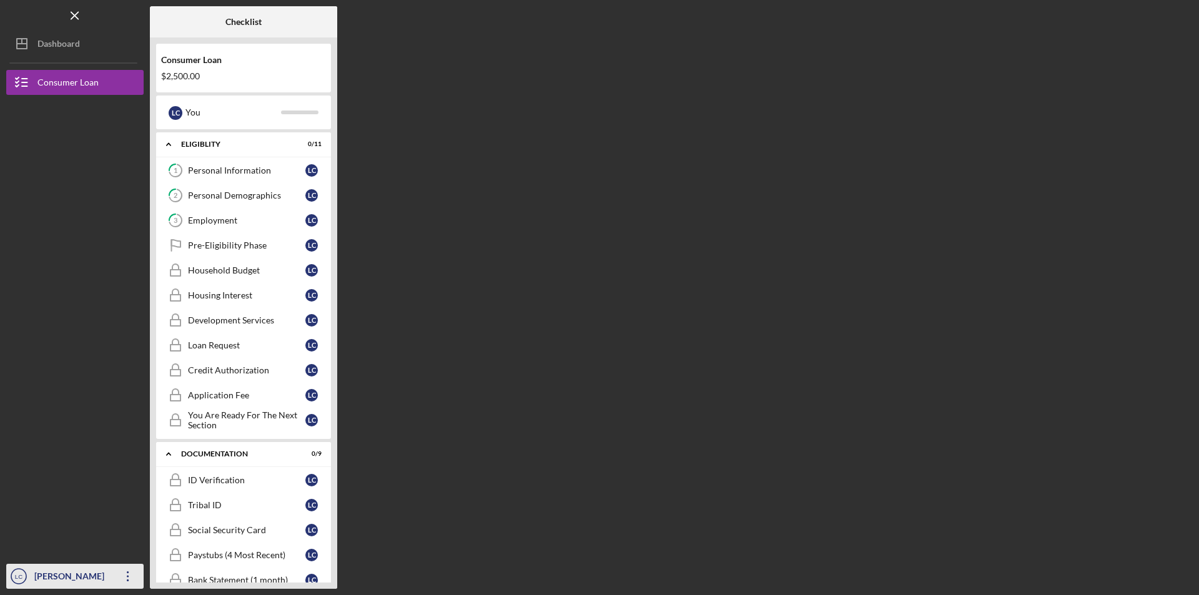
click at [17, 575] on text "LC" at bounding box center [18, 576] width 7 height 7
click at [83, 430] on div at bounding box center [74, 447] width 137 height 235
click at [237, 269] on div "Household Budget" at bounding box center [246, 270] width 117 height 10
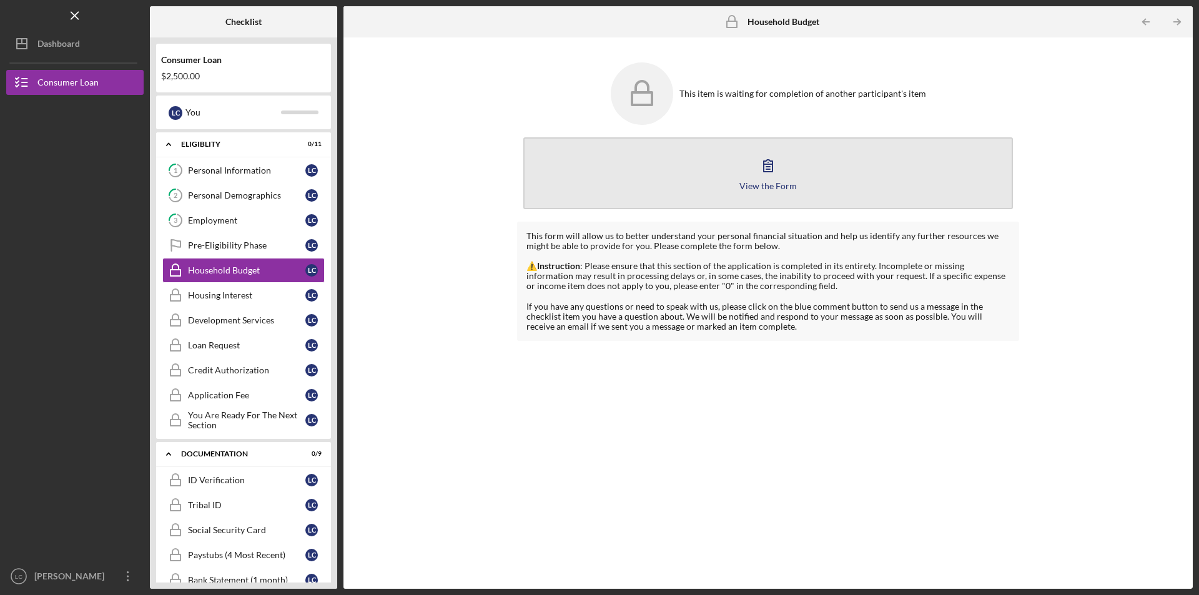
click at [770, 167] on icon "button" at bounding box center [768, 166] width 9 height 12
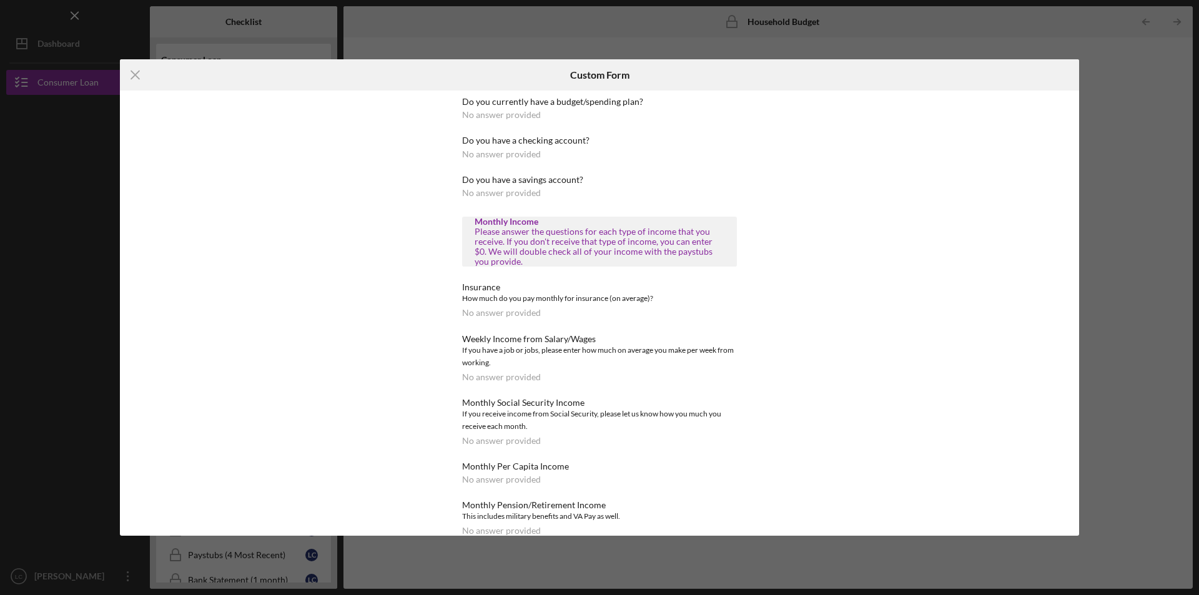
click at [523, 114] on div "No answer provided" at bounding box center [501, 115] width 79 height 10
click at [548, 117] on div "Do you currently have a budget/spending plan? No answer provided" at bounding box center [599, 108] width 275 height 23
click at [550, 117] on div "Do you currently have a budget/spending plan? No answer provided" at bounding box center [599, 108] width 275 height 23
click at [573, 101] on div "Do you currently have a budget/spending plan?" at bounding box center [599, 102] width 275 height 10
click at [135, 73] on icon "Icon/Menu Close" at bounding box center [135, 74] width 31 height 31
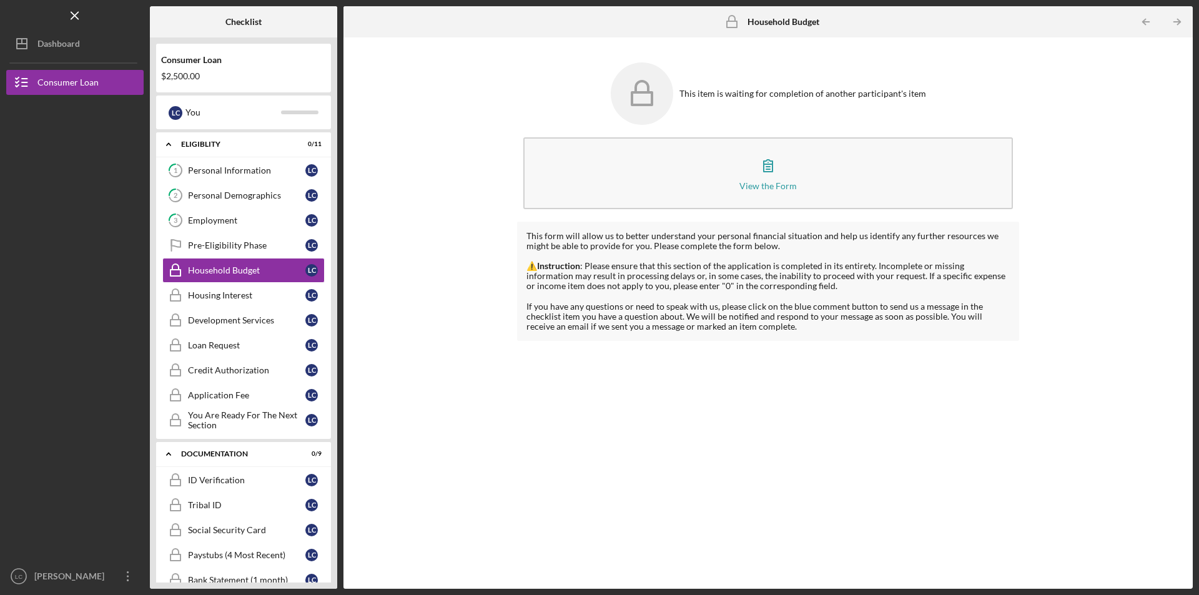
click at [652, 93] on rect at bounding box center [642, 98] width 20 height 12
click at [749, 93] on div "This item is waiting for completion of another participant's item" at bounding box center [803, 94] width 247 height 10
click at [1177, 19] on polyline "button" at bounding box center [1178, 22] width 3 height 6
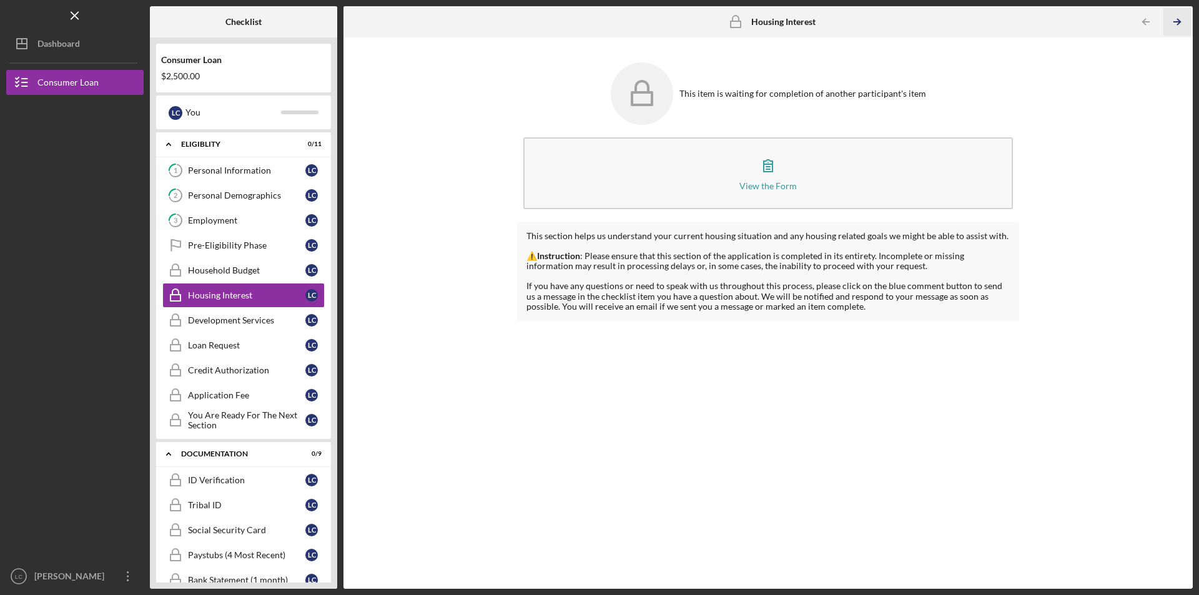
click at [1177, 19] on polyline "button" at bounding box center [1178, 22] width 3 height 6
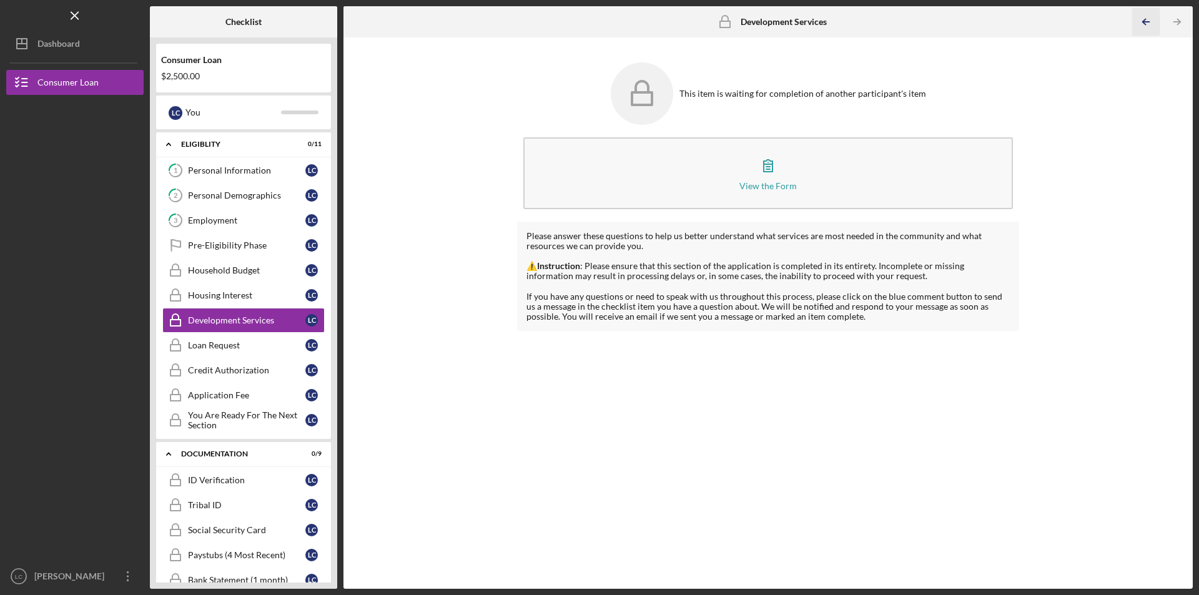
click at [1149, 20] on icon "Icon/Table Pagination Arrow" at bounding box center [1146, 22] width 28 height 28
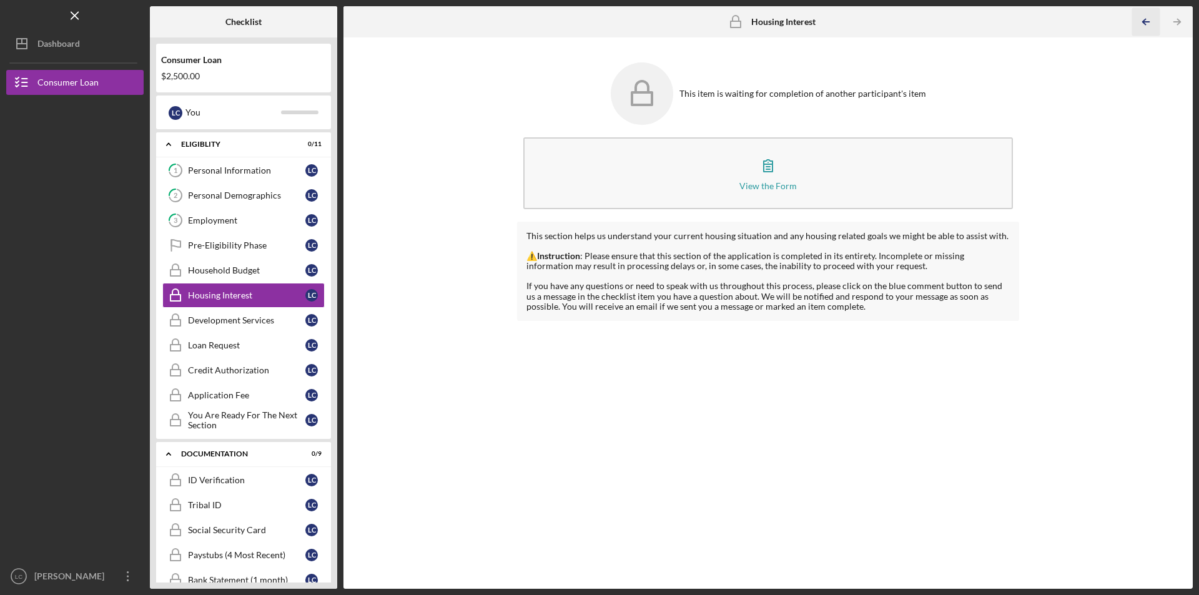
click at [1149, 20] on icon "Icon/Table Pagination Arrow" at bounding box center [1146, 22] width 28 height 28
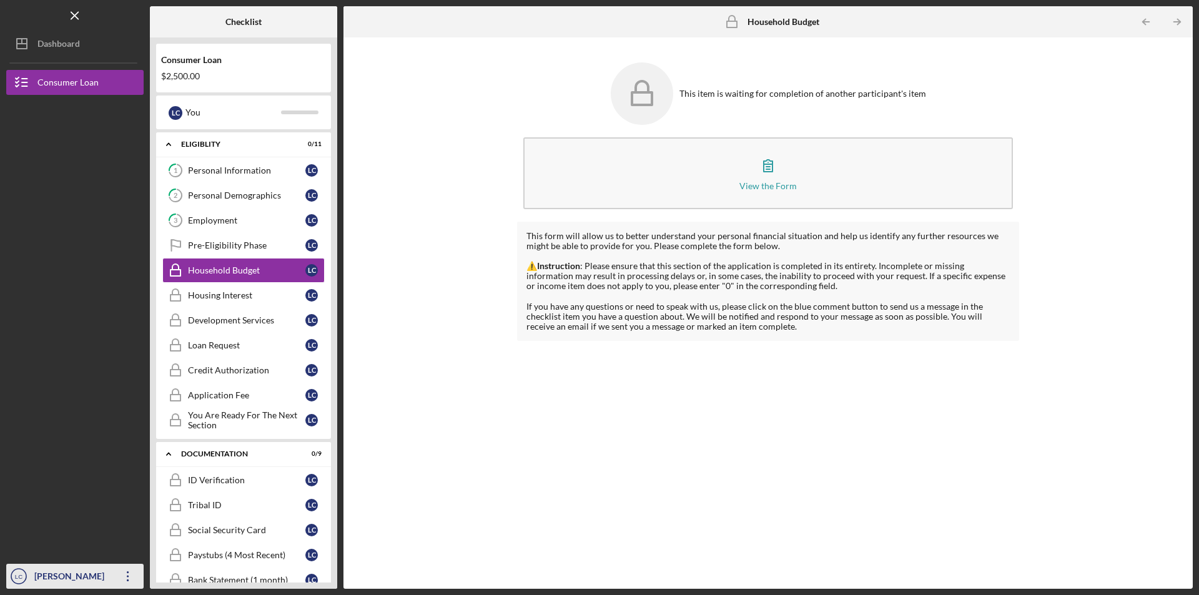
click at [128, 573] on icon "button" at bounding box center [128, 576] width 2 height 10
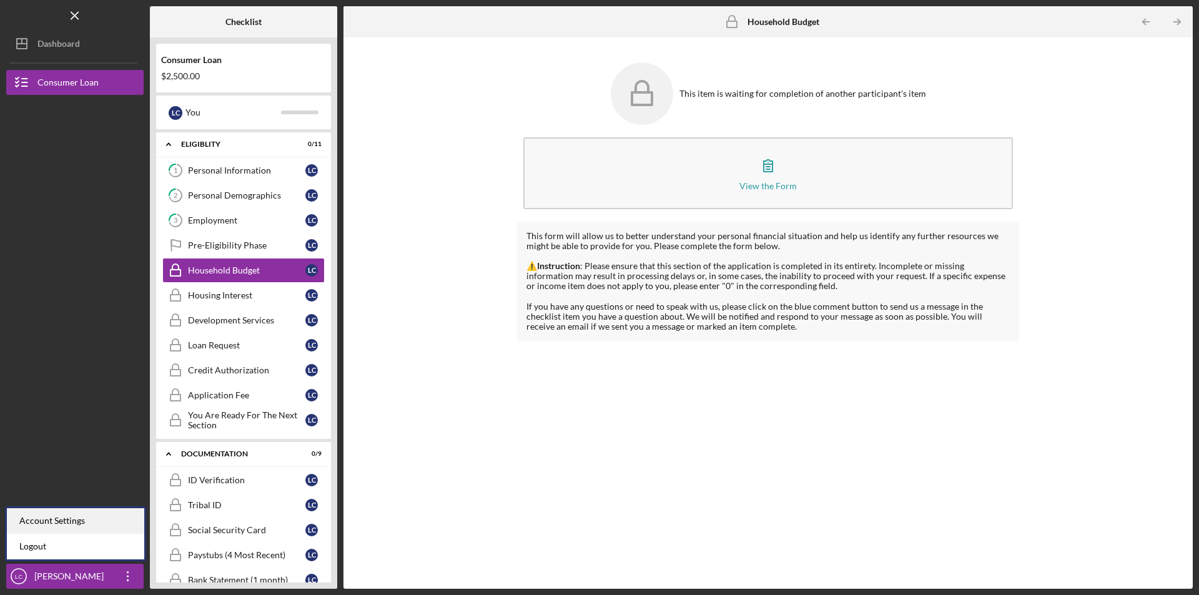
click at [59, 514] on div "Account Settings" at bounding box center [75, 521] width 137 height 26
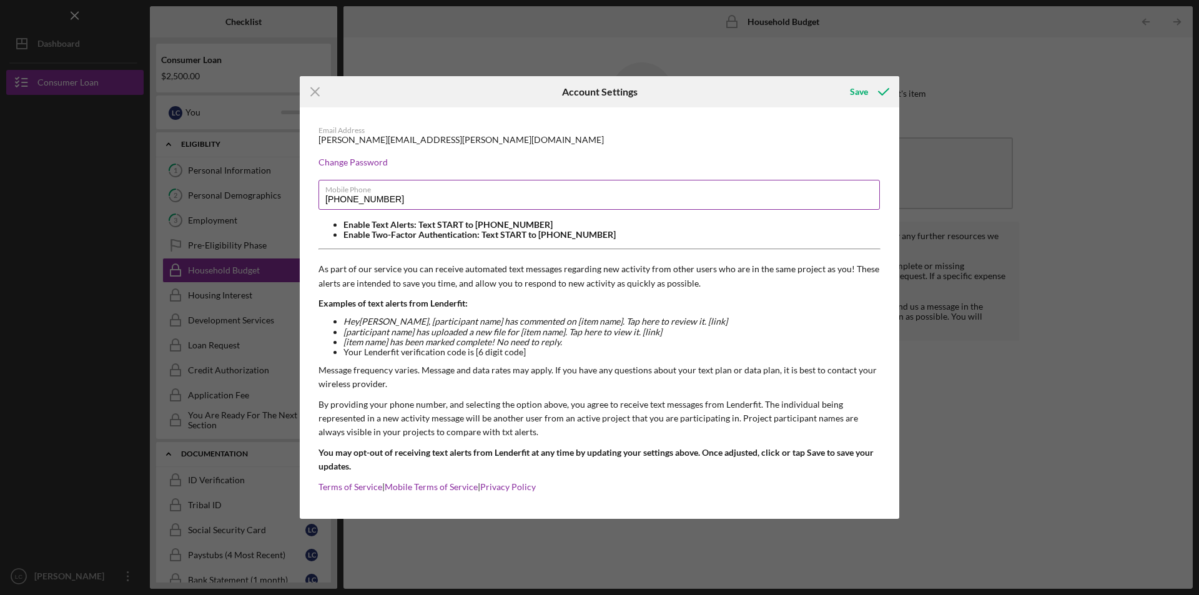
click at [397, 200] on input "[PHONE_NUMBER]" at bounding box center [599, 195] width 561 height 30
click at [311, 91] on icon "Icon/Menu Close" at bounding box center [315, 91] width 31 height 31
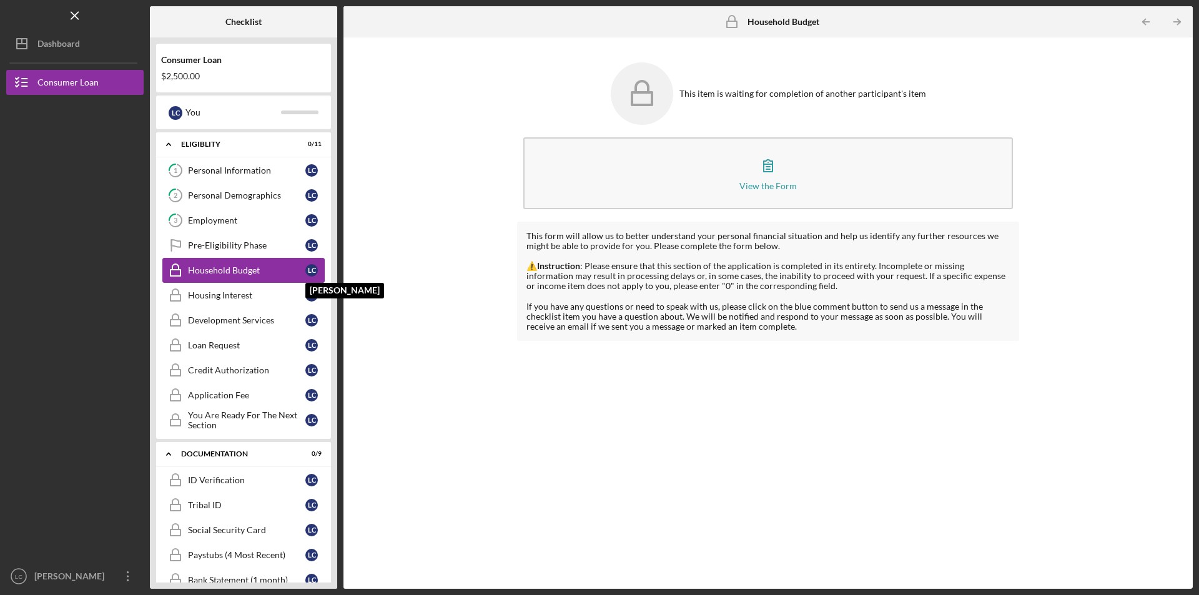
click at [311, 270] on div "L C" at bounding box center [311, 270] width 12 height 12
click at [312, 269] on div "L C" at bounding box center [311, 270] width 12 height 12
click at [312, 295] on div "L C" at bounding box center [311, 295] width 12 height 12
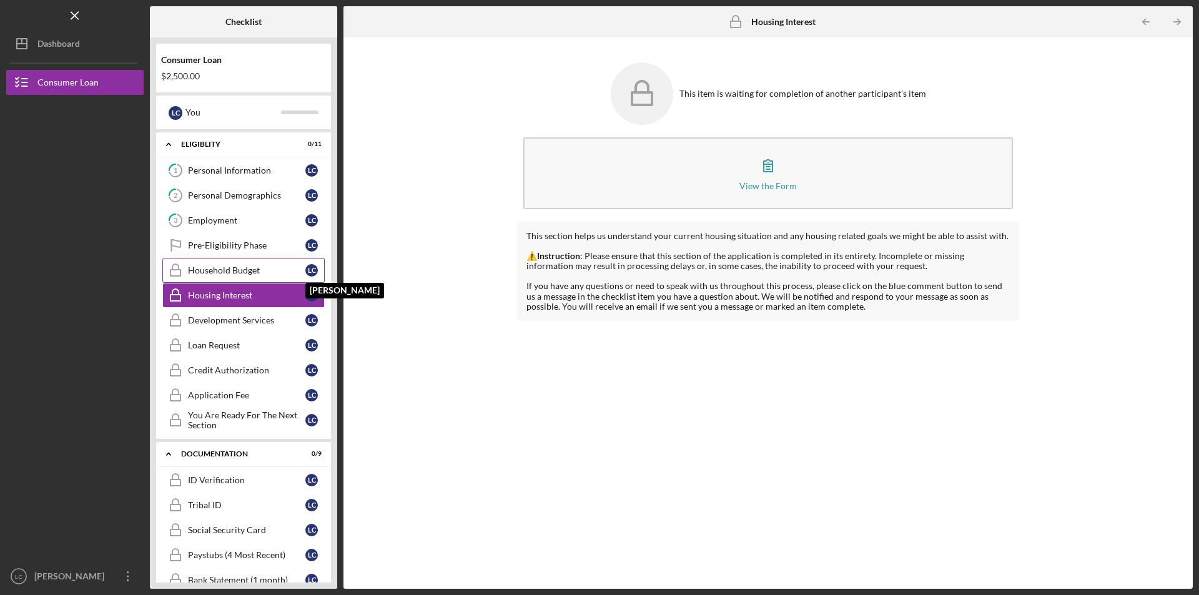
click at [313, 272] on div "L C" at bounding box center [311, 270] width 12 height 12
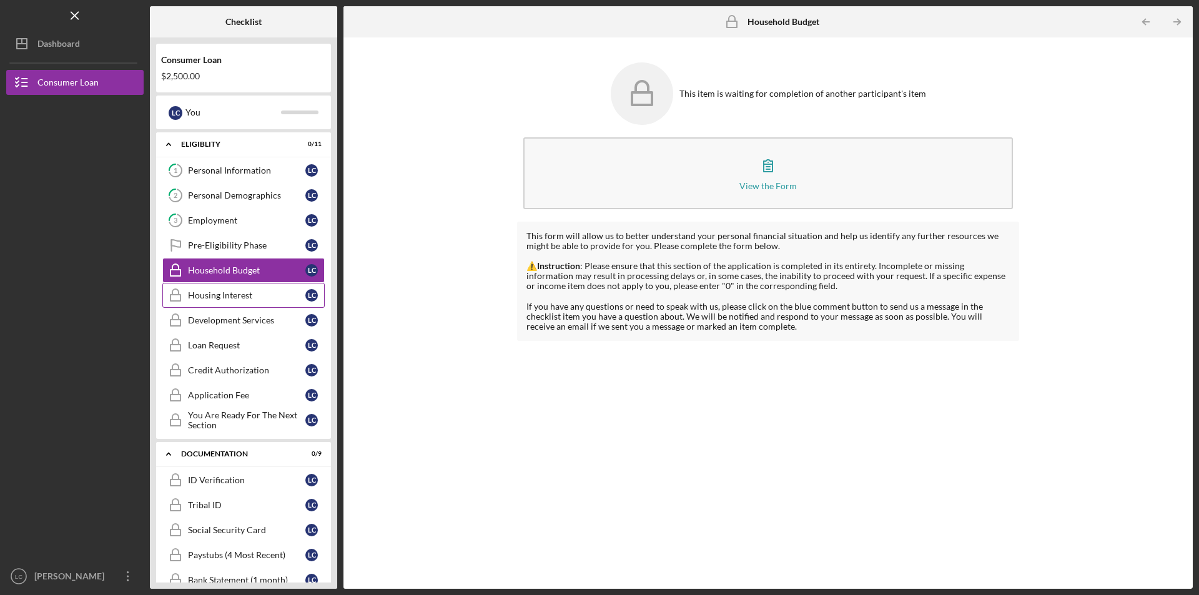
click at [208, 295] on div "Housing Interest" at bounding box center [246, 295] width 117 height 10
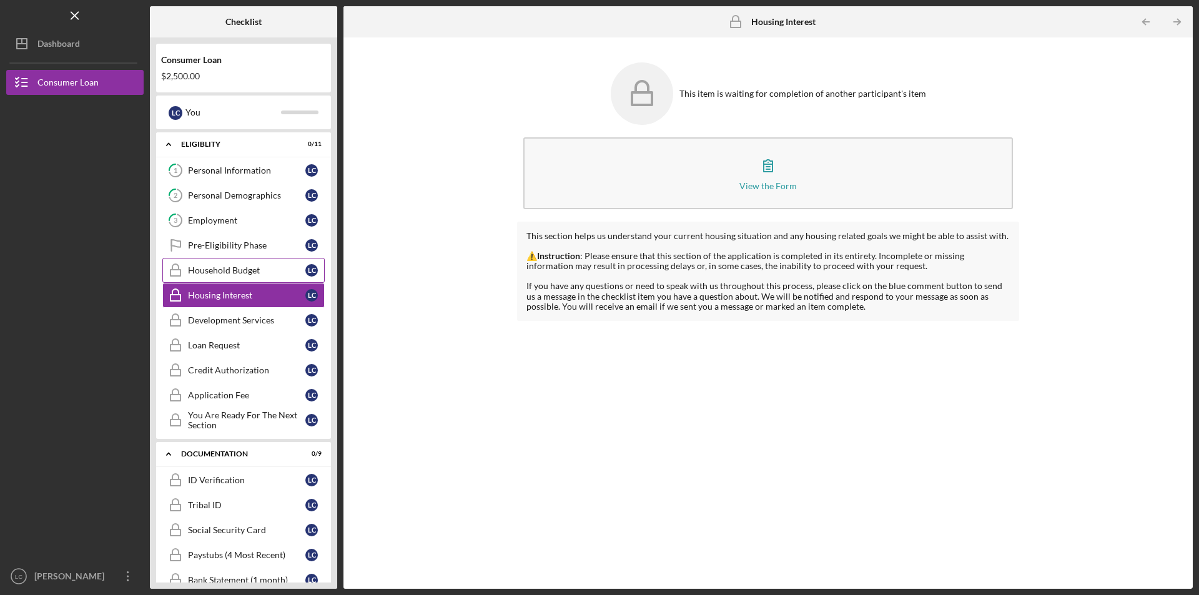
click at [207, 272] on div "Household Budget" at bounding box center [246, 270] width 117 height 10
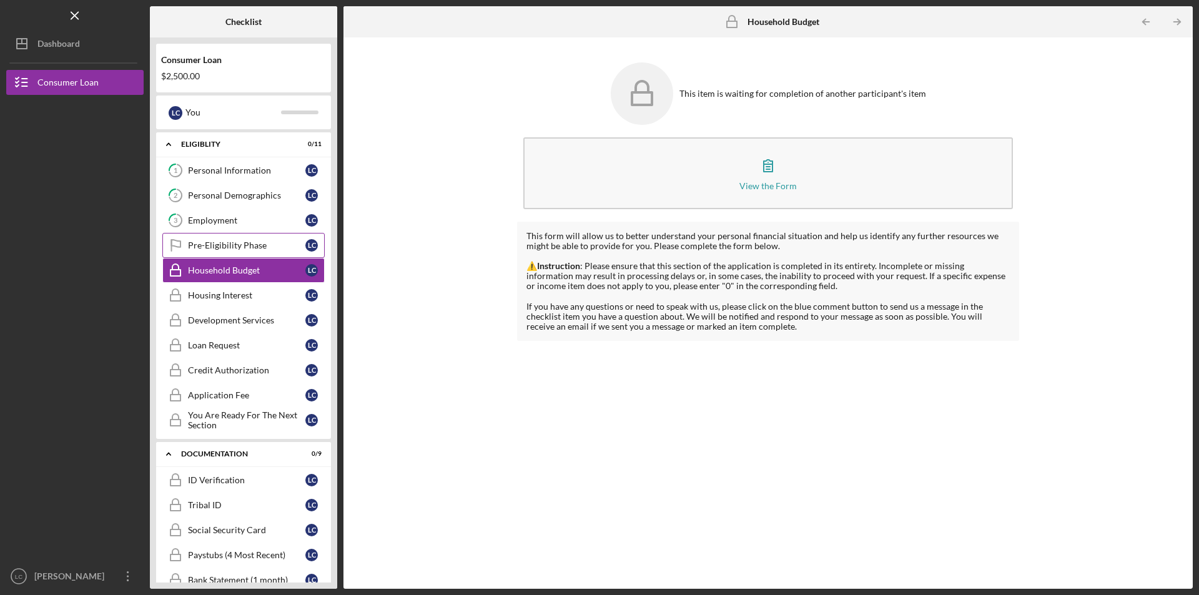
click at [204, 242] on div "Pre-Eligibility Phase" at bounding box center [246, 245] width 117 height 10
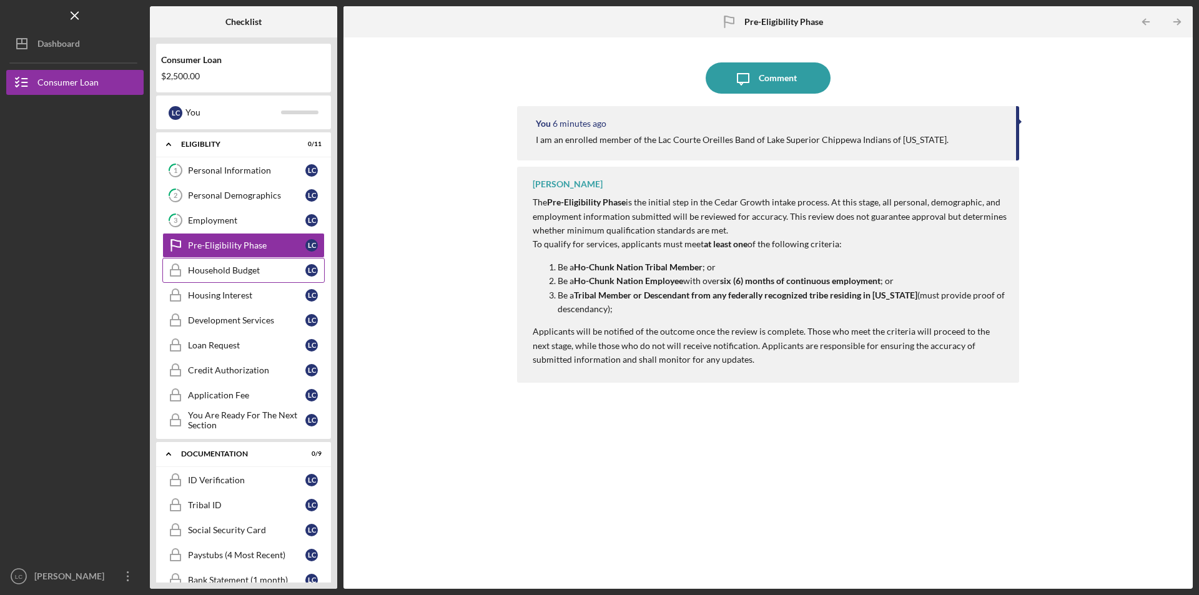
click at [205, 272] on div "Household Budget" at bounding box center [246, 270] width 117 height 10
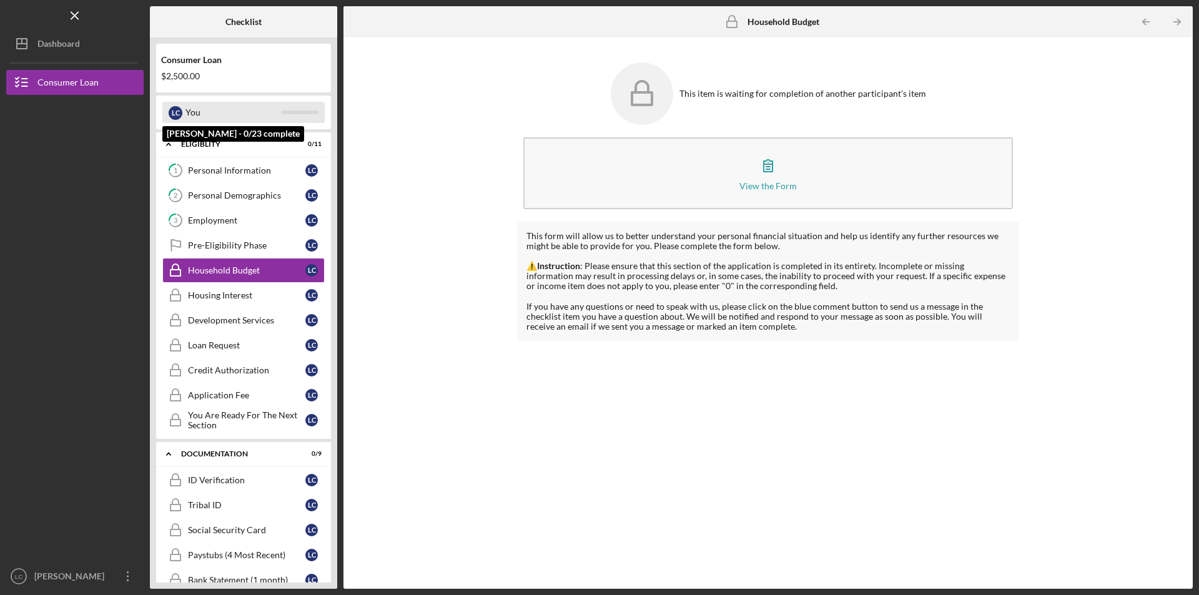
click at [176, 111] on div "L C" at bounding box center [176, 113] width 14 height 14
click at [204, 168] on div "Personal Information" at bounding box center [246, 171] width 117 height 10
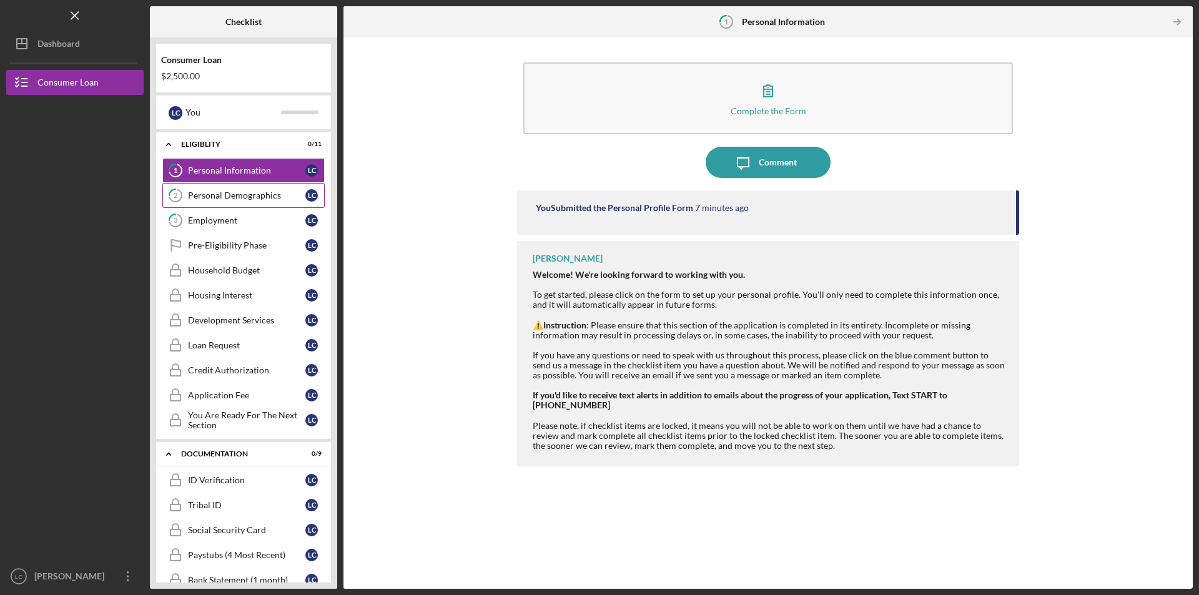
click at [203, 197] on div "Personal Demographics" at bounding box center [246, 195] width 117 height 10
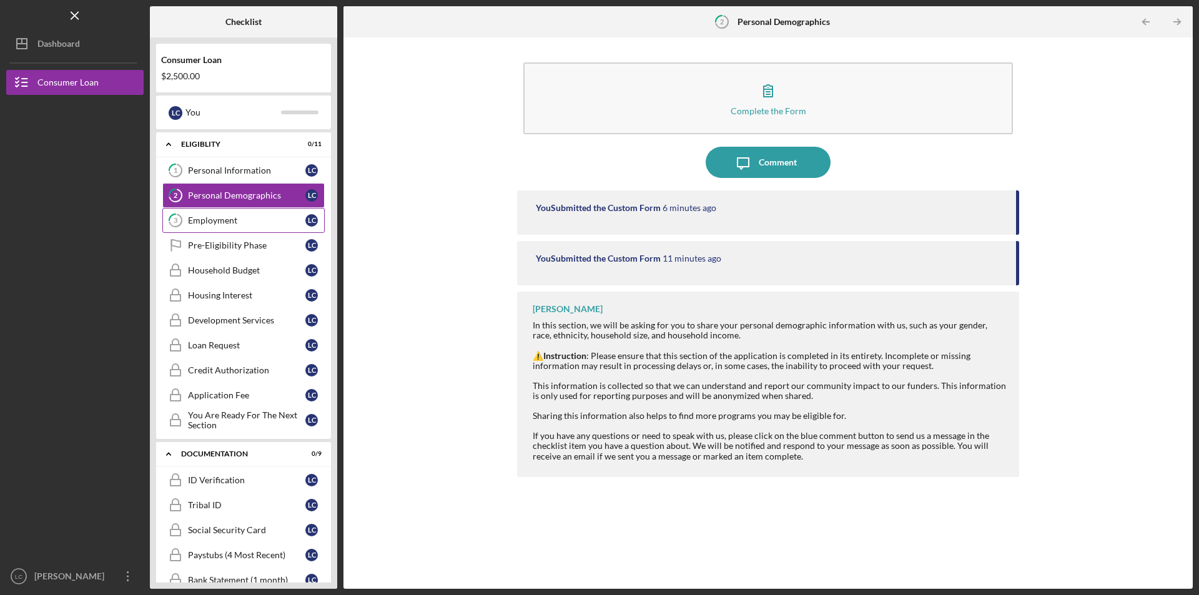
click at [188, 221] on div "Employment" at bounding box center [246, 220] width 117 height 10
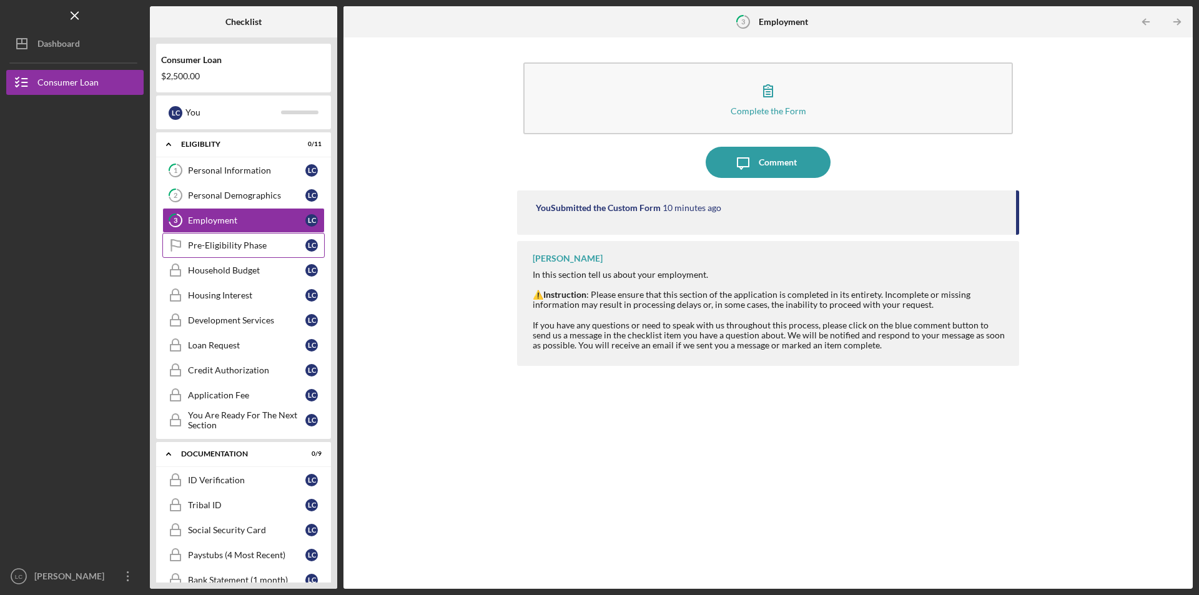
click at [234, 246] on div "Pre-Eligibility Phase" at bounding box center [246, 245] width 117 height 10
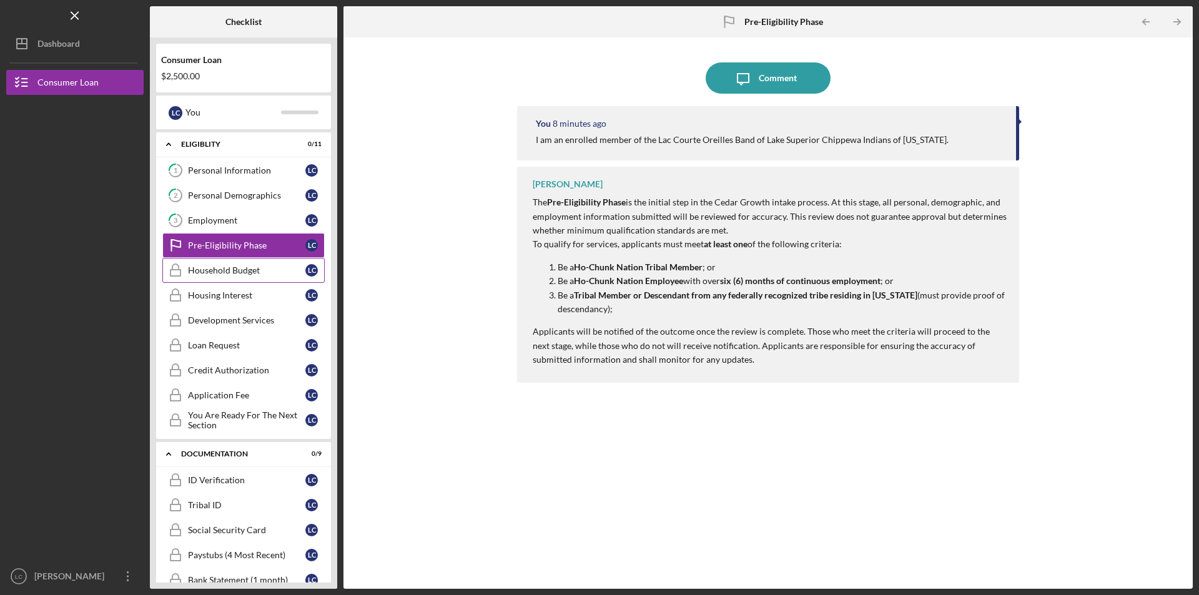
click at [198, 269] on div "Household Budget" at bounding box center [246, 270] width 117 height 10
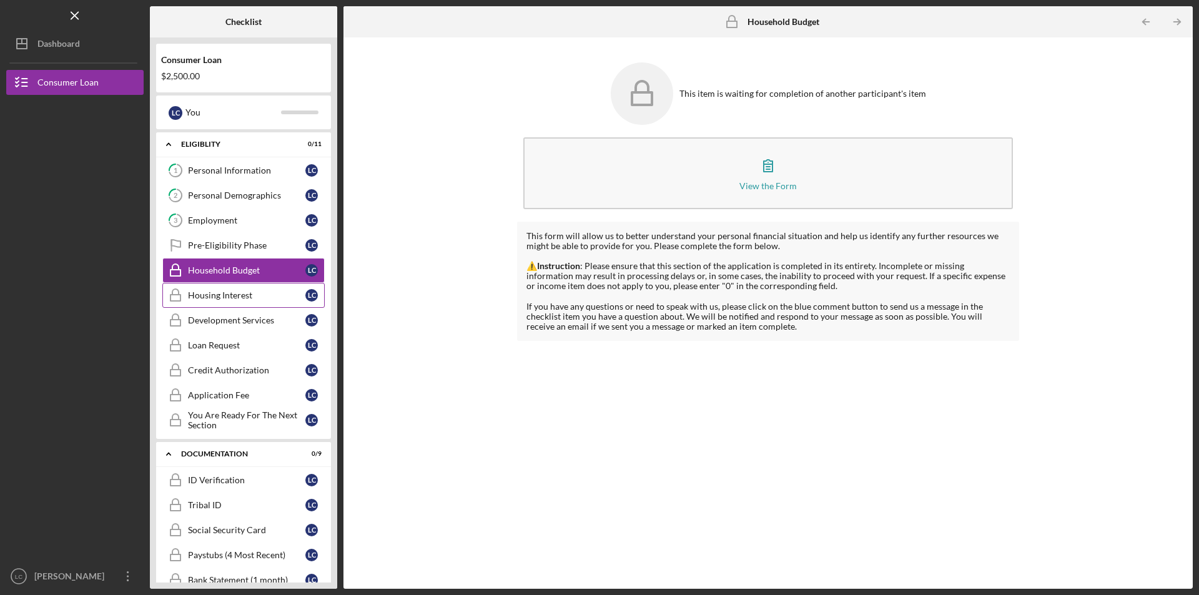
click at [220, 293] on div "Housing Interest" at bounding box center [246, 295] width 117 height 10
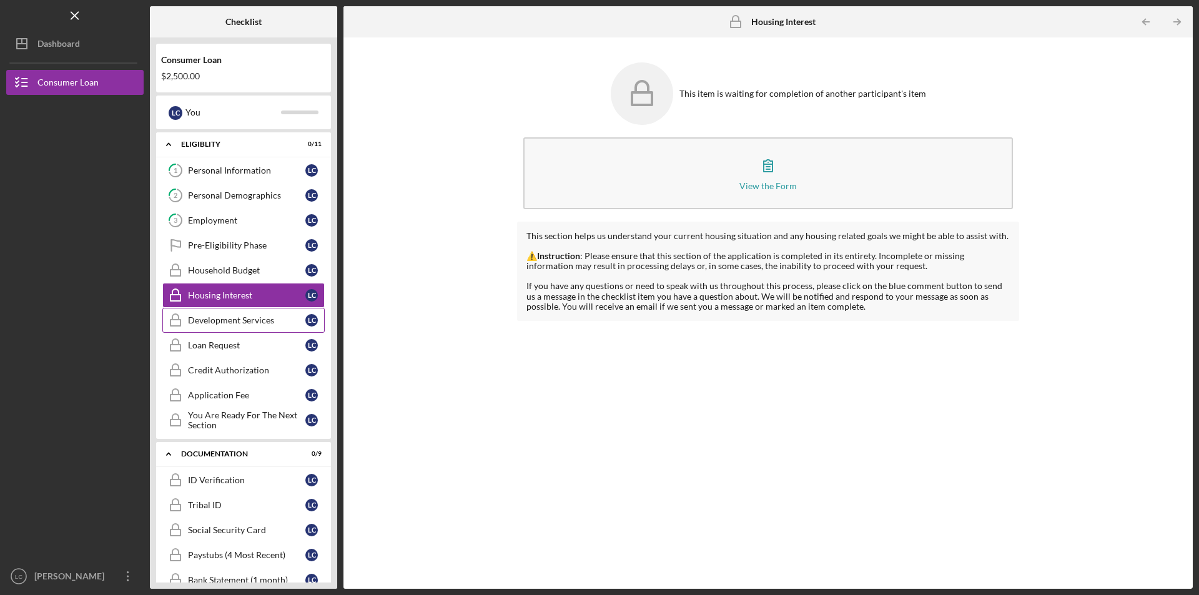
click at [213, 316] on div "Development Services" at bounding box center [246, 320] width 117 height 10
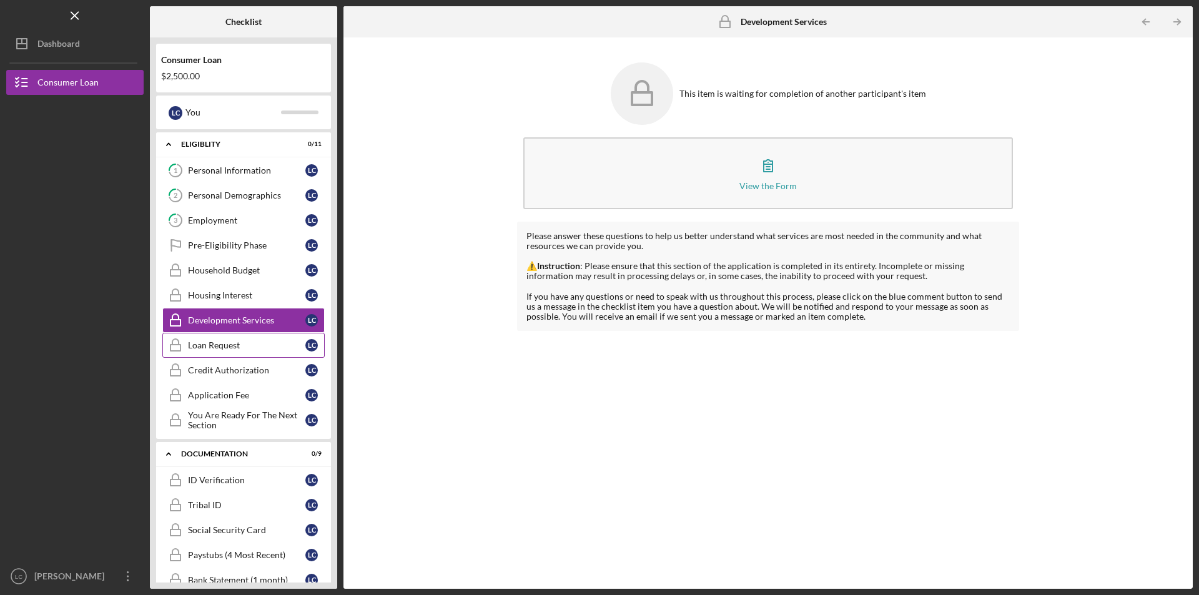
click at [214, 345] on div "Loan Request" at bounding box center [246, 345] width 117 height 10
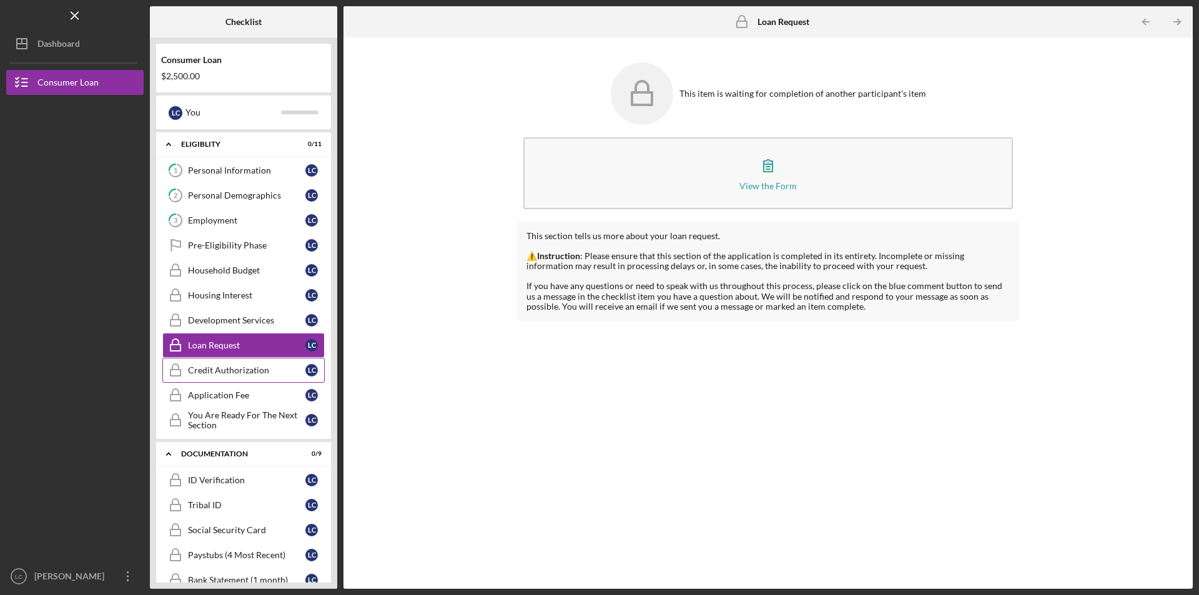
click at [215, 375] on div "Credit Authorization" at bounding box center [246, 370] width 117 height 10
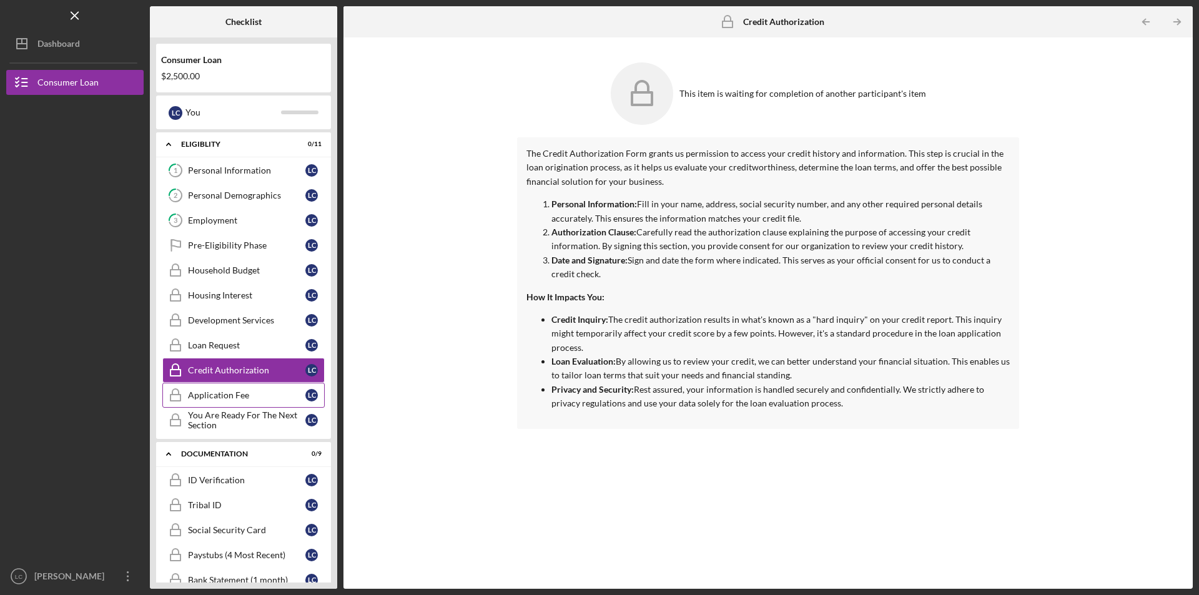
click at [218, 393] on div "Application Fee" at bounding box center [246, 395] width 117 height 10
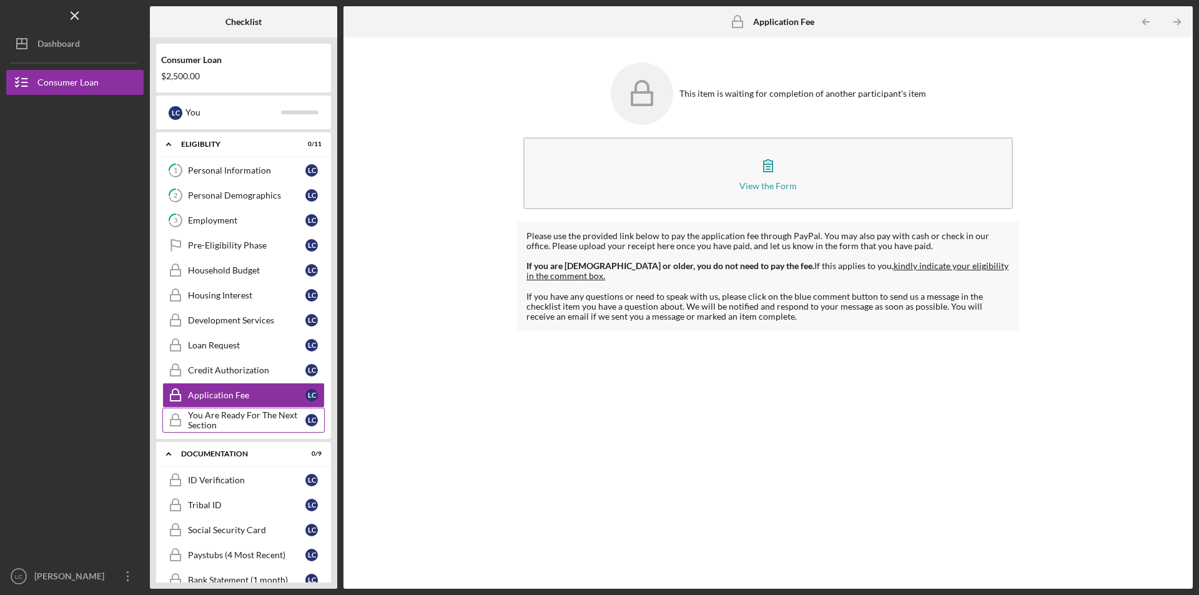
click at [218, 425] on div "You Are Ready For The Next Section" at bounding box center [246, 420] width 117 height 20
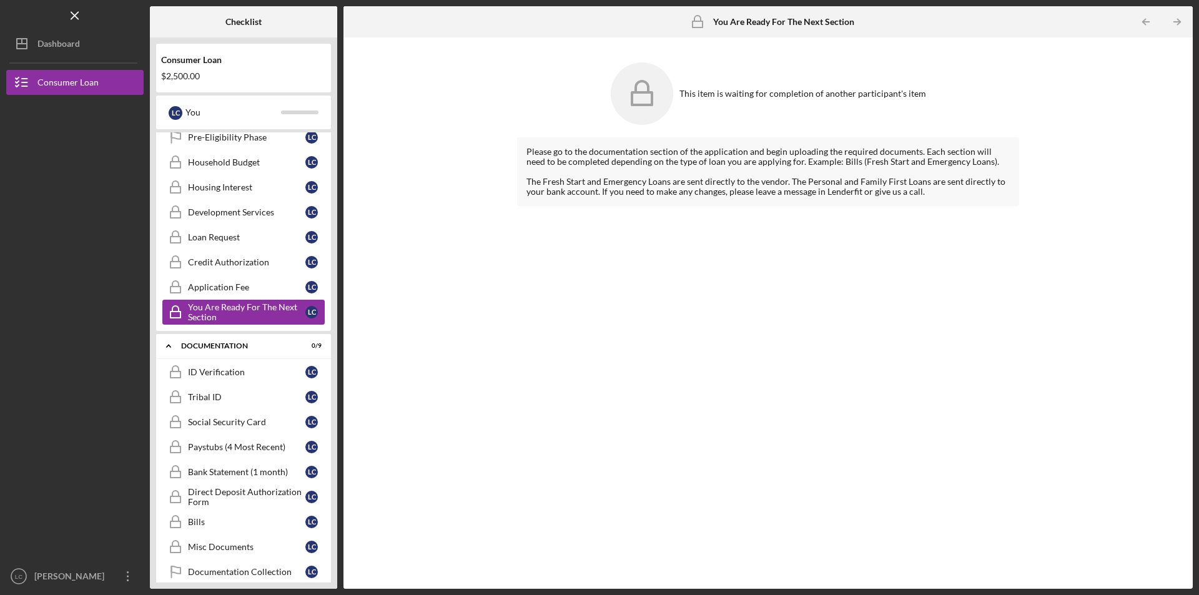
scroll to position [125, 0]
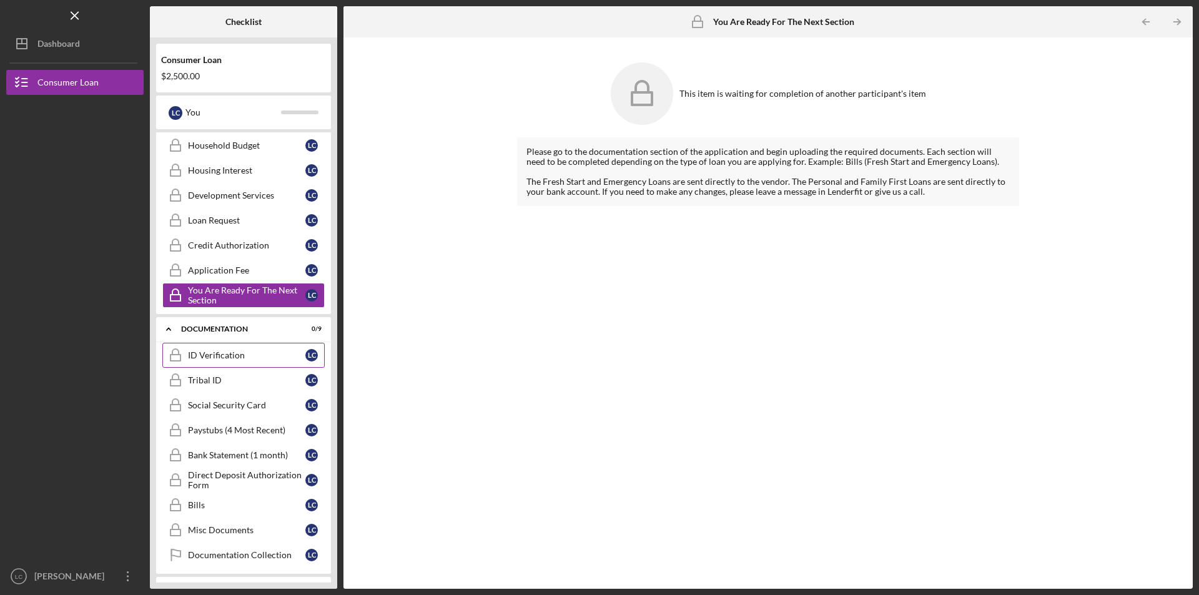
click at [219, 355] on div "ID Verification" at bounding box center [246, 355] width 117 height 10
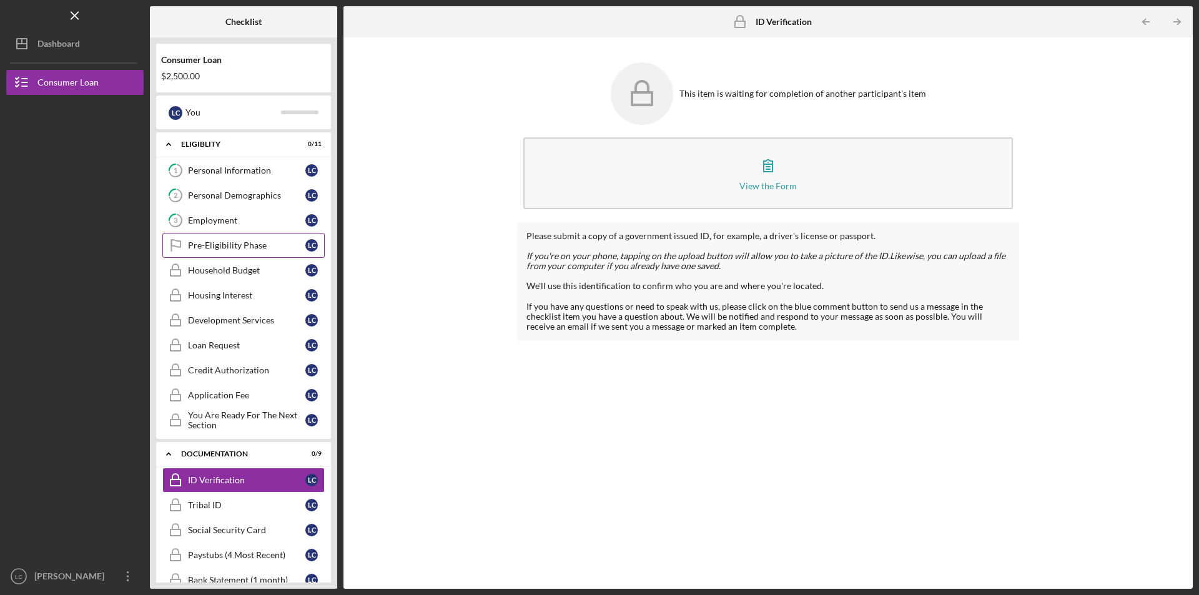
click at [235, 245] on div "Pre-Eligibility Phase" at bounding box center [246, 245] width 117 height 10
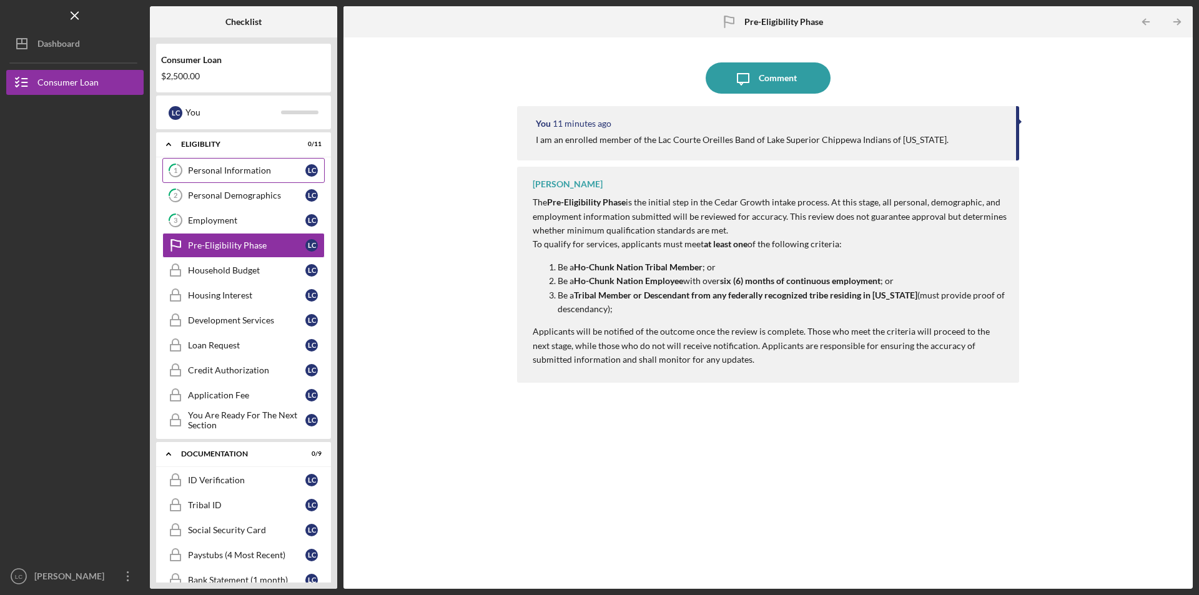
click at [244, 169] on div "Personal Information" at bounding box center [246, 171] width 117 height 10
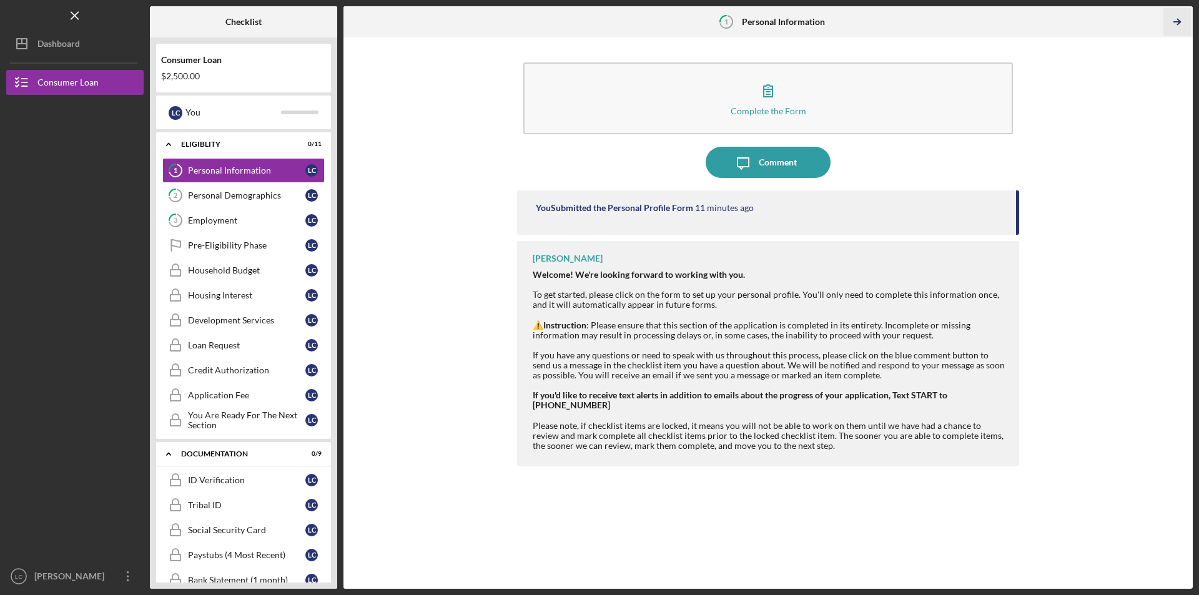
click at [1179, 22] on line "button" at bounding box center [1177, 22] width 6 height 0
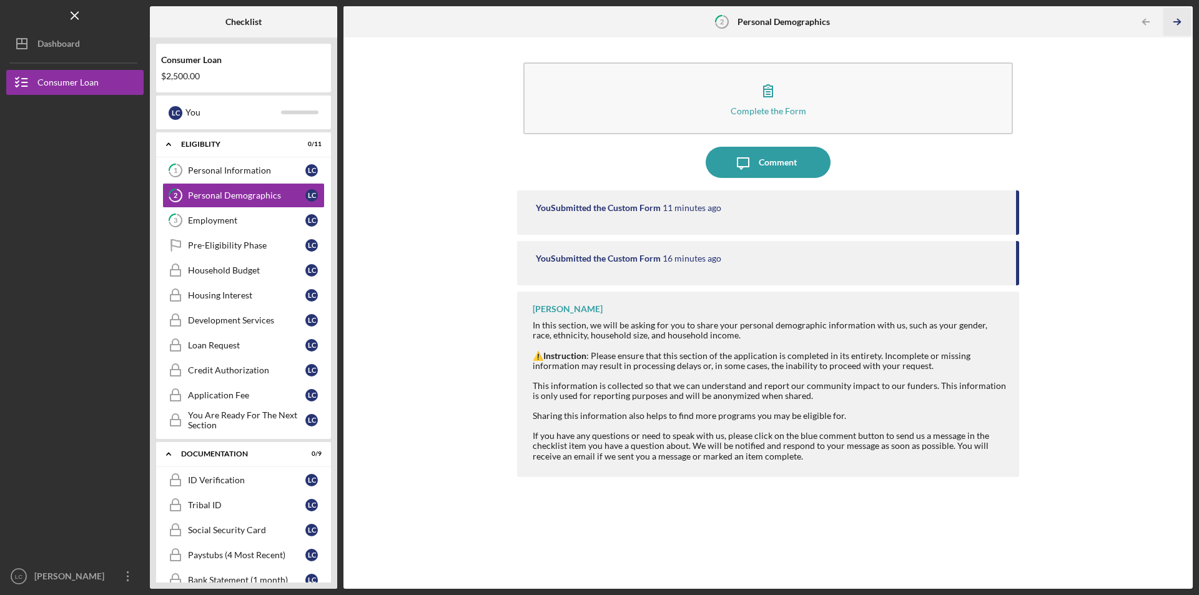
click at [1177, 22] on line "button" at bounding box center [1177, 22] width 6 height 0
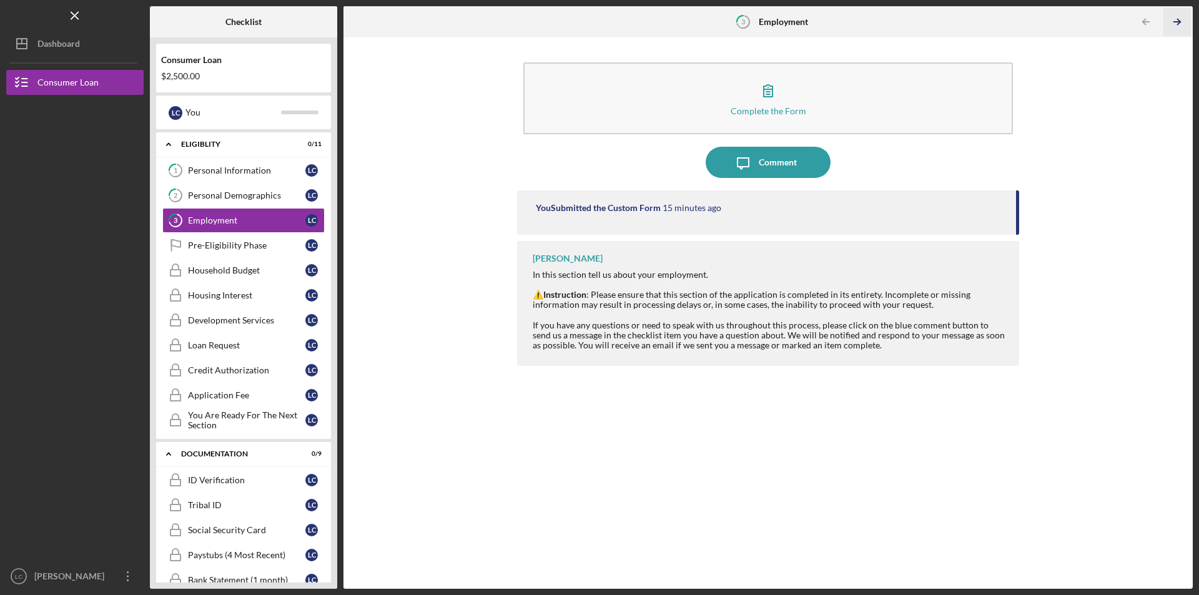
click at [1179, 23] on polyline "button" at bounding box center [1178, 22] width 3 height 6
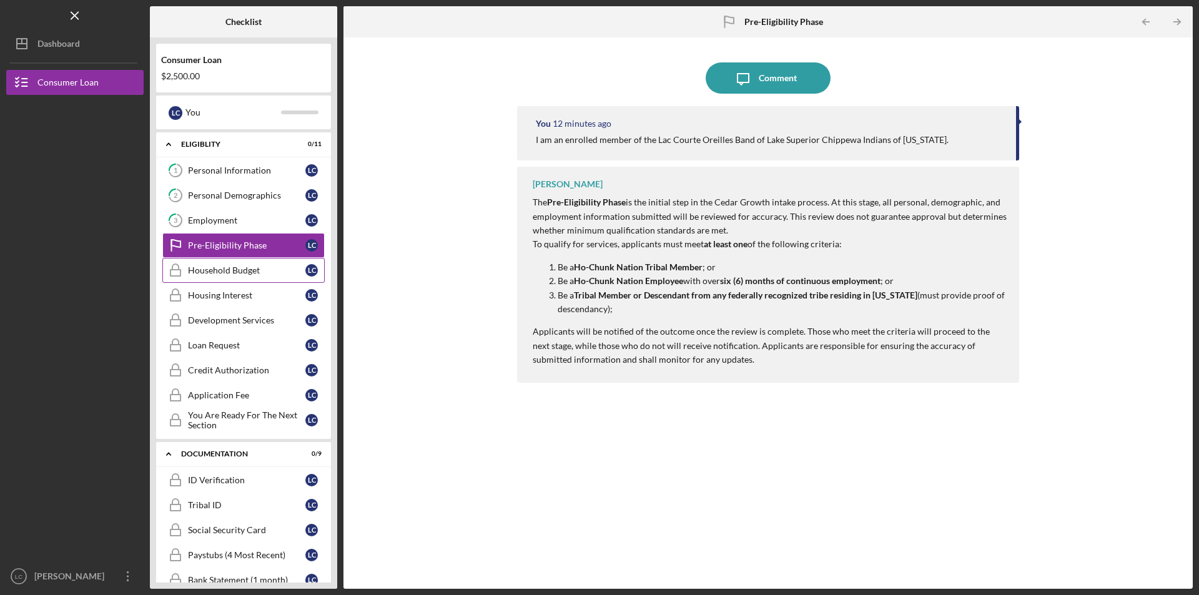
click at [232, 270] on div "Household Budget" at bounding box center [246, 270] width 117 height 10
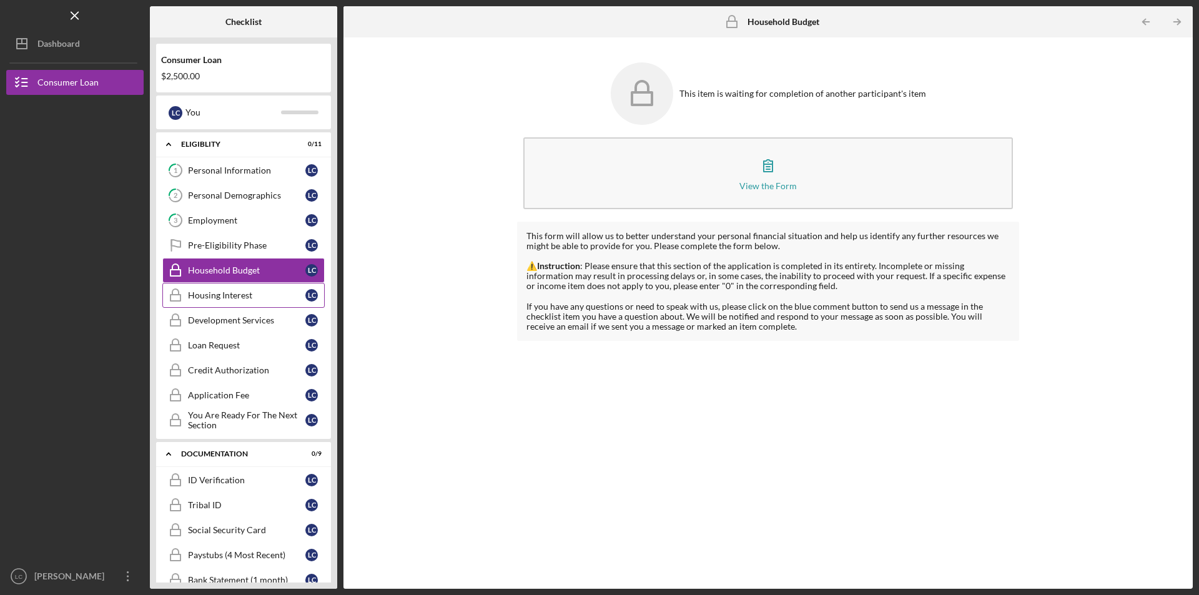
click at [224, 290] on div "Housing Interest" at bounding box center [246, 295] width 117 height 10
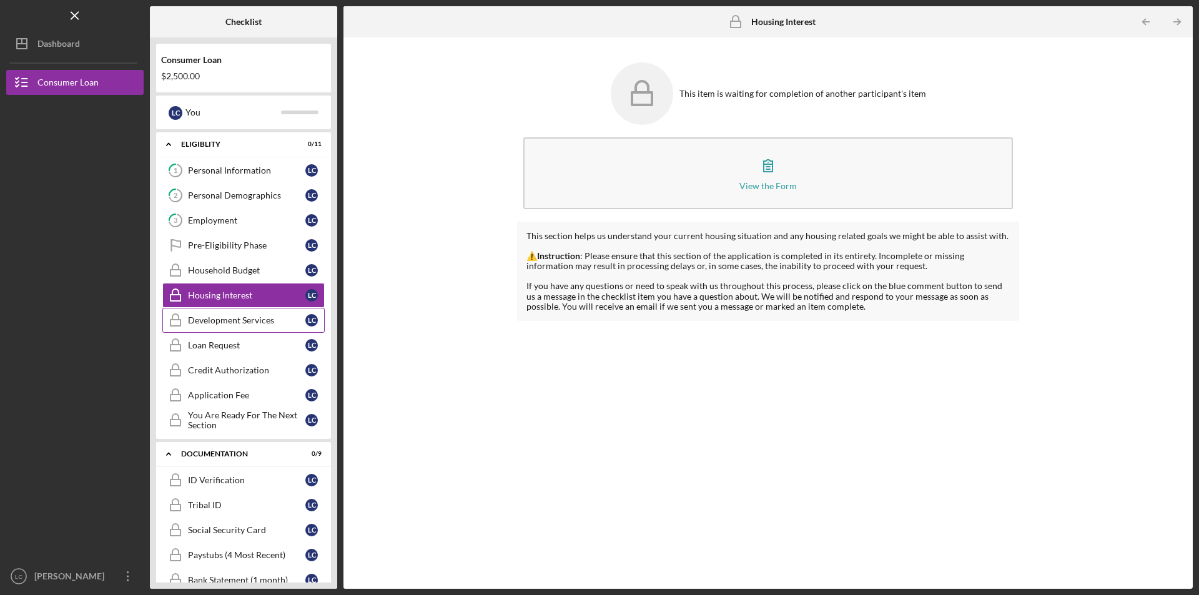
drag, startPoint x: 230, startPoint y: 319, endPoint x: 232, endPoint y: 328, distance: 9.5
click at [230, 319] on div "Development Services" at bounding box center [246, 320] width 117 height 10
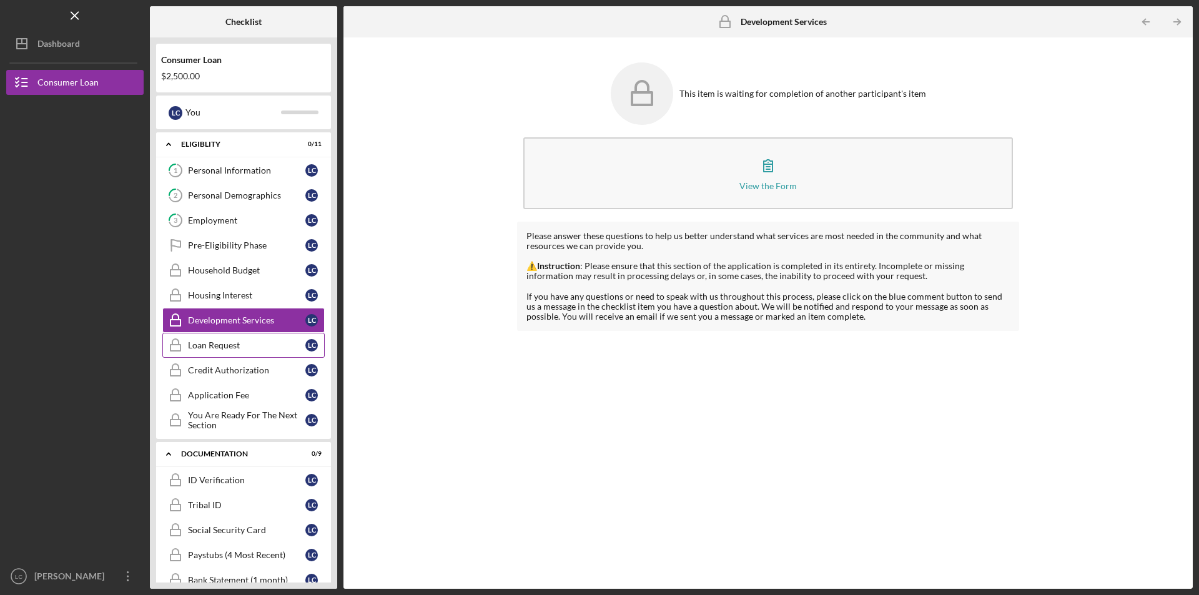
click at [229, 345] on div "Loan Request" at bounding box center [246, 345] width 117 height 10
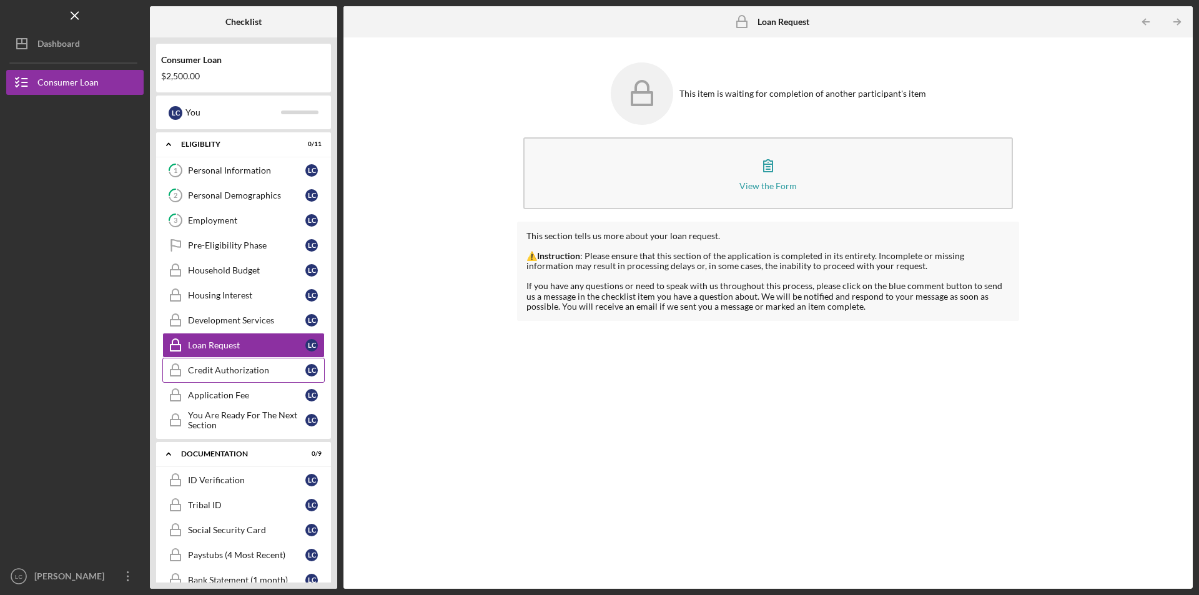
click at [227, 365] on div "Credit Authorization" at bounding box center [246, 370] width 117 height 10
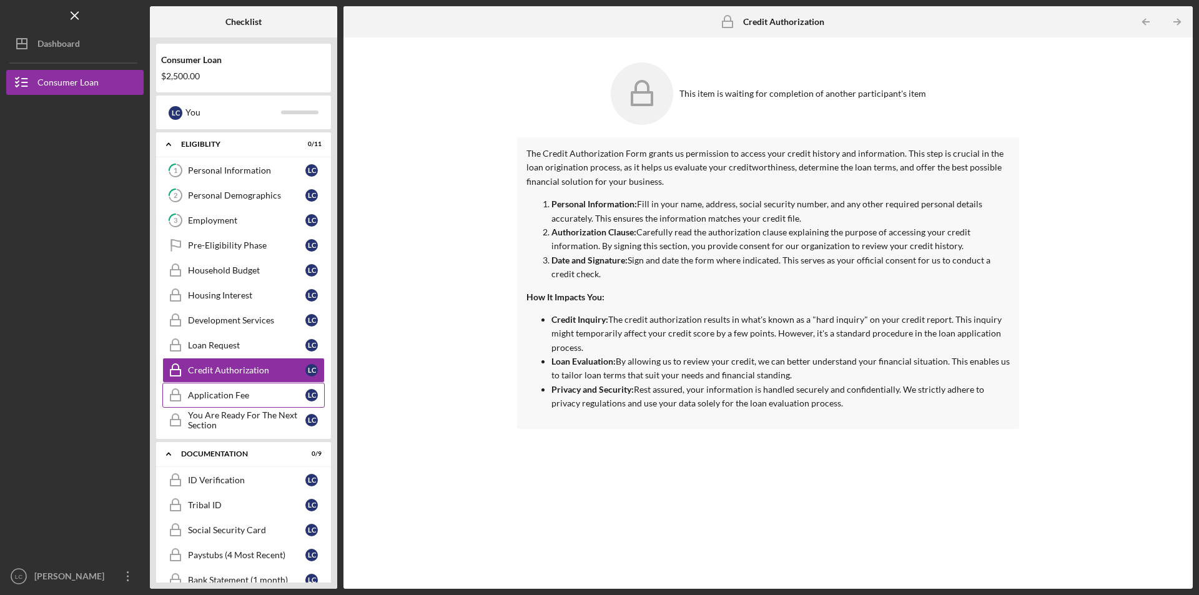
click at [225, 393] on div "Application Fee" at bounding box center [246, 395] width 117 height 10
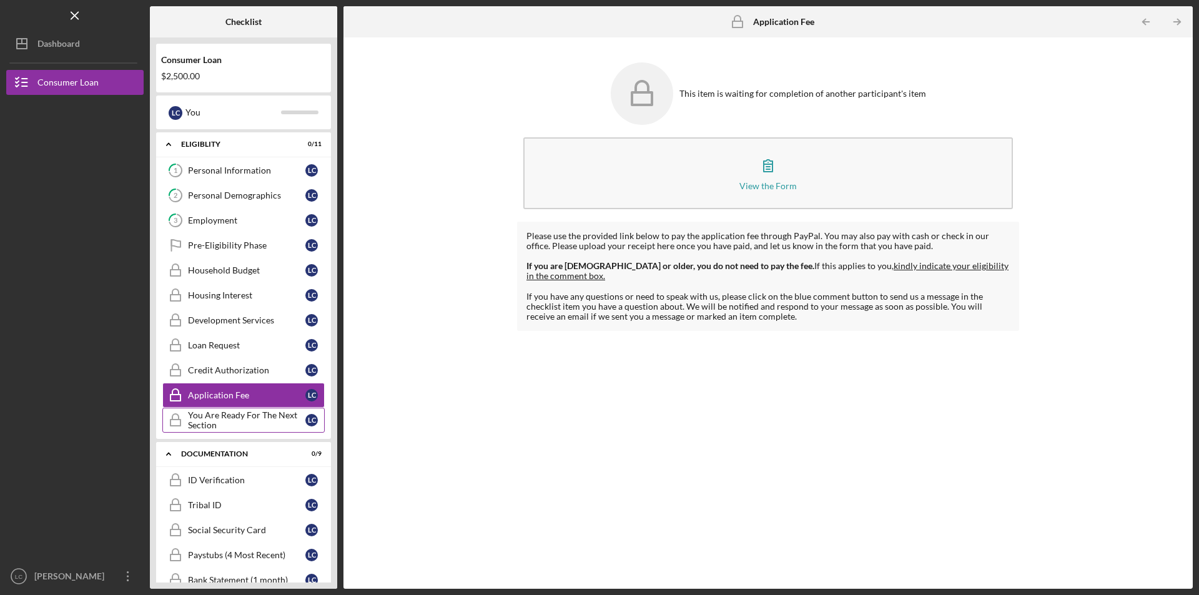
click at [219, 417] on div "You Are Ready For The Next Section" at bounding box center [246, 420] width 117 height 20
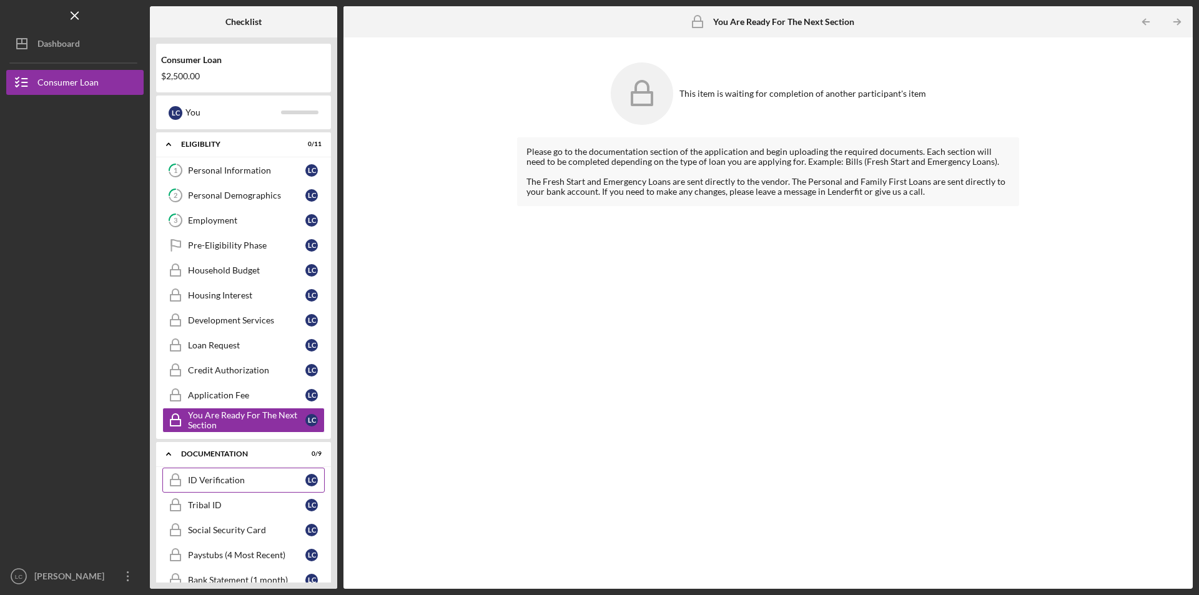
click at [220, 475] on link "ID Verification ID Verification L C" at bounding box center [243, 480] width 162 height 25
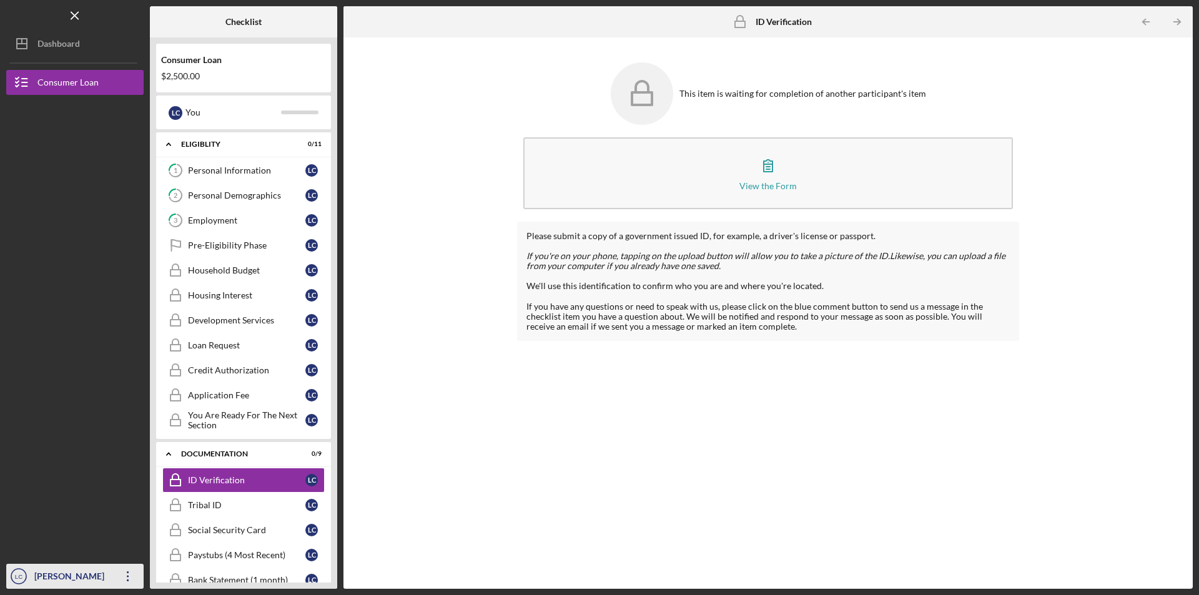
click at [125, 575] on icon "Icon/Overflow" at bounding box center [127, 576] width 31 height 31
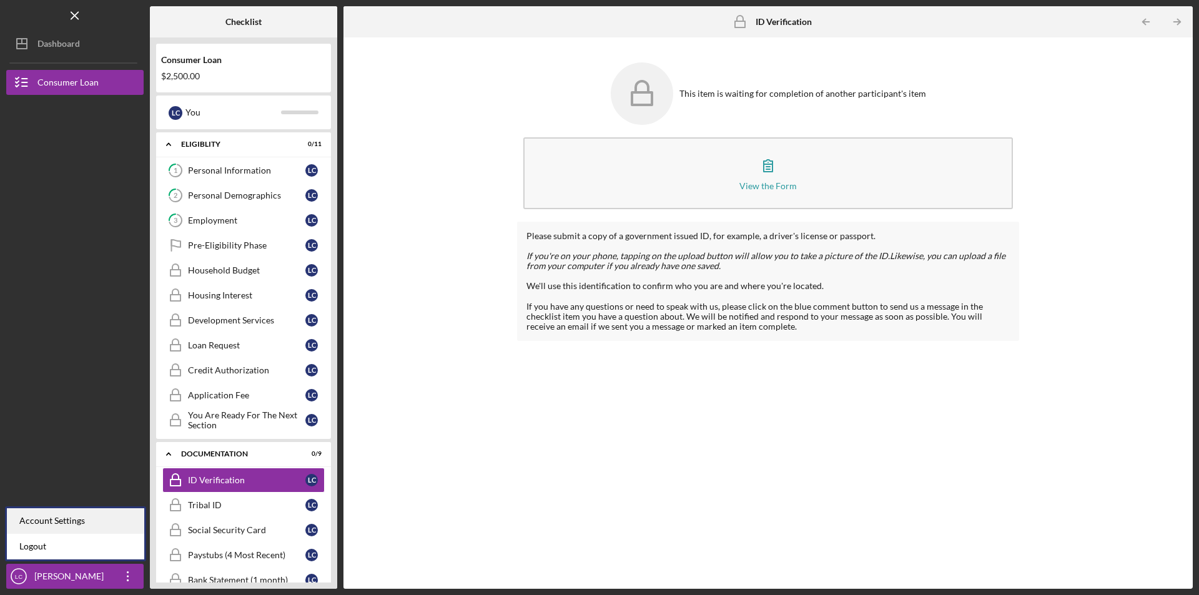
click at [104, 523] on div "Account Settings" at bounding box center [75, 521] width 137 height 26
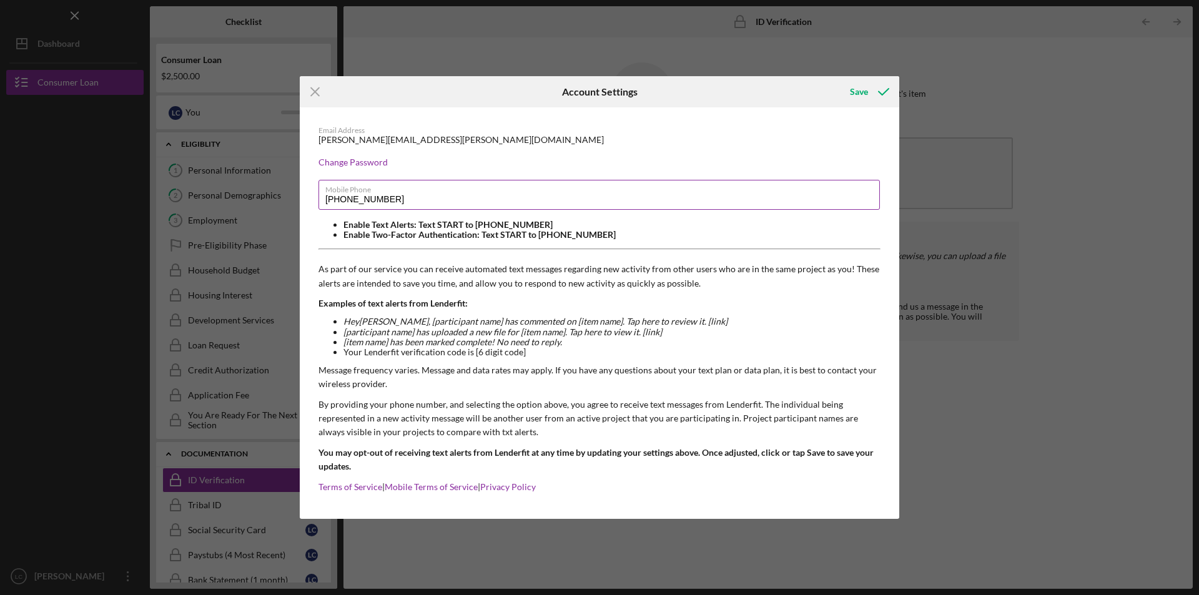
click at [403, 196] on input "[PHONE_NUMBER]" at bounding box center [599, 195] width 561 height 30
type input "[PHONE_NUMBER]"
click at [859, 95] on div "Save" at bounding box center [859, 91] width 18 height 25
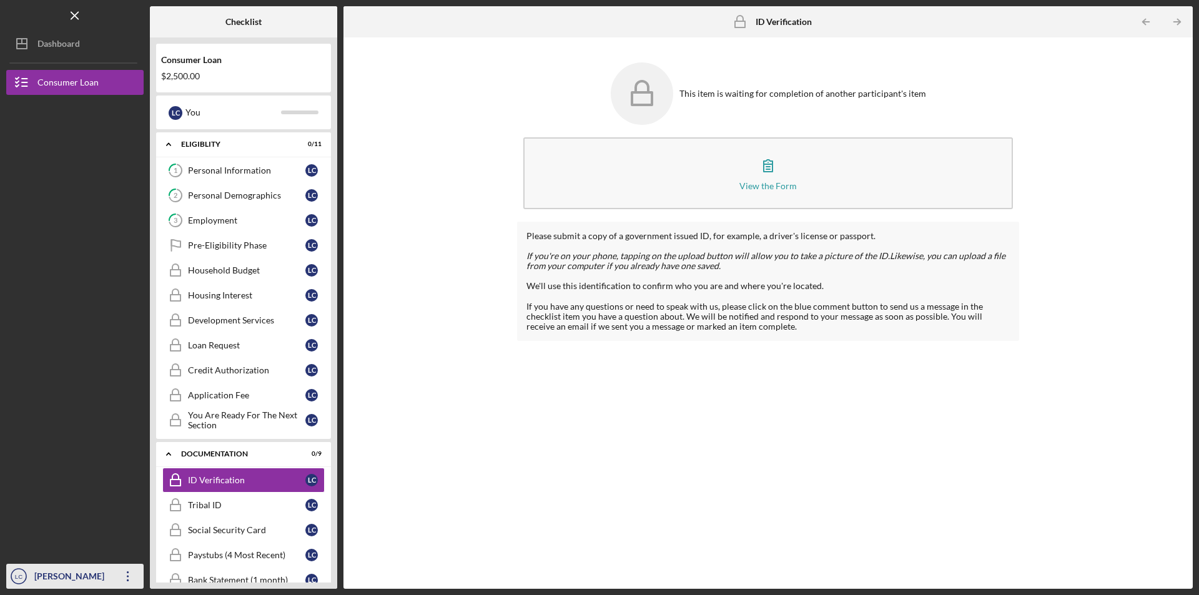
click at [125, 578] on icon "Icon/Overflow" at bounding box center [127, 576] width 31 height 31
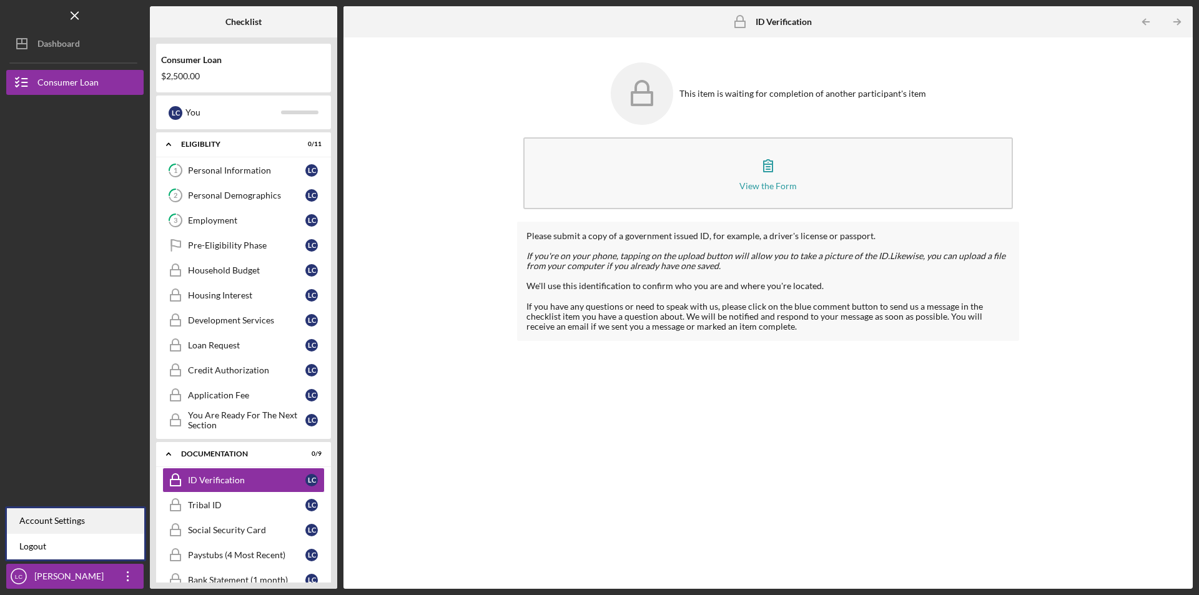
click at [87, 517] on div "Account Settings" at bounding box center [75, 521] width 137 height 26
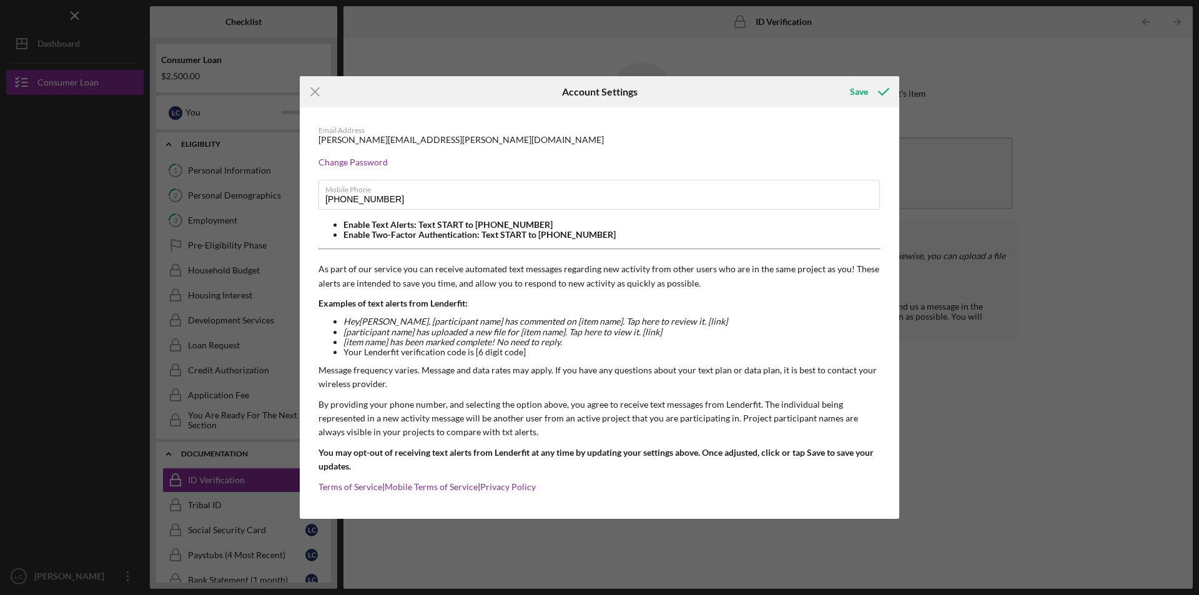
drag, startPoint x: 870, startPoint y: 91, endPoint x: 912, endPoint y: 110, distance: 46.1
click at [869, 91] on icon "submit" at bounding box center [883, 91] width 31 height 31
